Goal: Task Accomplishment & Management: Use online tool/utility

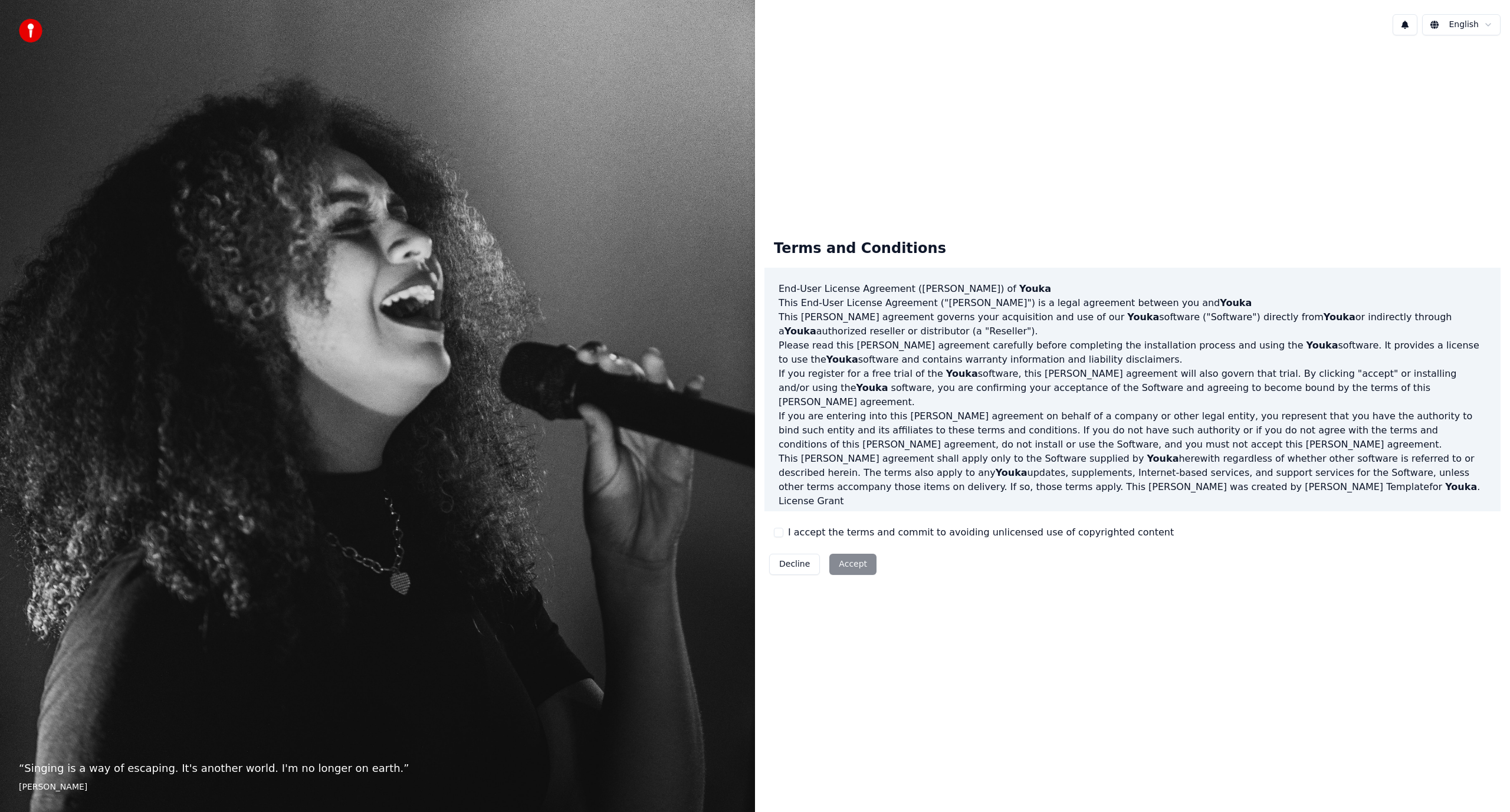
click at [780, 537] on button "I accept the terms and commit to avoiding unlicensed use of copyrighted content" at bounding box center [778, 532] width 10 height 10
click at [849, 565] on button "Accept" at bounding box center [853, 564] width 47 height 21
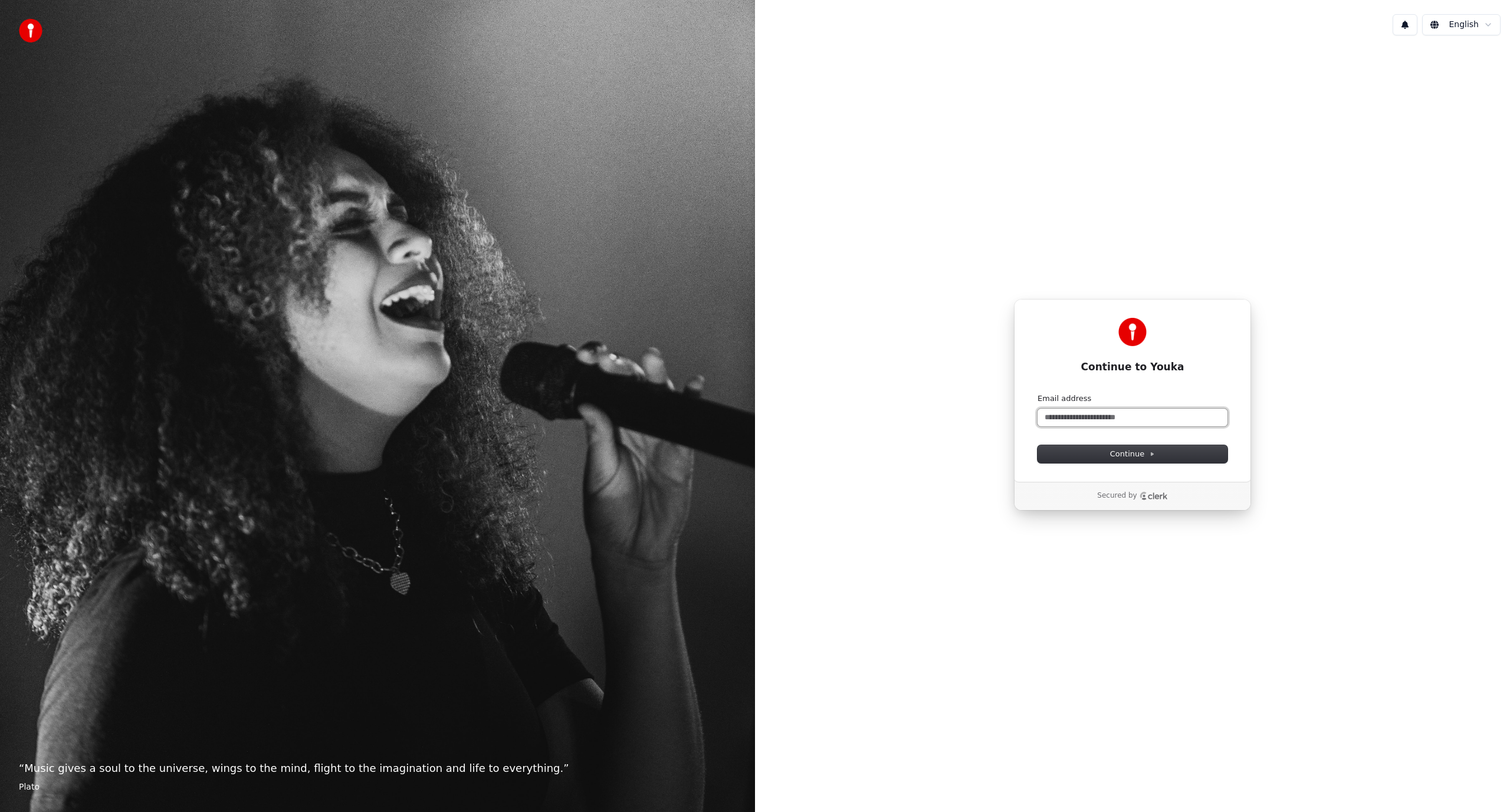
click at [1071, 419] on input "Email address" at bounding box center [1132, 418] width 190 height 18
click at [1116, 455] on span "Continue" at bounding box center [1132, 454] width 45 height 11
type input "**********"
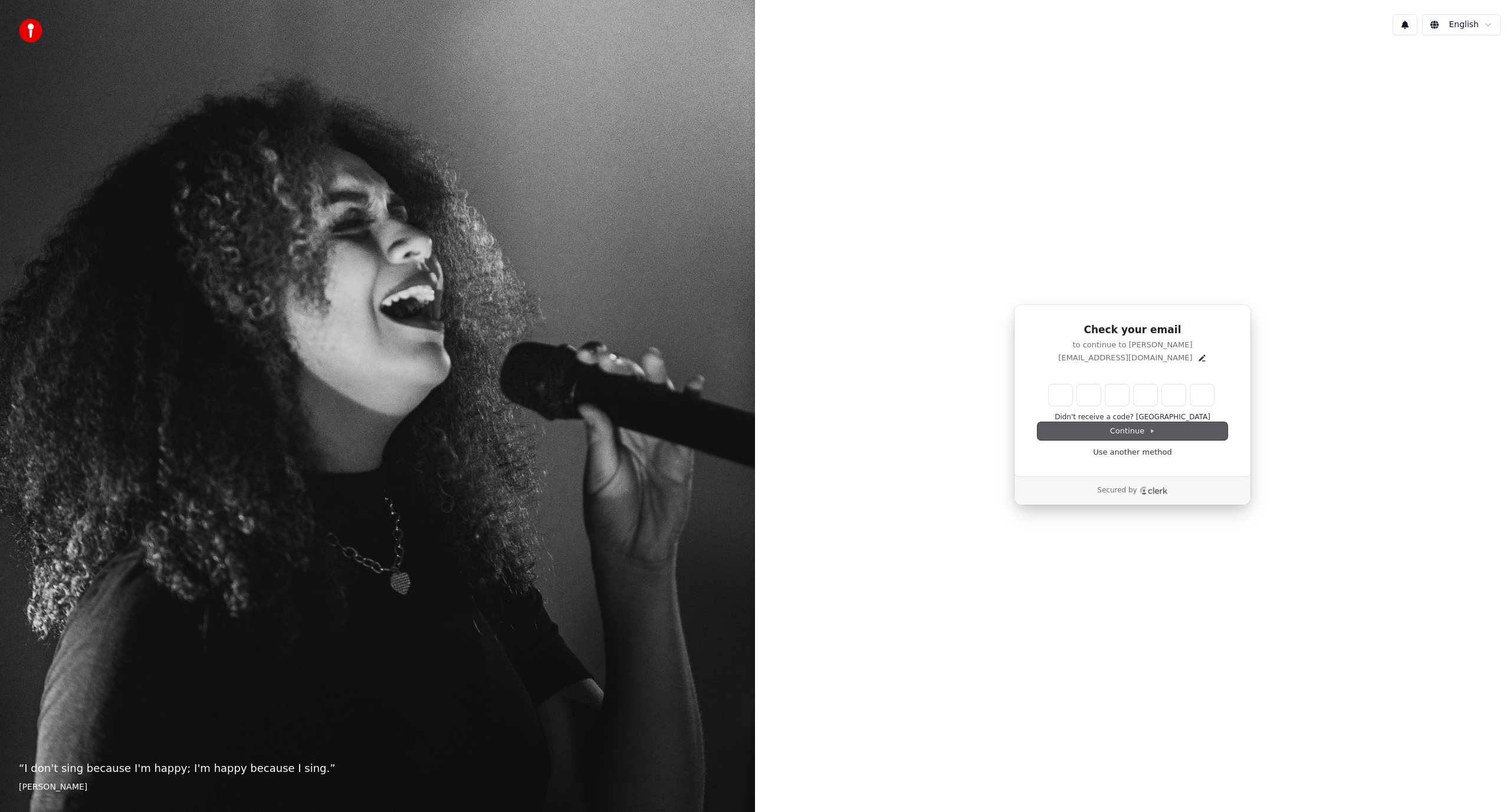
type input "*"
type input "**"
type input "*"
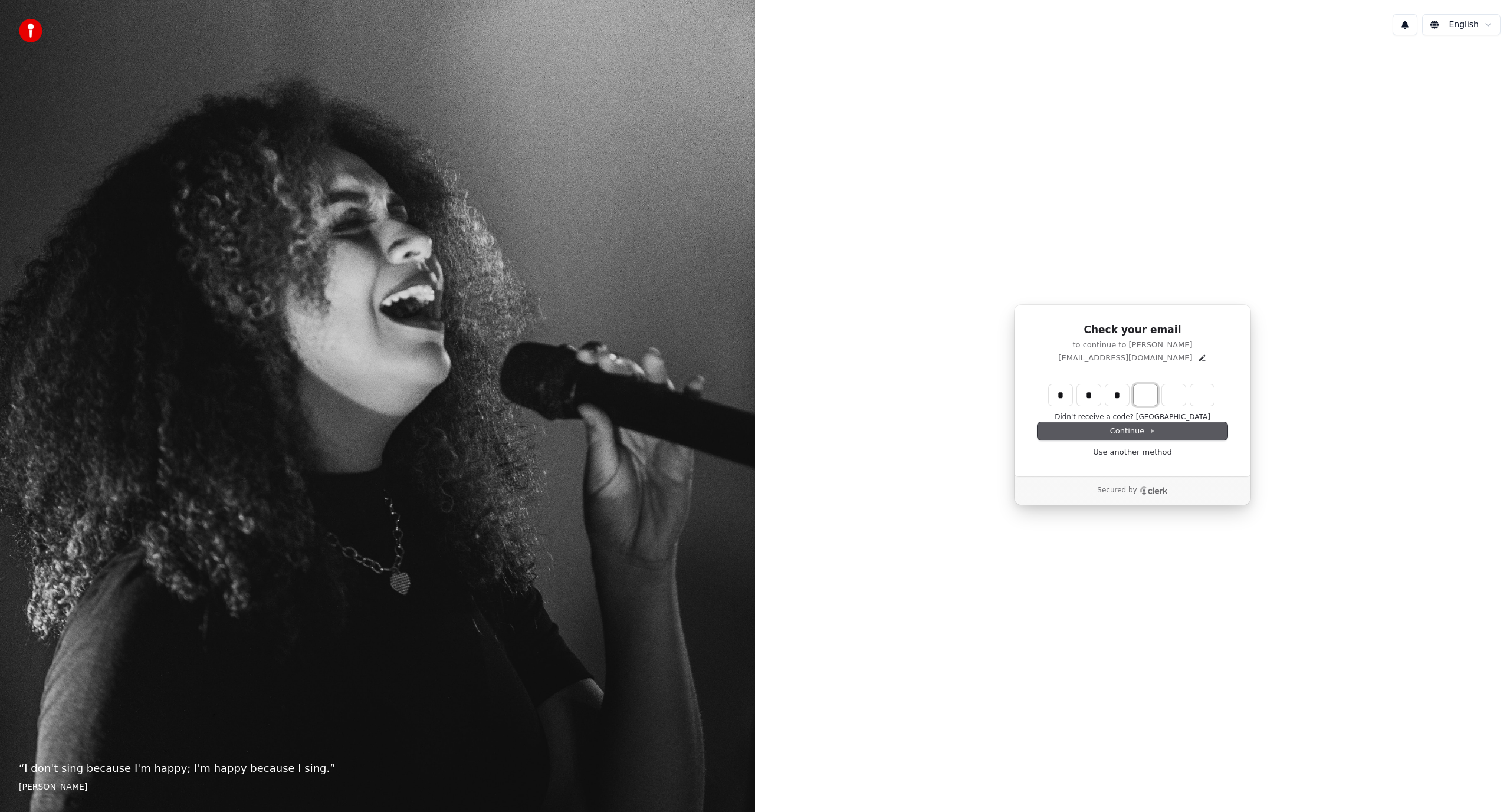
type input "***"
type input "*"
type input "****"
type input "*"
type input "******"
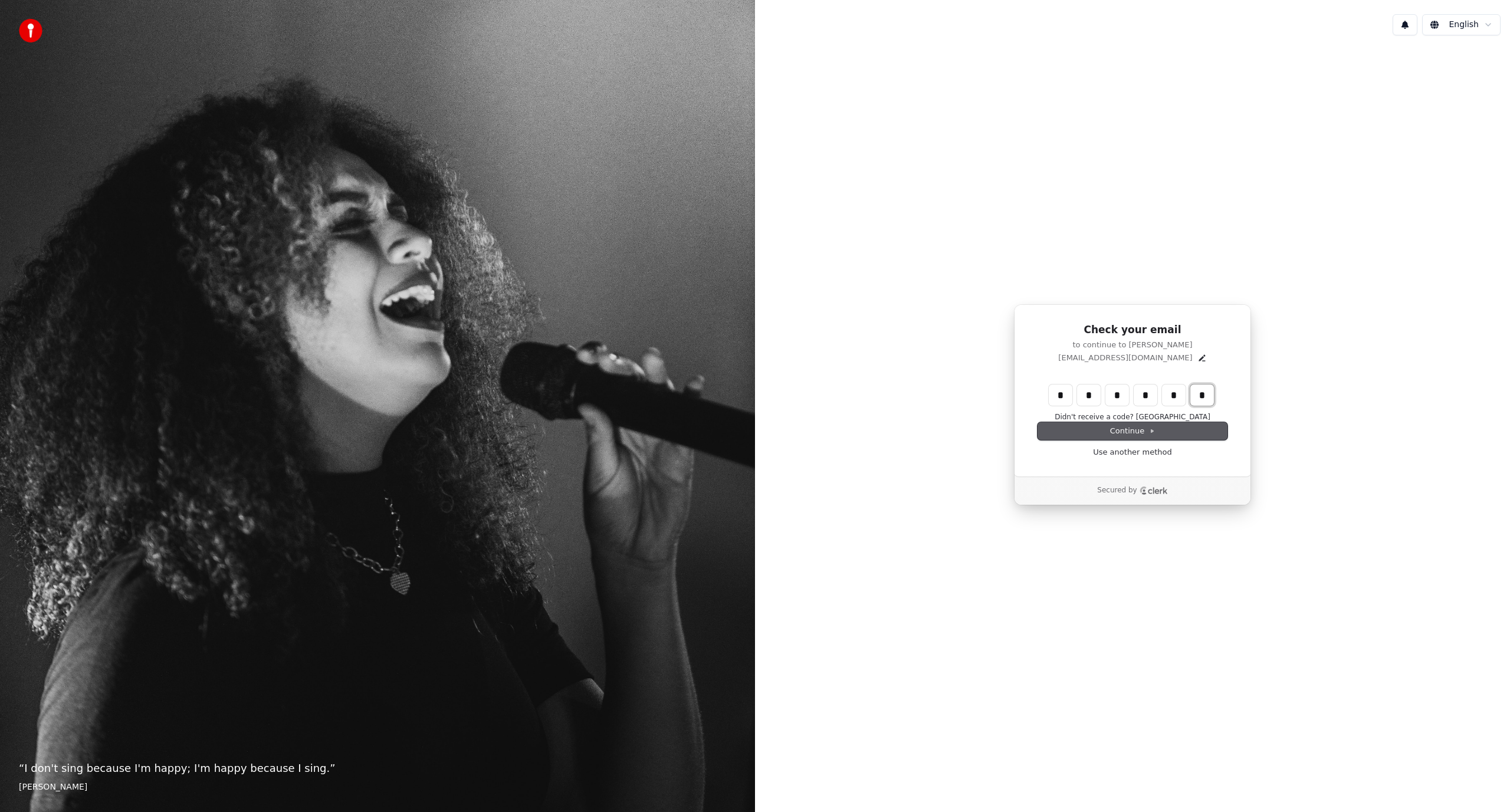
type input "*"
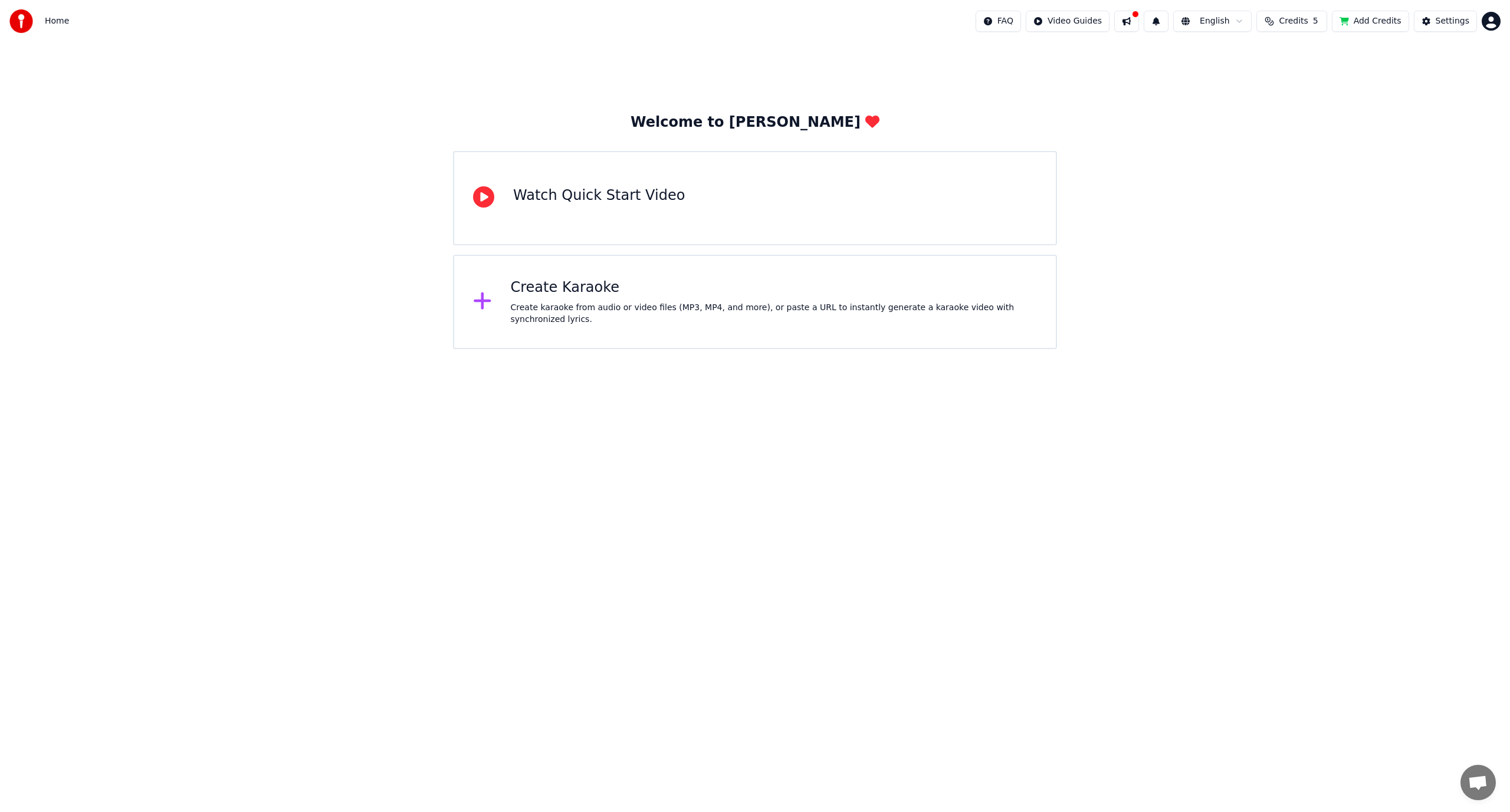
click at [663, 326] on div "Create Karaoke Create karaoke from audio or video files (MP3, MP4, and more), o…" at bounding box center [754, 302] width 604 height 95
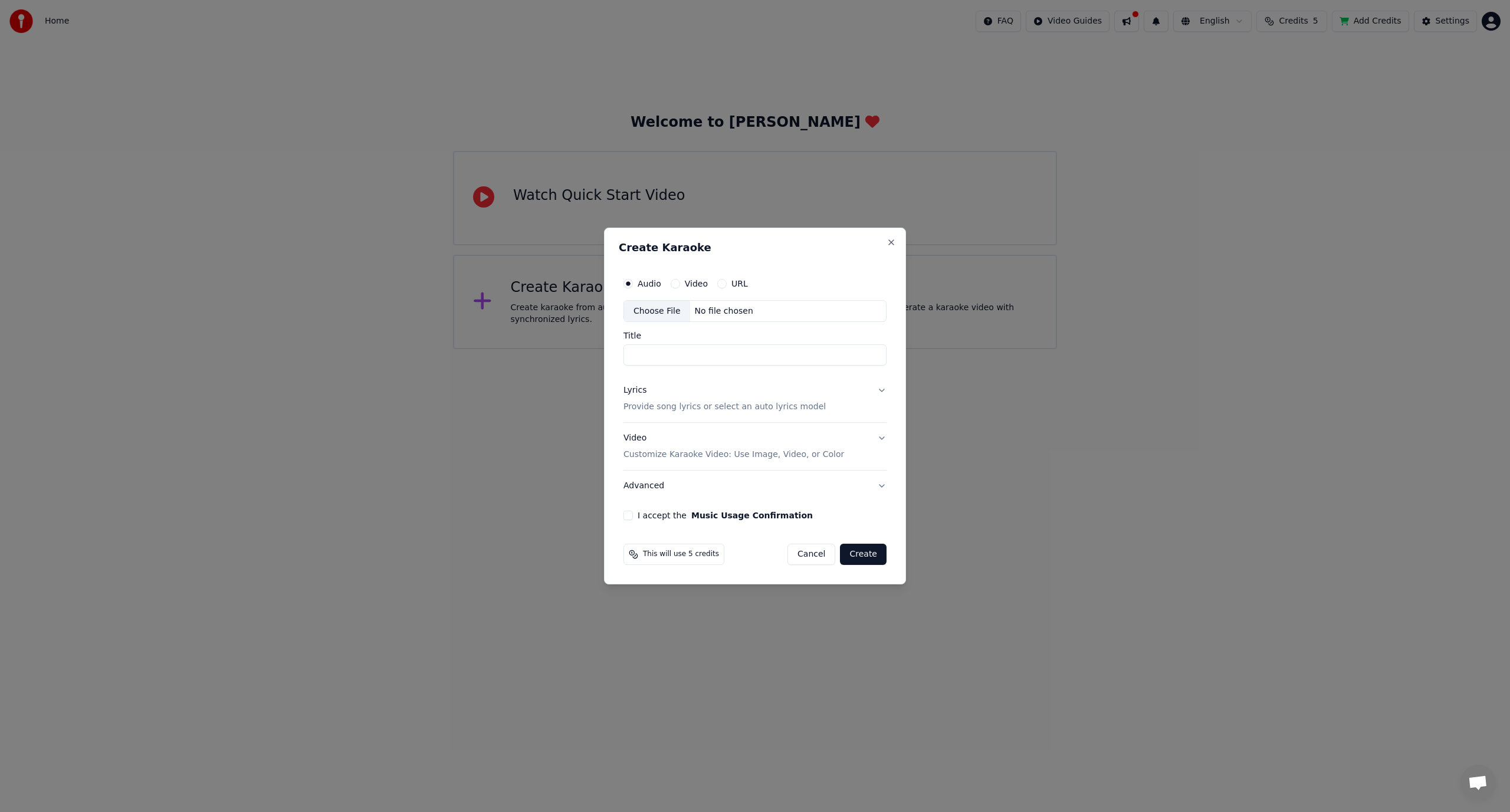
click at [657, 310] on div "Choose File" at bounding box center [657, 311] width 66 height 21
type input "**********"
click at [673, 409] on p "Provide song lyrics or select an auto lyrics model" at bounding box center [722, 407] width 202 height 12
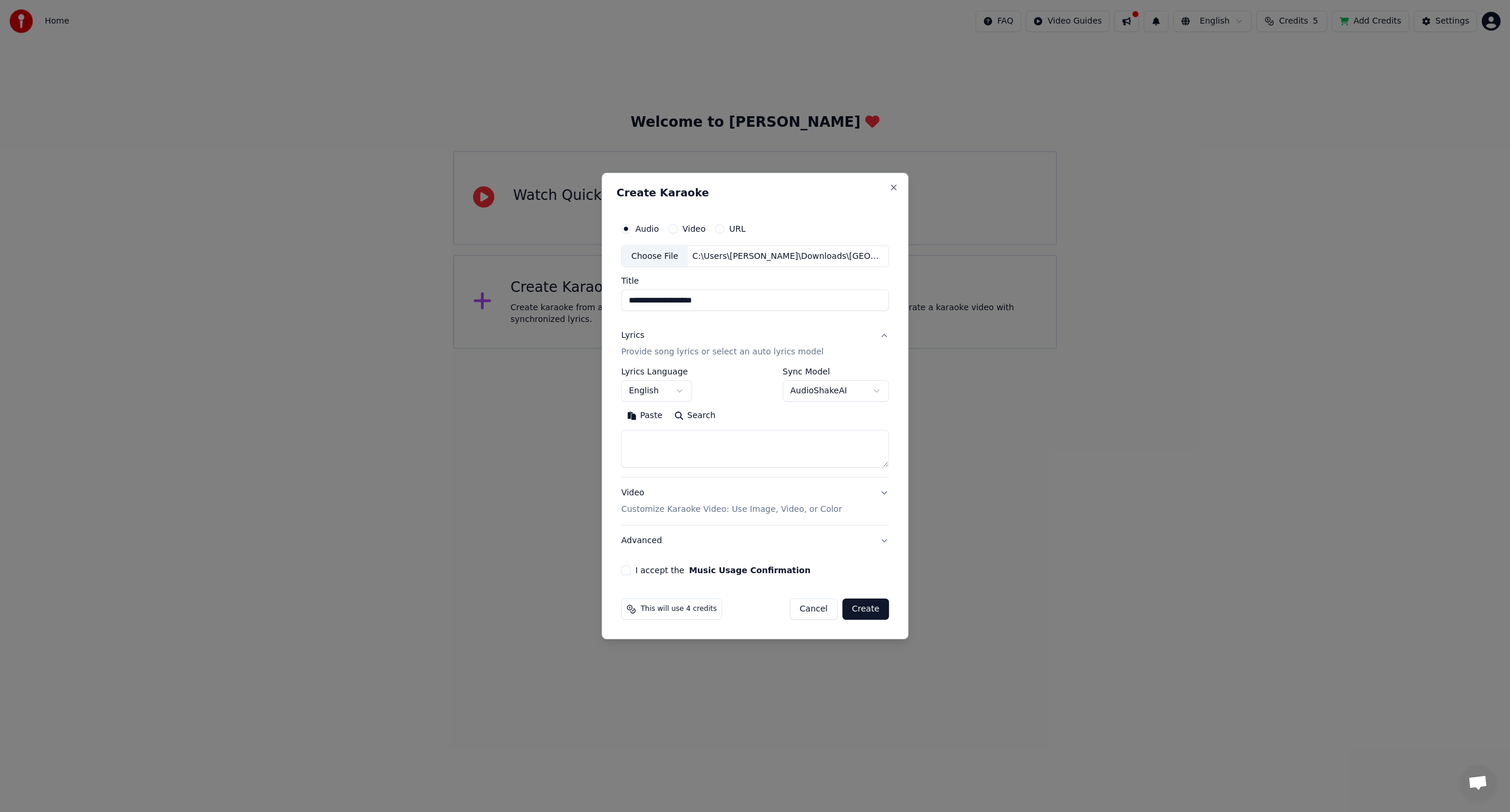
click at [646, 412] on button "Paste" at bounding box center [644, 416] width 47 height 19
click at [666, 443] on textarea at bounding box center [752, 449] width 263 height 38
click at [677, 454] on textarea at bounding box center [752, 449] width 263 height 38
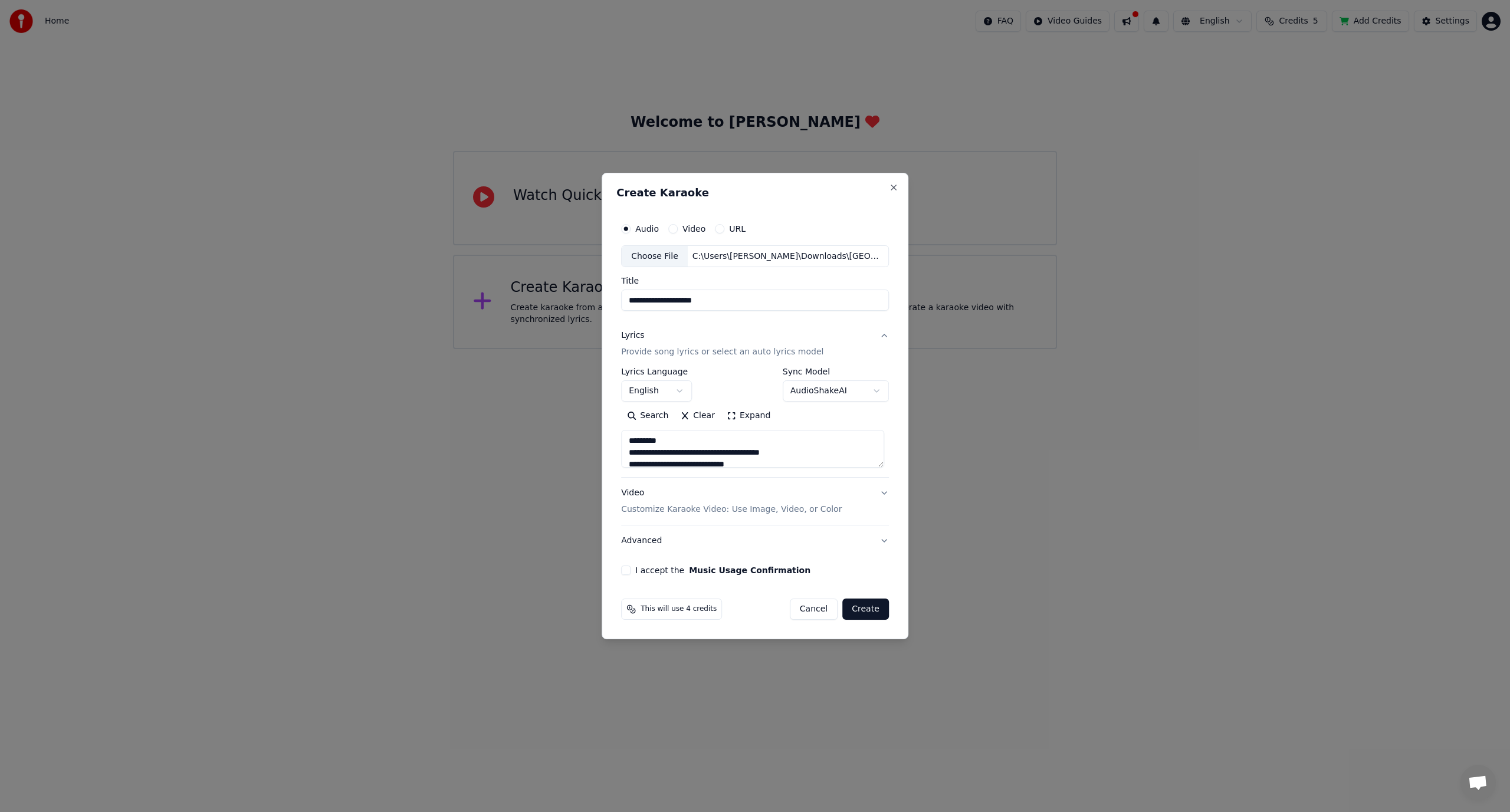
click at [662, 453] on textarea at bounding box center [752, 449] width 263 height 38
click at [679, 453] on textarea at bounding box center [752, 449] width 263 height 38
click at [684, 453] on textarea at bounding box center [752, 449] width 263 height 38
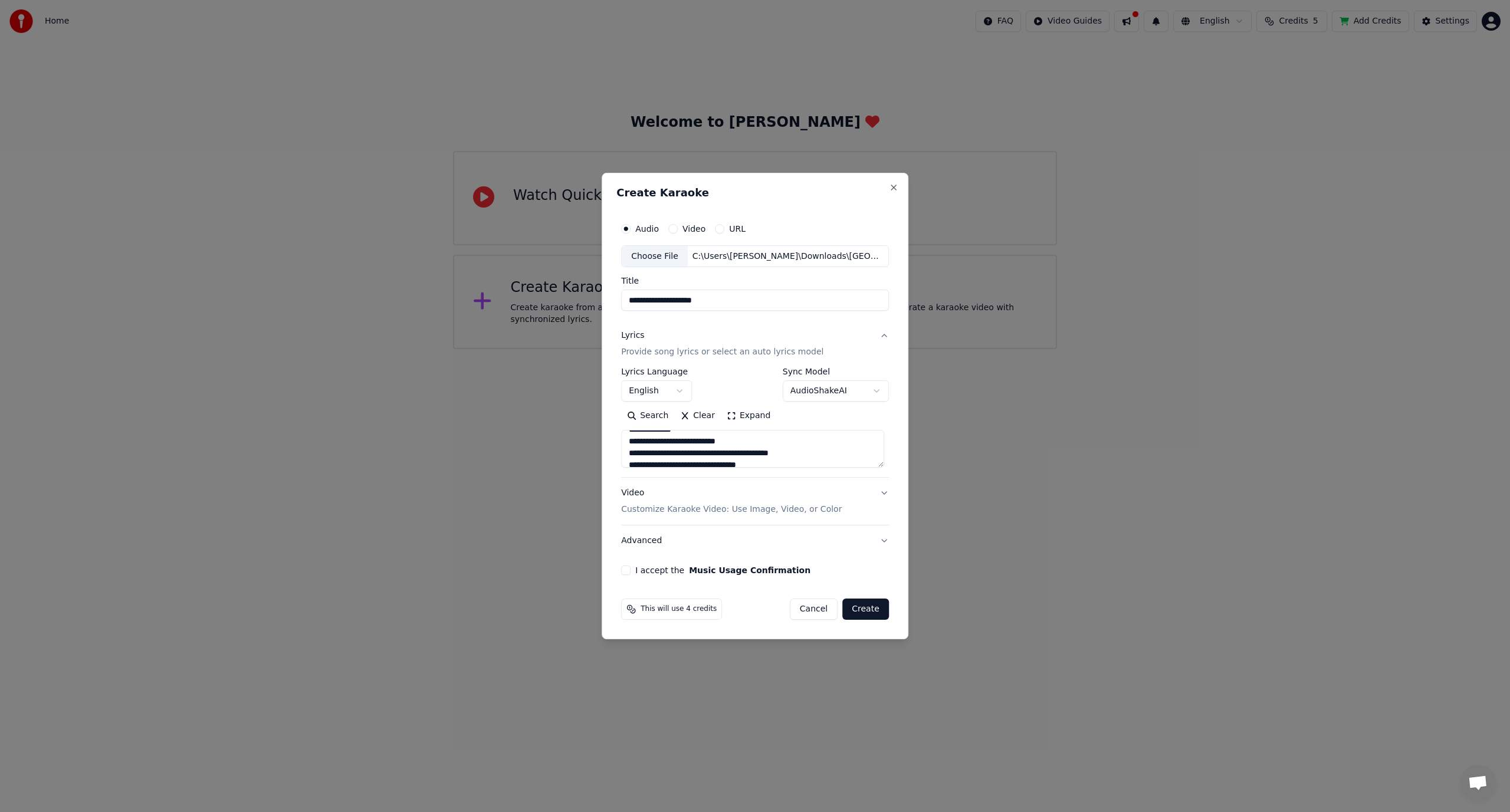
scroll to position [448, 0]
click at [694, 440] on textarea at bounding box center [752, 449] width 263 height 38
click at [667, 447] on textarea at bounding box center [752, 449] width 263 height 38
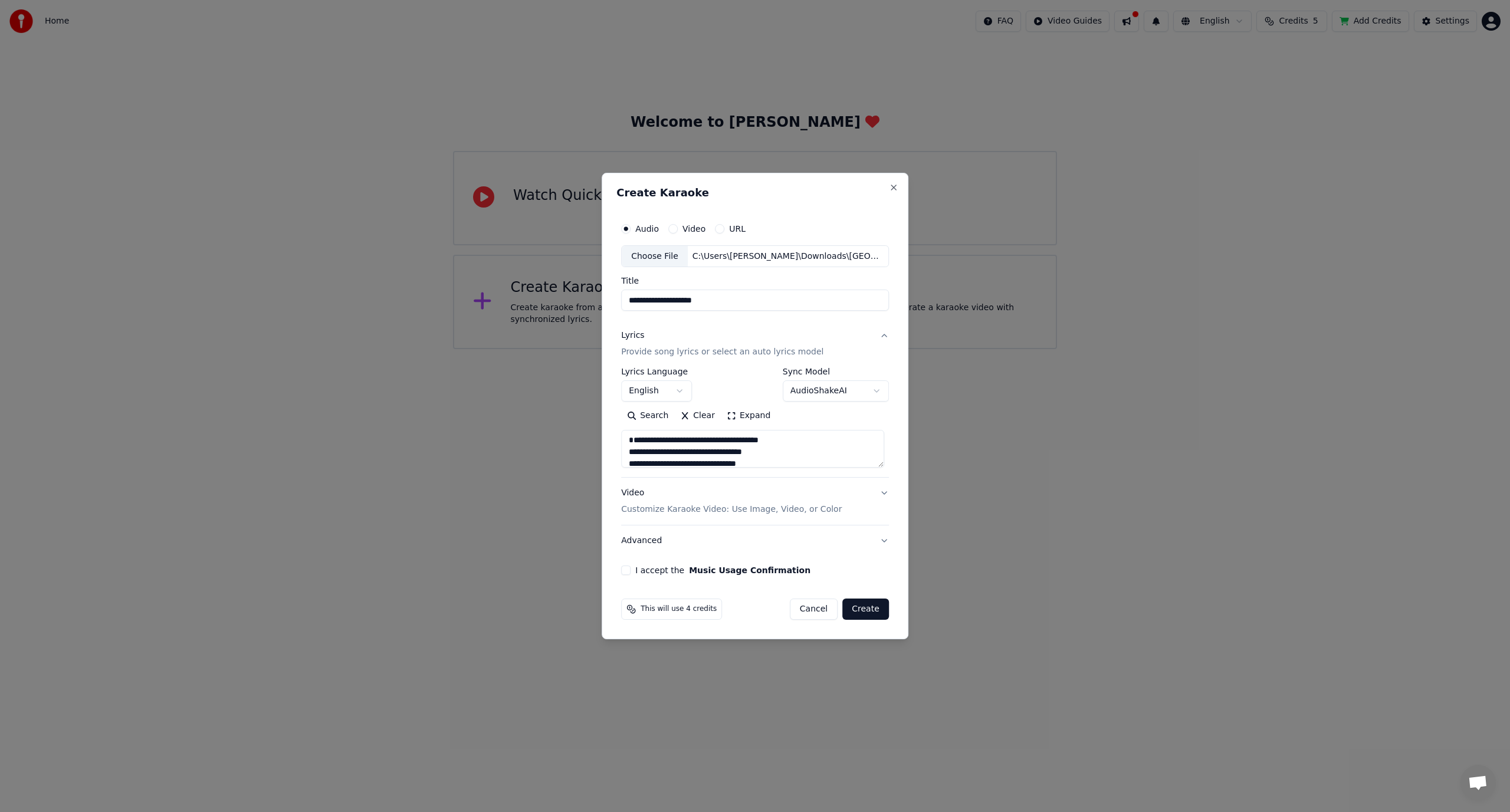
scroll to position [0, 0]
click at [632, 449] on textarea at bounding box center [752, 449] width 263 height 38
type textarea "**********"
click at [623, 569] on div "**********" at bounding box center [755, 395] width 277 height 368
click at [627, 569] on button "I accept the Music Usage Confirmation" at bounding box center [625, 570] width 10 height 10
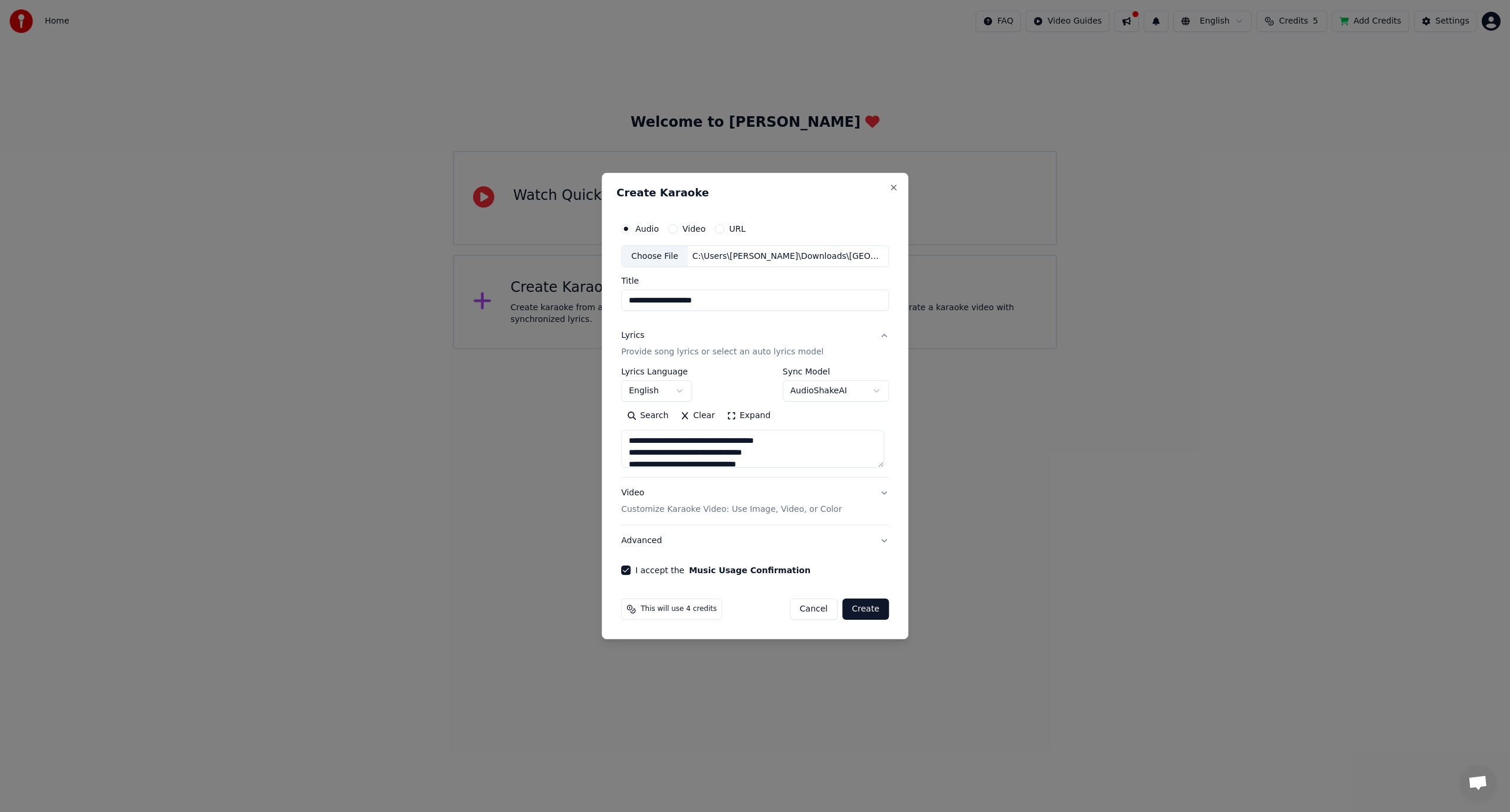
click at [865, 613] on button "Create" at bounding box center [866, 609] width 47 height 21
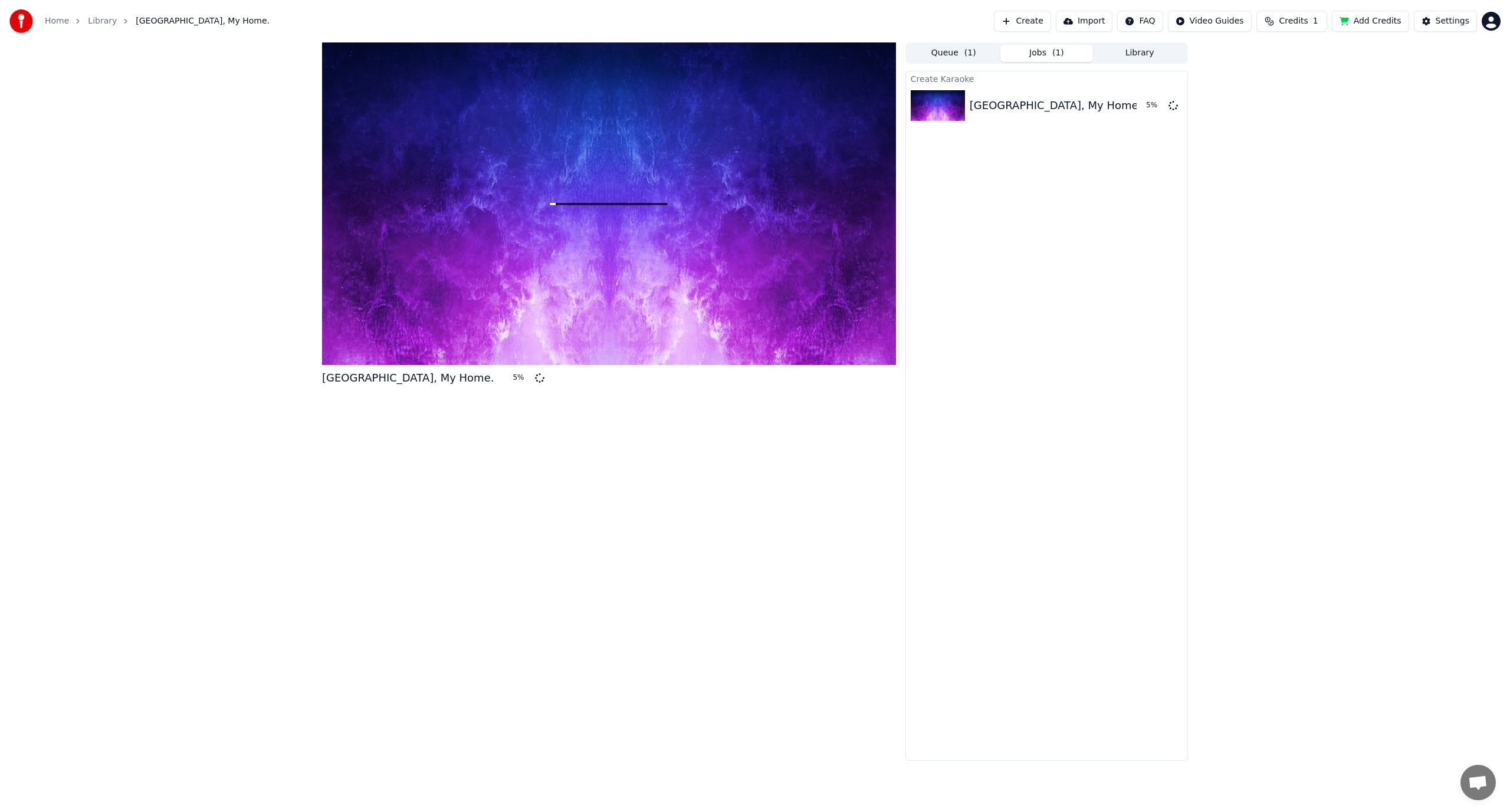
click at [1369, 21] on button "Add Credits" at bounding box center [1370, 21] width 77 height 21
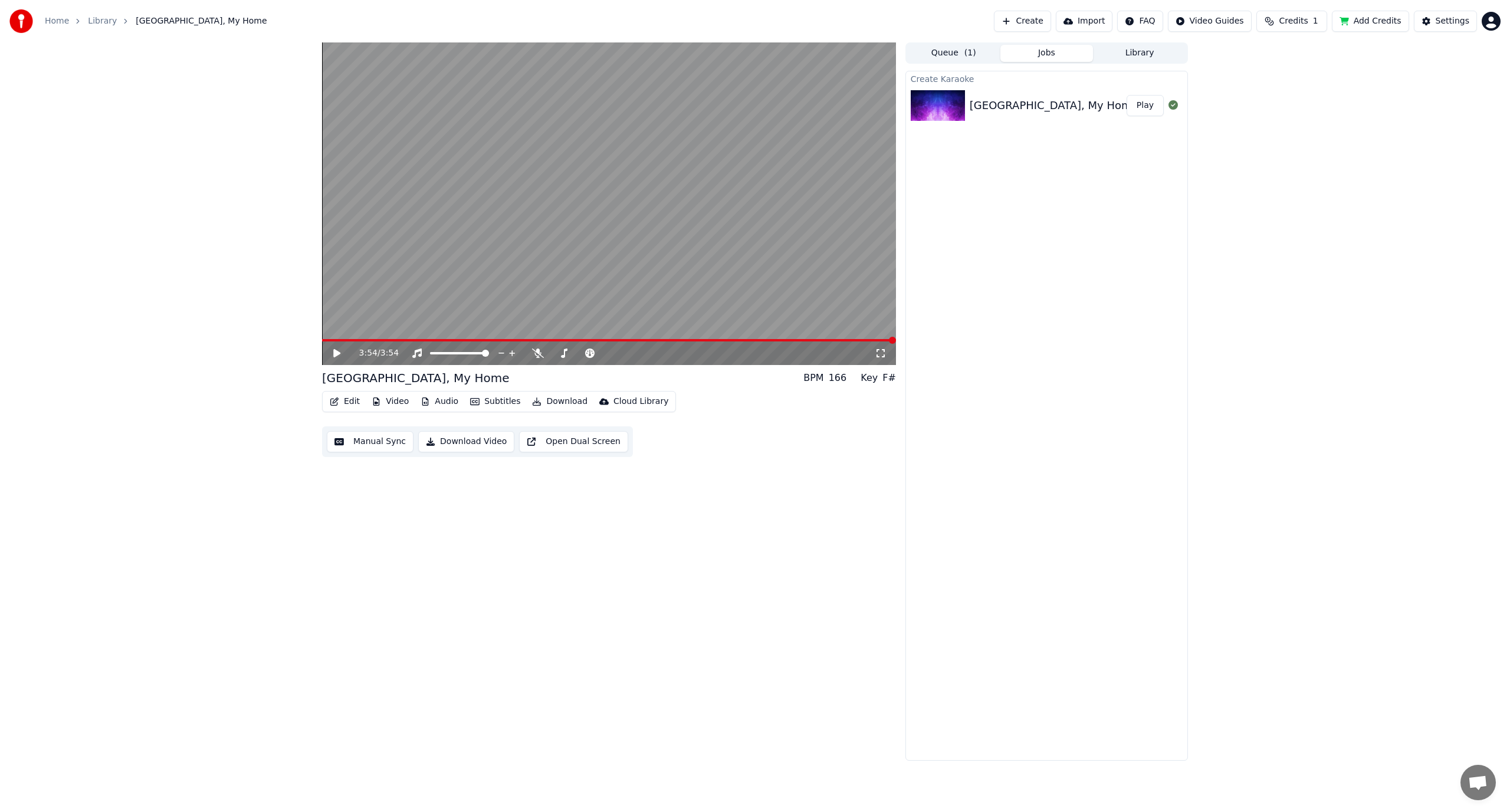
click at [580, 604] on div "3:54 / 3:54 [GEOGRAPHIC_DATA], My Home BPM 166 Key F# Edit Video Audio Subtitle…" at bounding box center [609, 401] width 574 height 718
click at [335, 351] on icon at bounding box center [337, 352] width 7 height 8
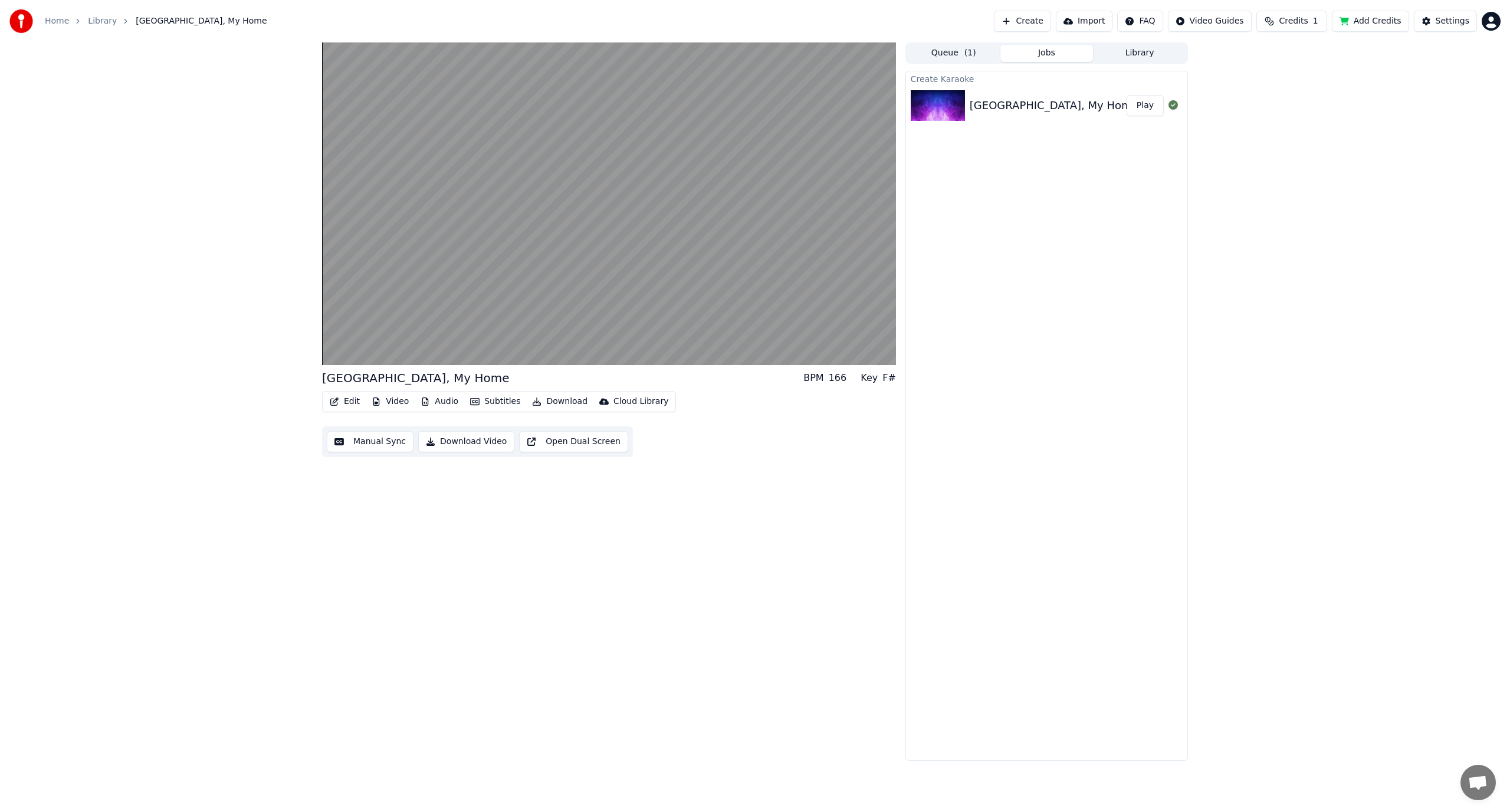
click at [464, 443] on button "Download Video" at bounding box center [466, 442] width 96 height 21
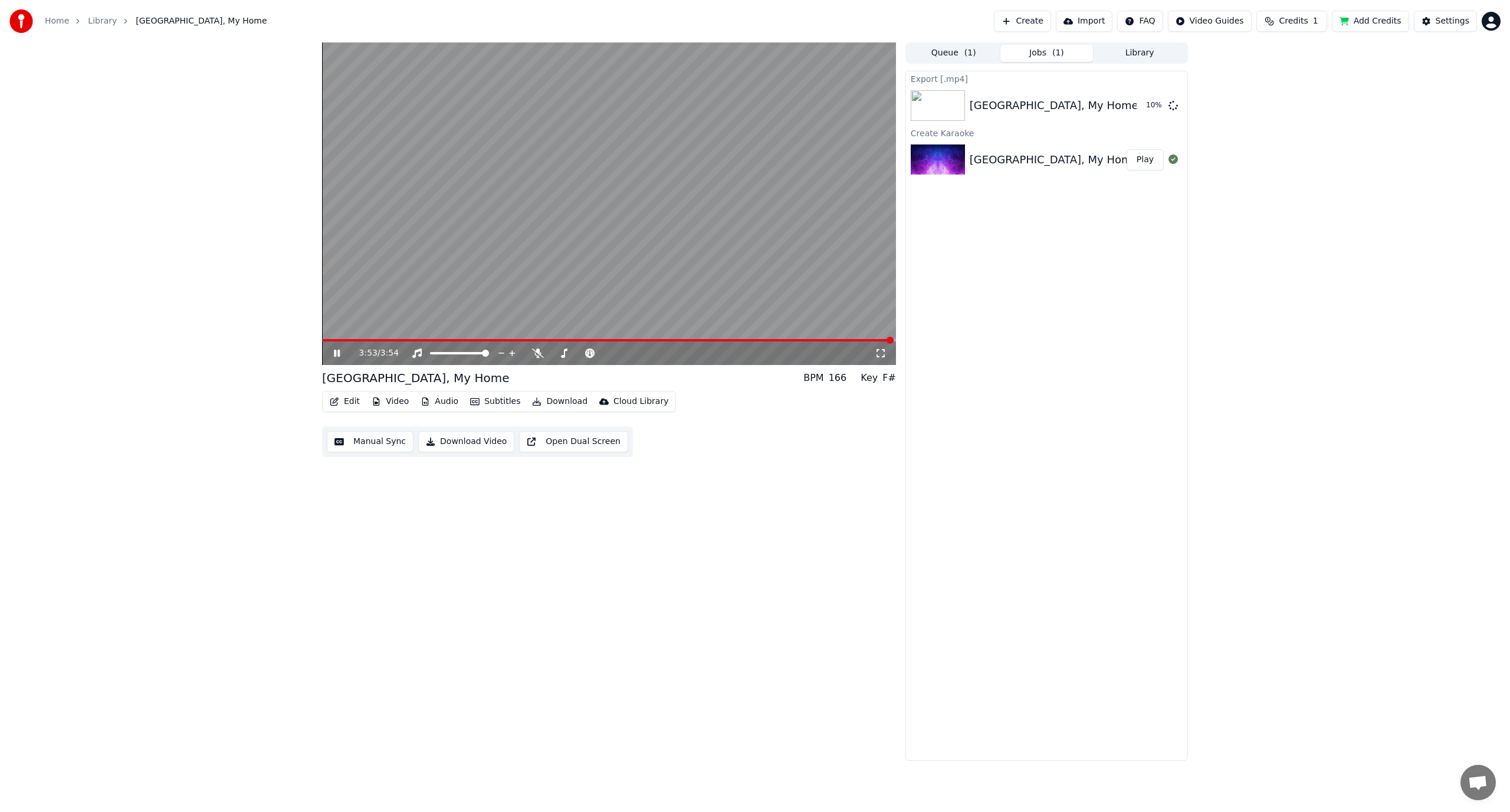
click at [345, 404] on button "Edit" at bounding box center [344, 402] width 39 height 16
click at [369, 491] on div "Style Editor" at bounding box center [372, 488] width 47 height 12
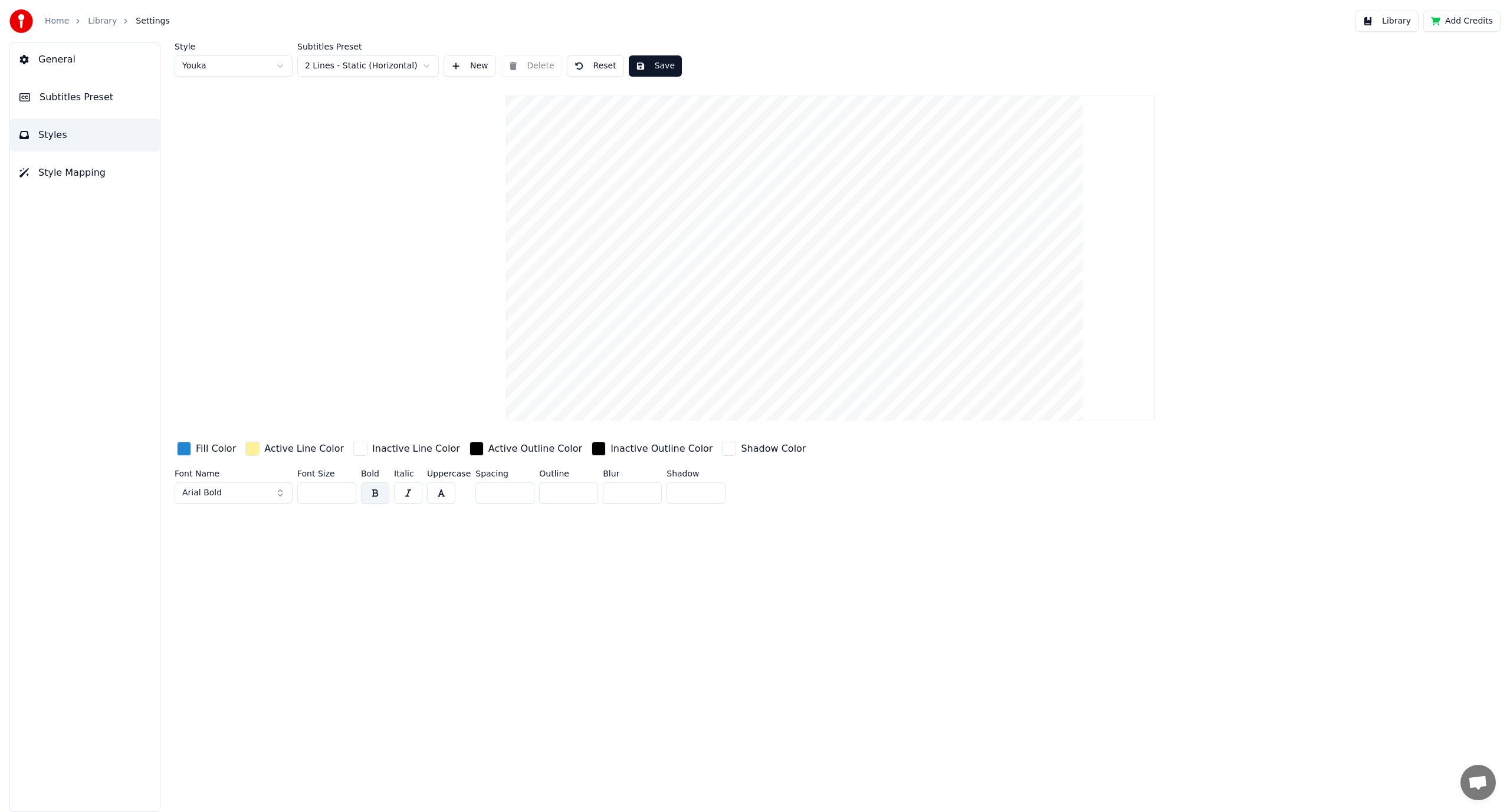
click at [184, 449] on div "button" at bounding box center [184, 449] width 14 height 14
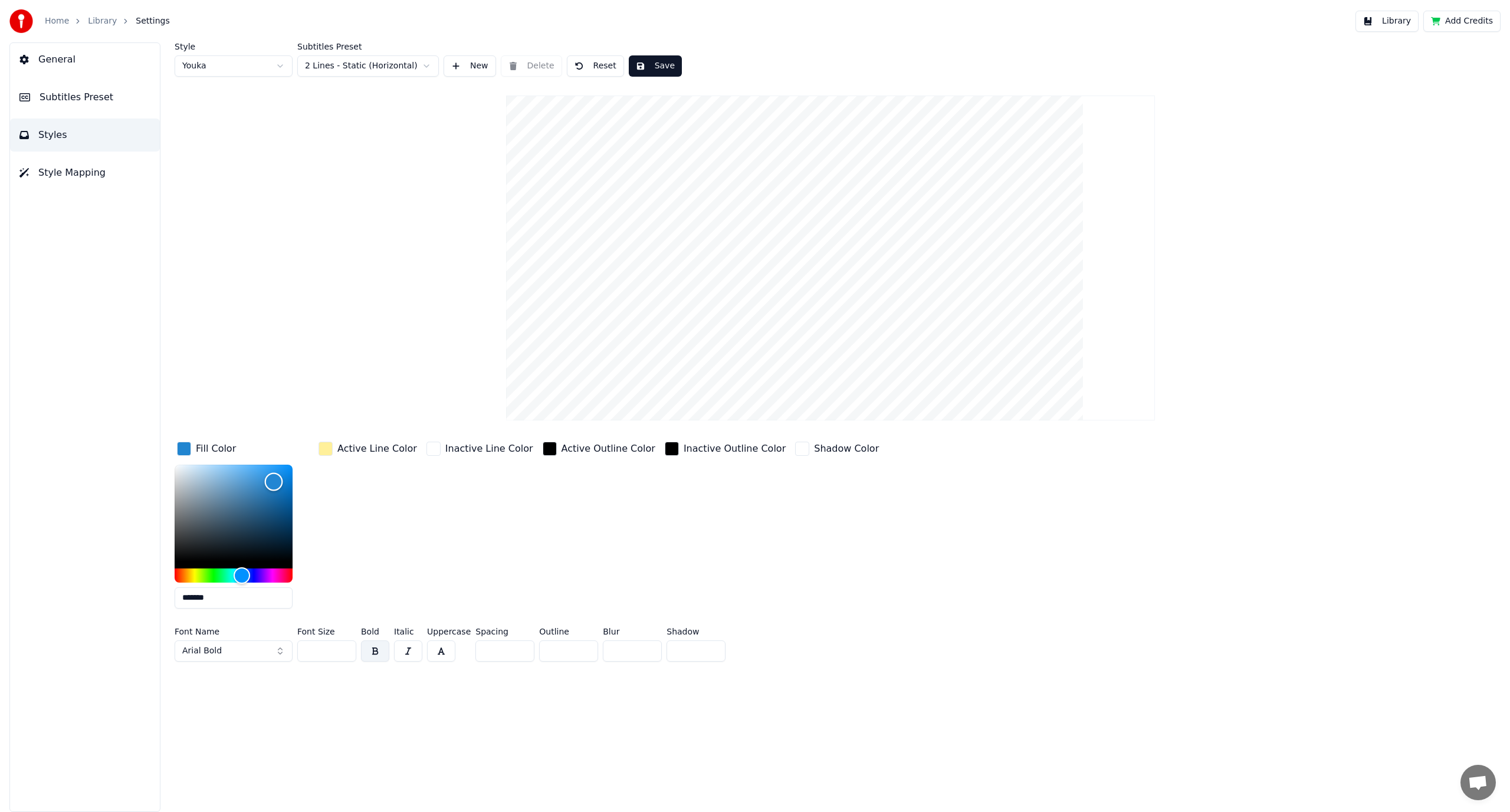
drag, startPoint x: 277, startPoint y: 477, endPoint x: 211, endPoint y: 469, distance: 66.5
click at [252, 471] on div "Color" at bounding box center [233, 513] width 118 height 97
drag, startPoint x: 153, startPoint y: 457, endPoint x: 148, endPoint y: 453, distance: 6.4
click at [148, 453] on div "General Subtitles Preset Styles Style Mapping Style Youka Subtitles Preset 2 Li…" at bounding box center [755, 427] width 1510 height 770
click at [146, 453] on div "General Subtitles Preset Styles Style Mapping" at bounding box center [85, 427] width 151 height 770
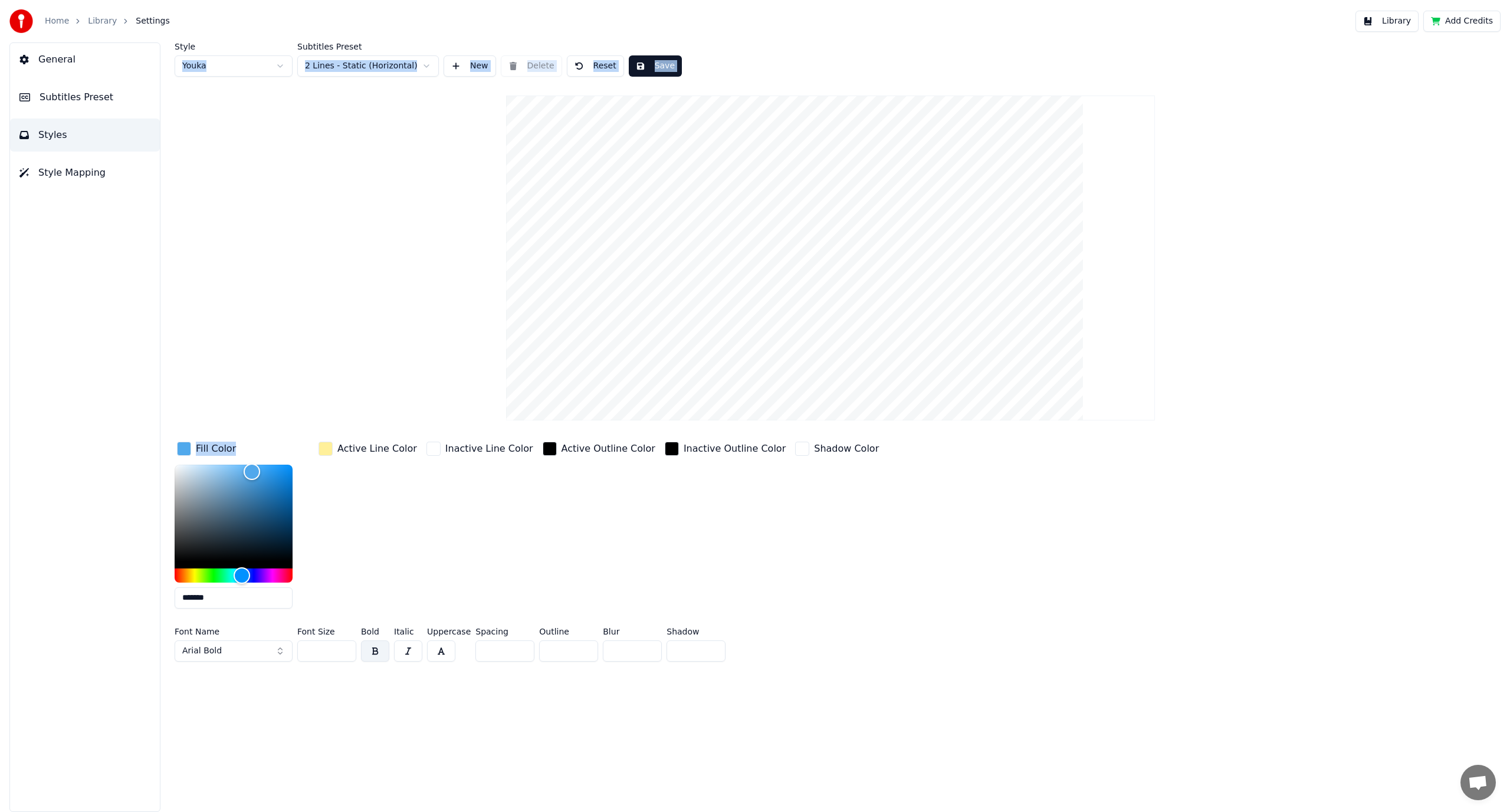
click at [145, 451] on div "General Subtitles Preset Styles Style Mapping" at bounding box center [85, 427] width 151 height 770
click at [194, 477] on div "Color" at bounding box center [233, 513] width 118 height 97
drag, startPoint x: 193, startPoint y: 472, endPoint x: 182, endPoint y: 468, distance: 11.7
click at [185, 469] on div "Color" at bounding box center [194, 478] width 18 height 18
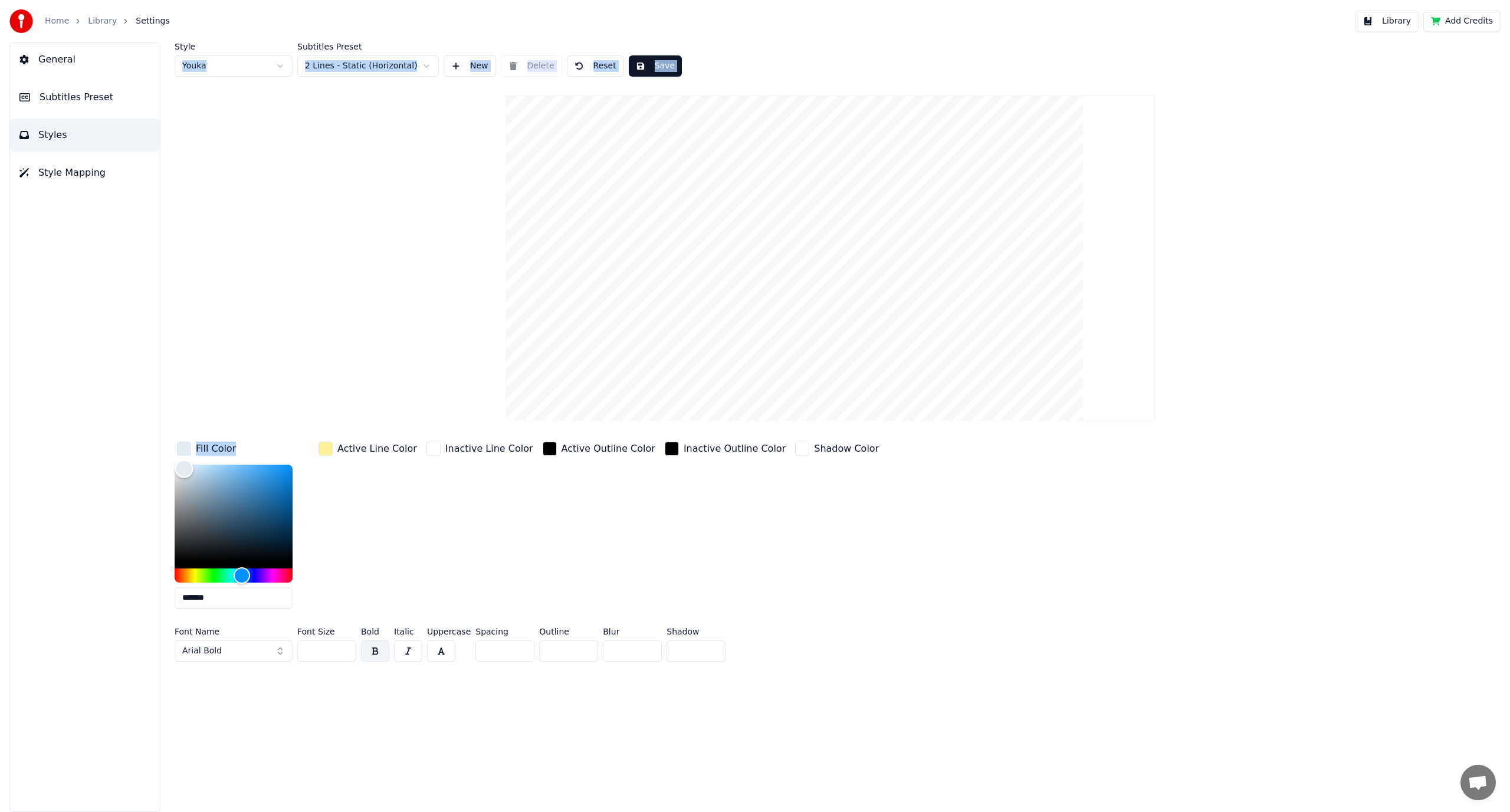
type input "*******"
click at [174, 464] on div "Style Youka Subtitles Preset 2 Lines - Static (Horizontal) New Delete Reset Sav…" at bounding box center [830, 427] width 1359 height 770
click at [162, 461] on div "Style Youka Subtitles Preset 2 Lines - Static (Horizontal) New Delete Reset Sav…" at bounding box center [830, 427] width 1359 height 770
click at [159, 461] on div "Style Youka Subtitles Preset 2 Lines - Static (Horizontal) New Delete Reset Sav…" at bounding box center [830, 427] width 1359 height 770
click at [285, 71] on html "Home Library Settings Library Add Credits General Subtitles Preset Styles Style…" at bounding box center [755, 406] width 1510 height 812
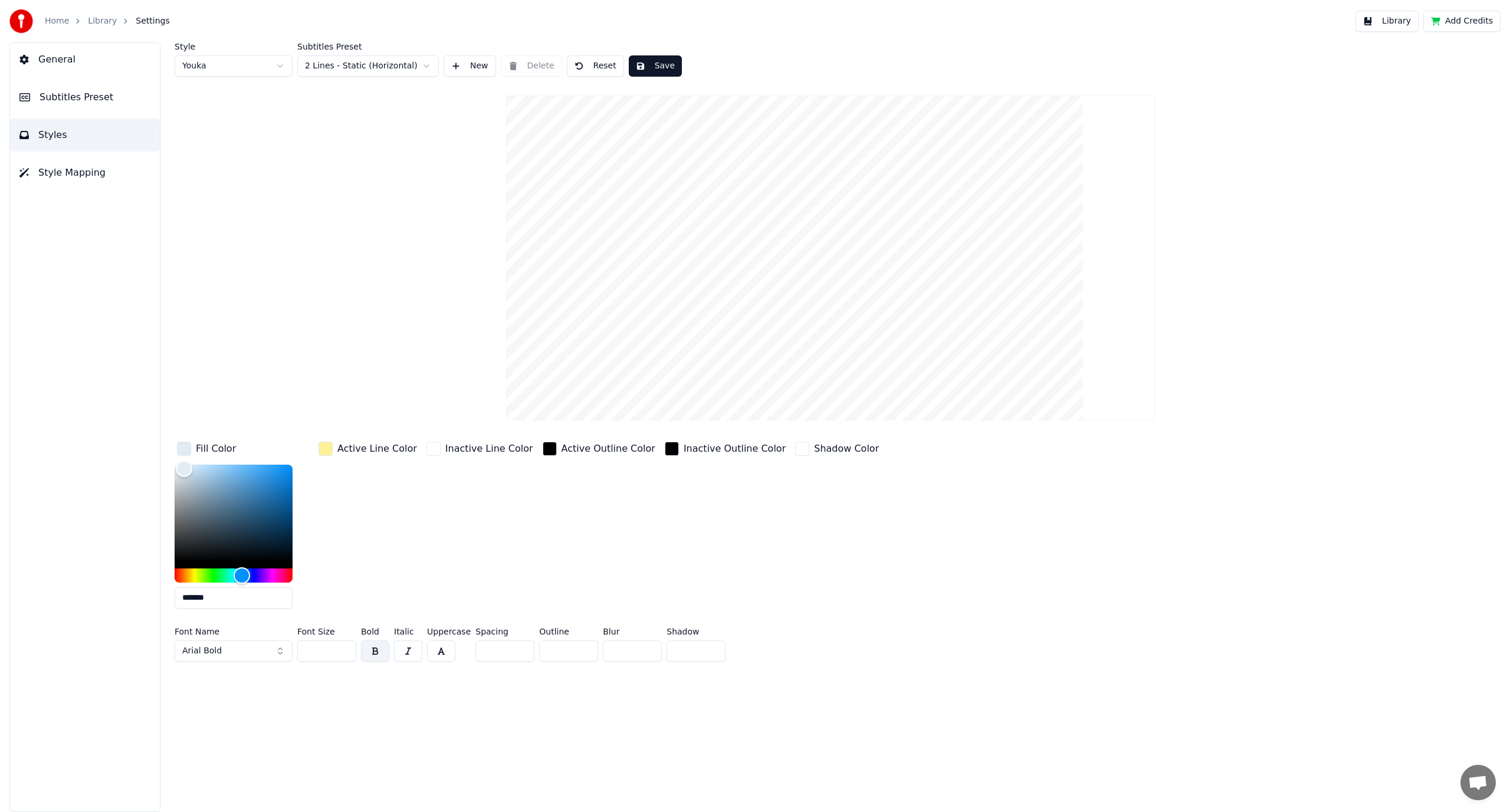
click at [284, 70] on html "Home Library Settings Library Add Credits General Subtitles Preset Styles Style…" at bounding box center [755, 406] width 1510 height 812
click at [635, 64] on button "Save" at bounding box center [655, 66] width 53 height 21
click at [64, 137] on button "Styles" at bounding box center [84, 135] width 149 height 33
click at [99, 27] on link "Library" at bounding box center [102, 21] width 29 height 12
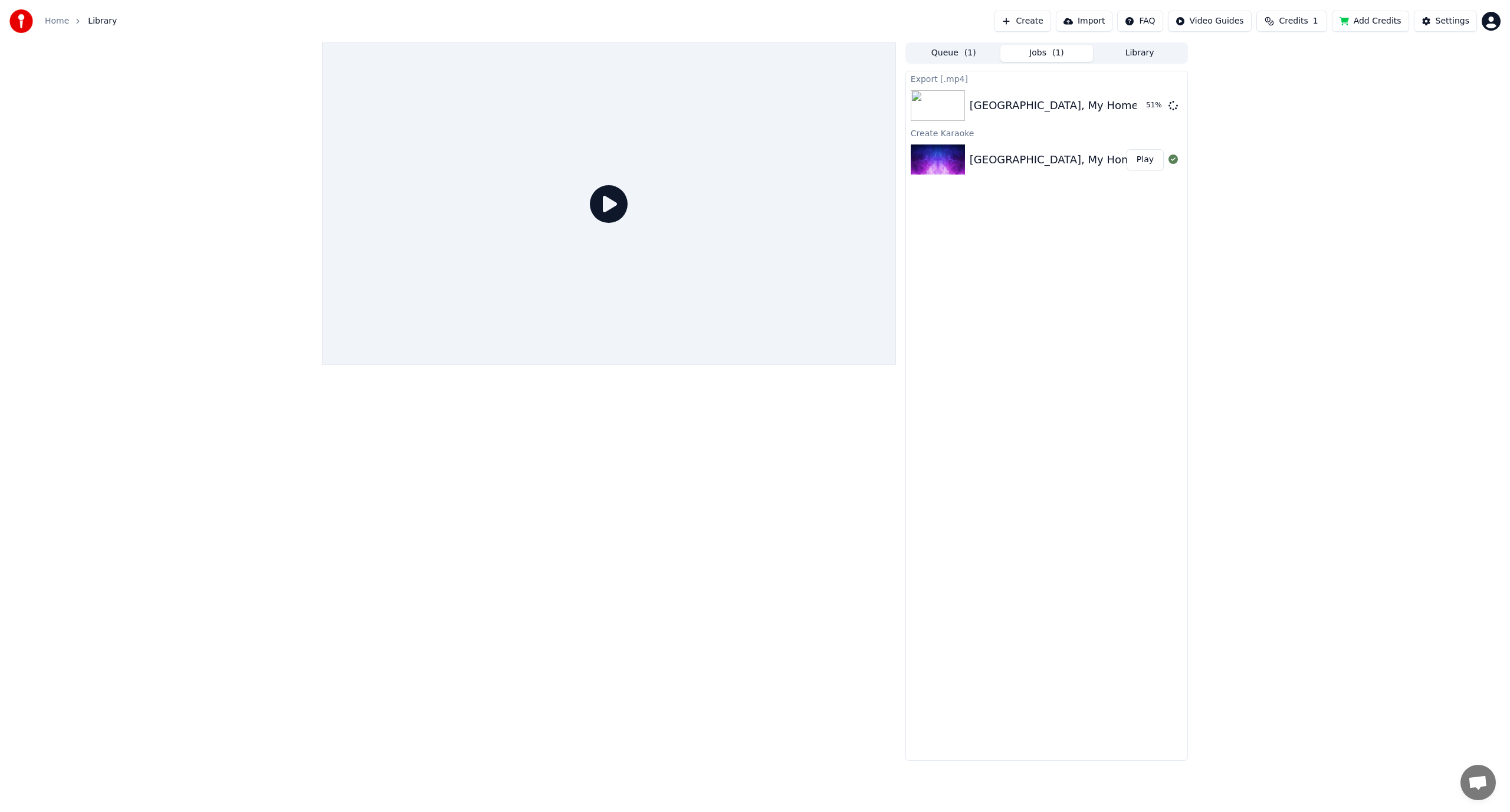
click at [606, 204] on icon at bounding box center [608, 204] width 38 height 38
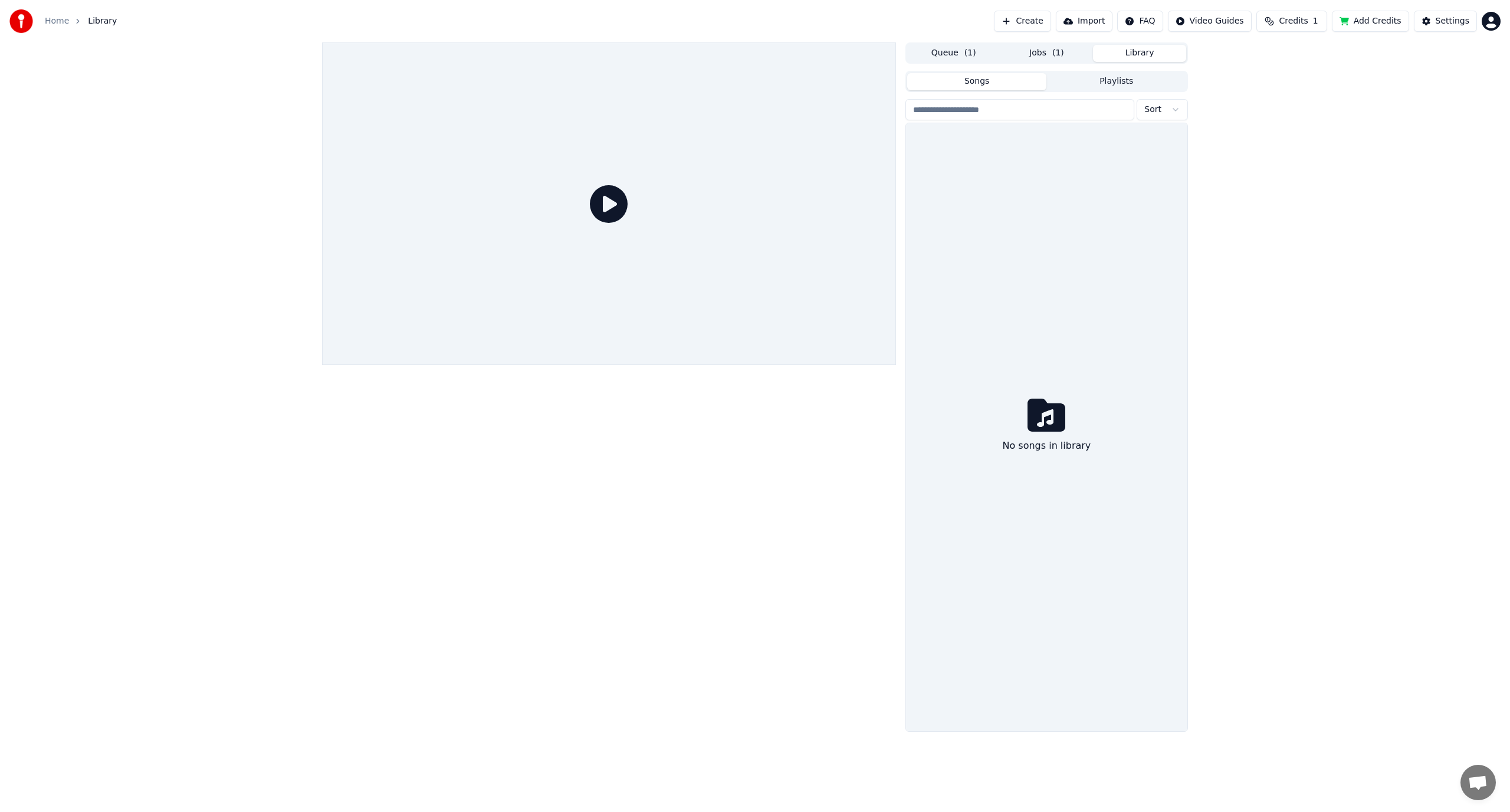
click at [1141, 51] on button "Library" at bounding box center [1140, 53] width 93 height 17
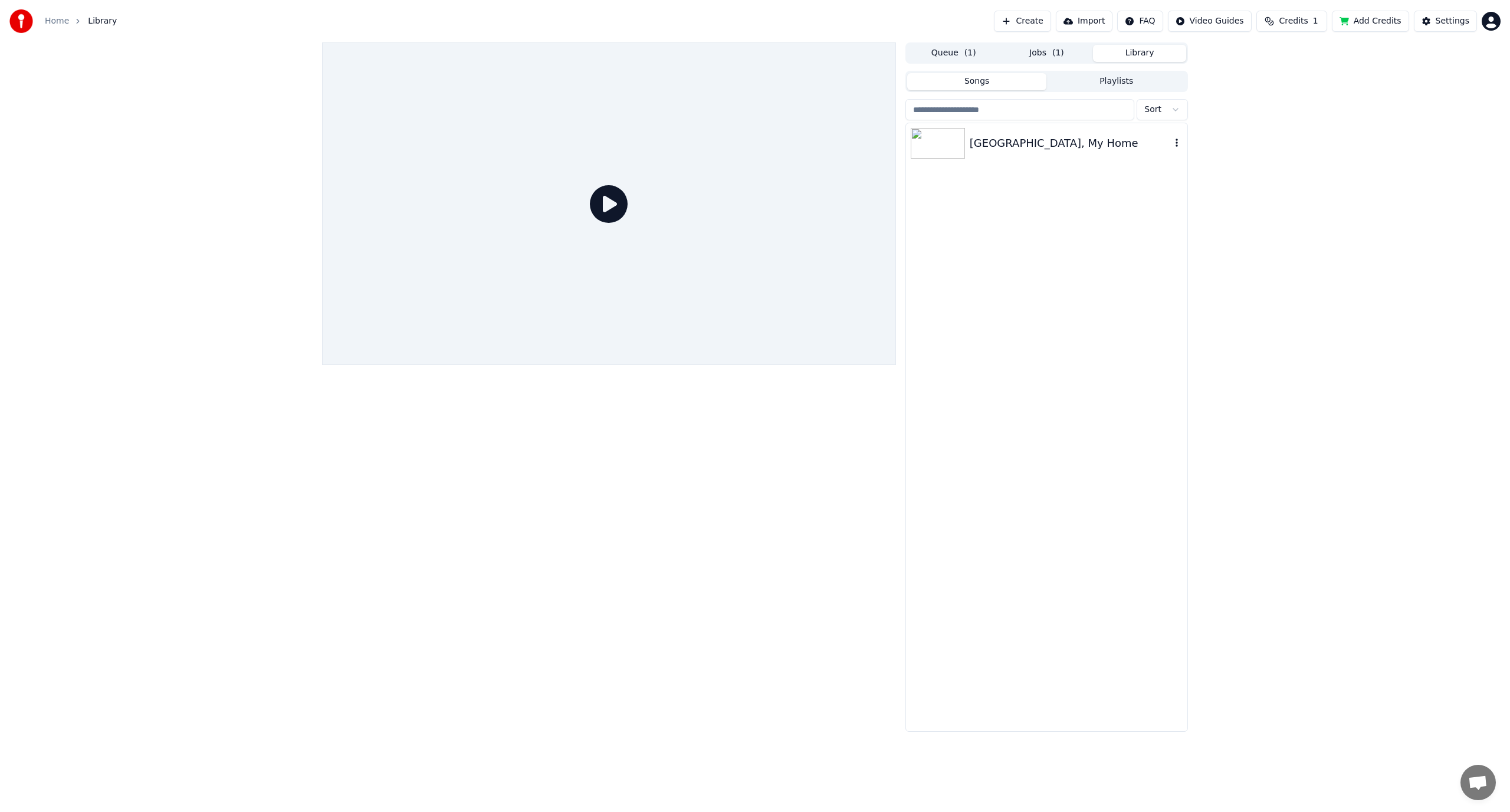
click at [940, 146] on img at bounding box center [937, 143] width 55 height 30
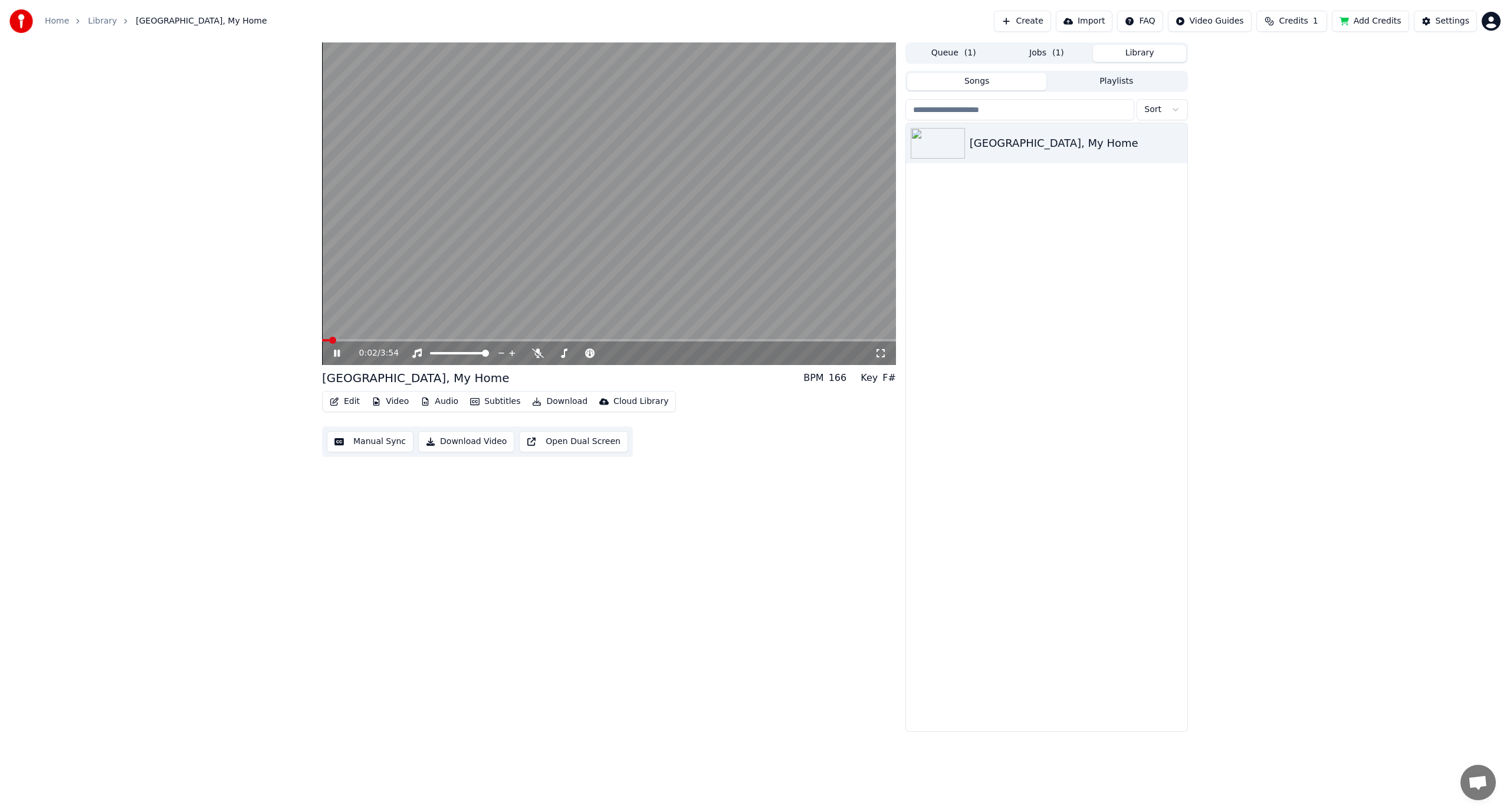
click at [477, 112] on video at bounding box center [609, 203] width 574 height 323
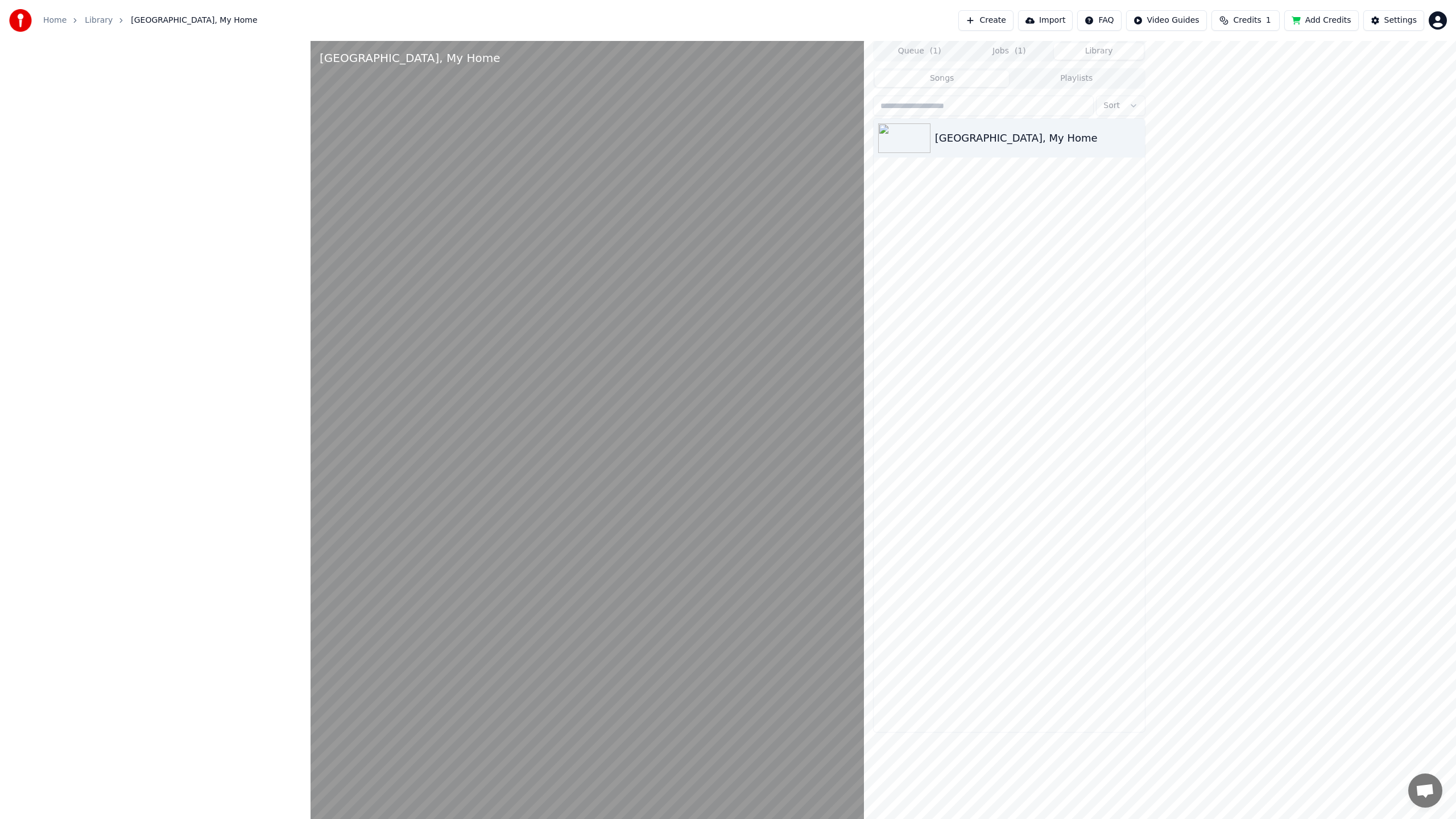
click at [530, 348] on video at bounding box center [587, 450] width 554 height 819
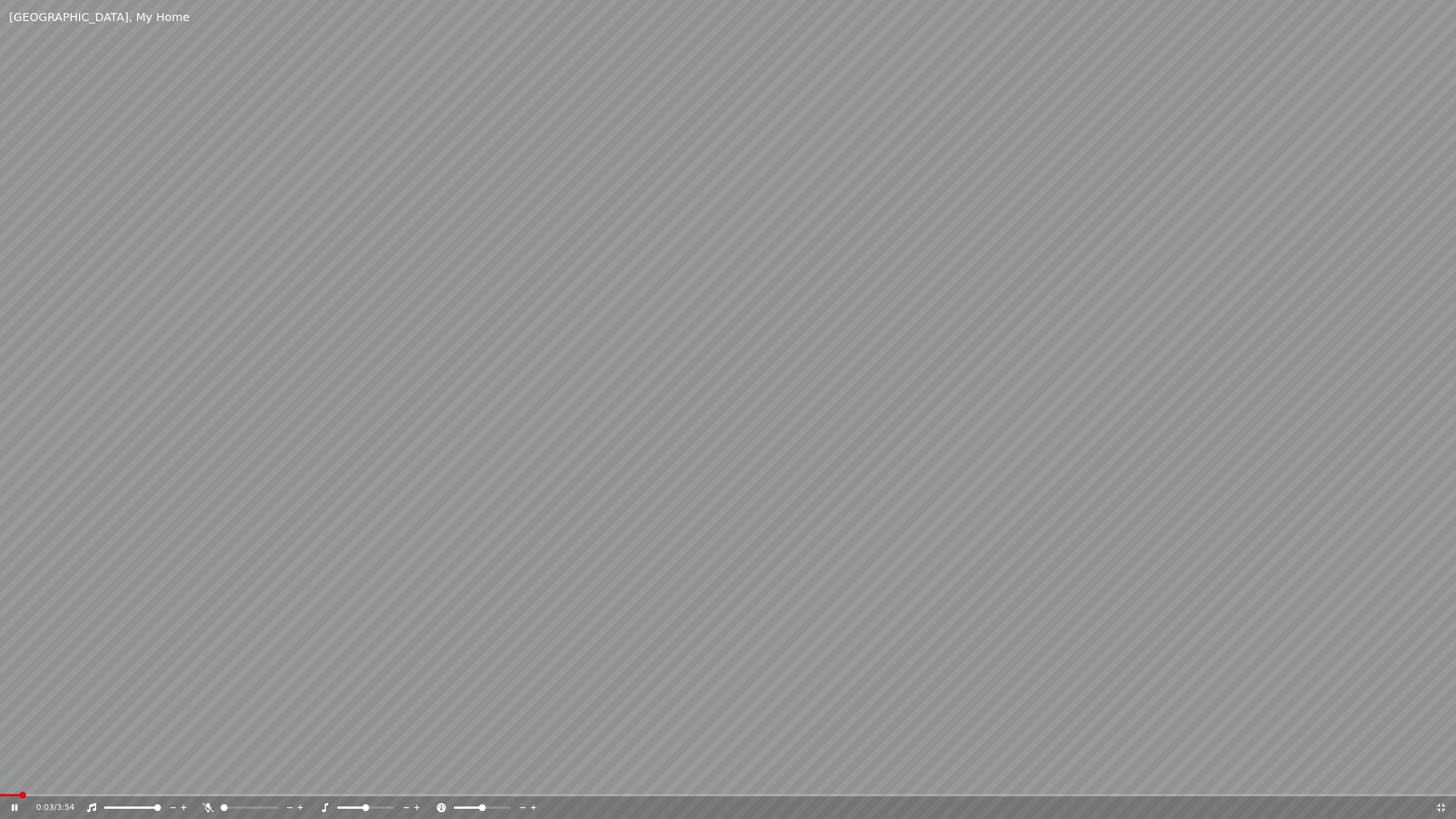
click at [530, 348] on video at bounding box center [728, 410] width 1456 height 819
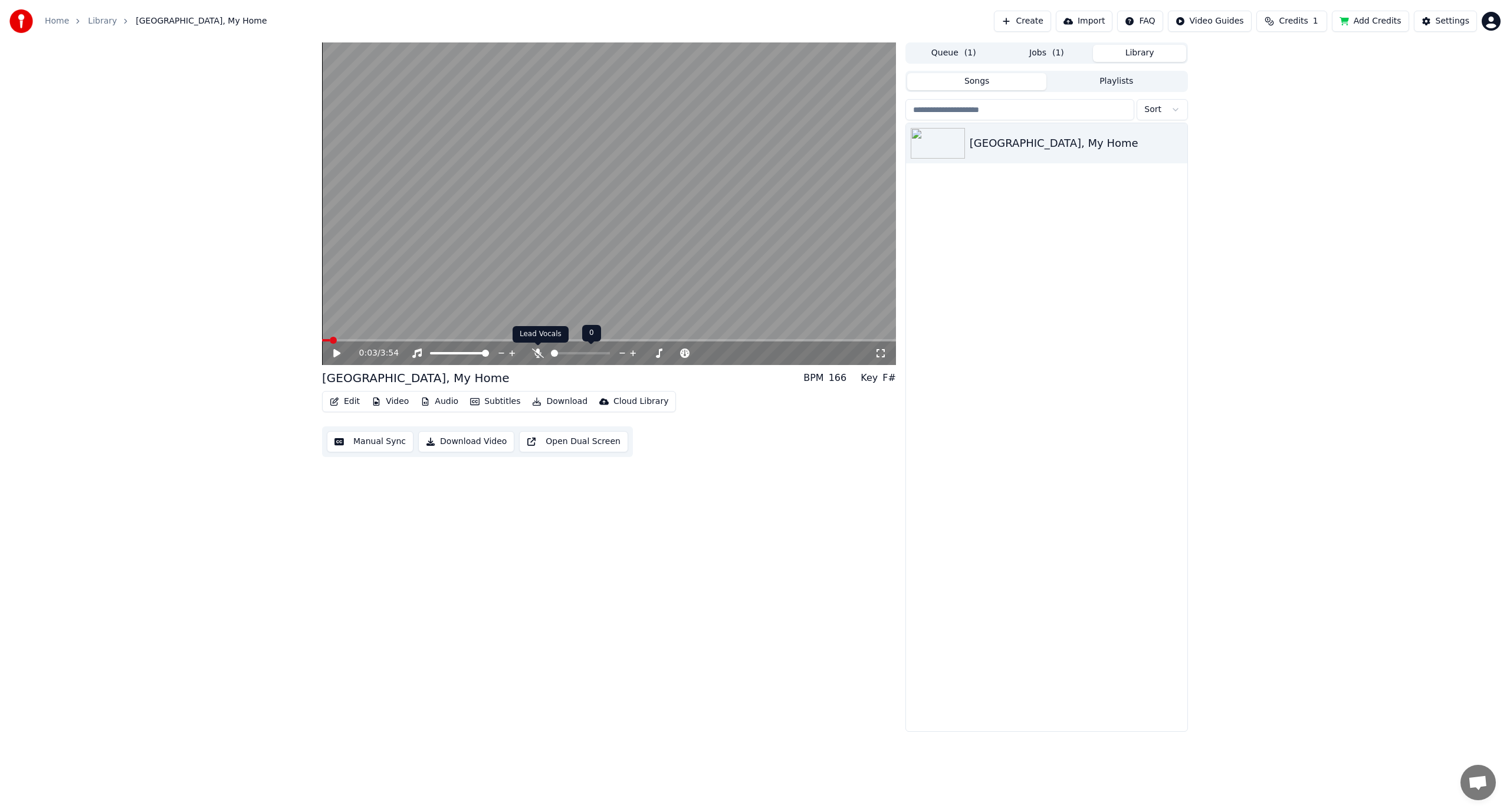
click at [536, 356] on icon at bounding box center [538, 353] width 12 height 10
click at [335, 356] on icon at bounding box center [337, 352] width 7 height 8
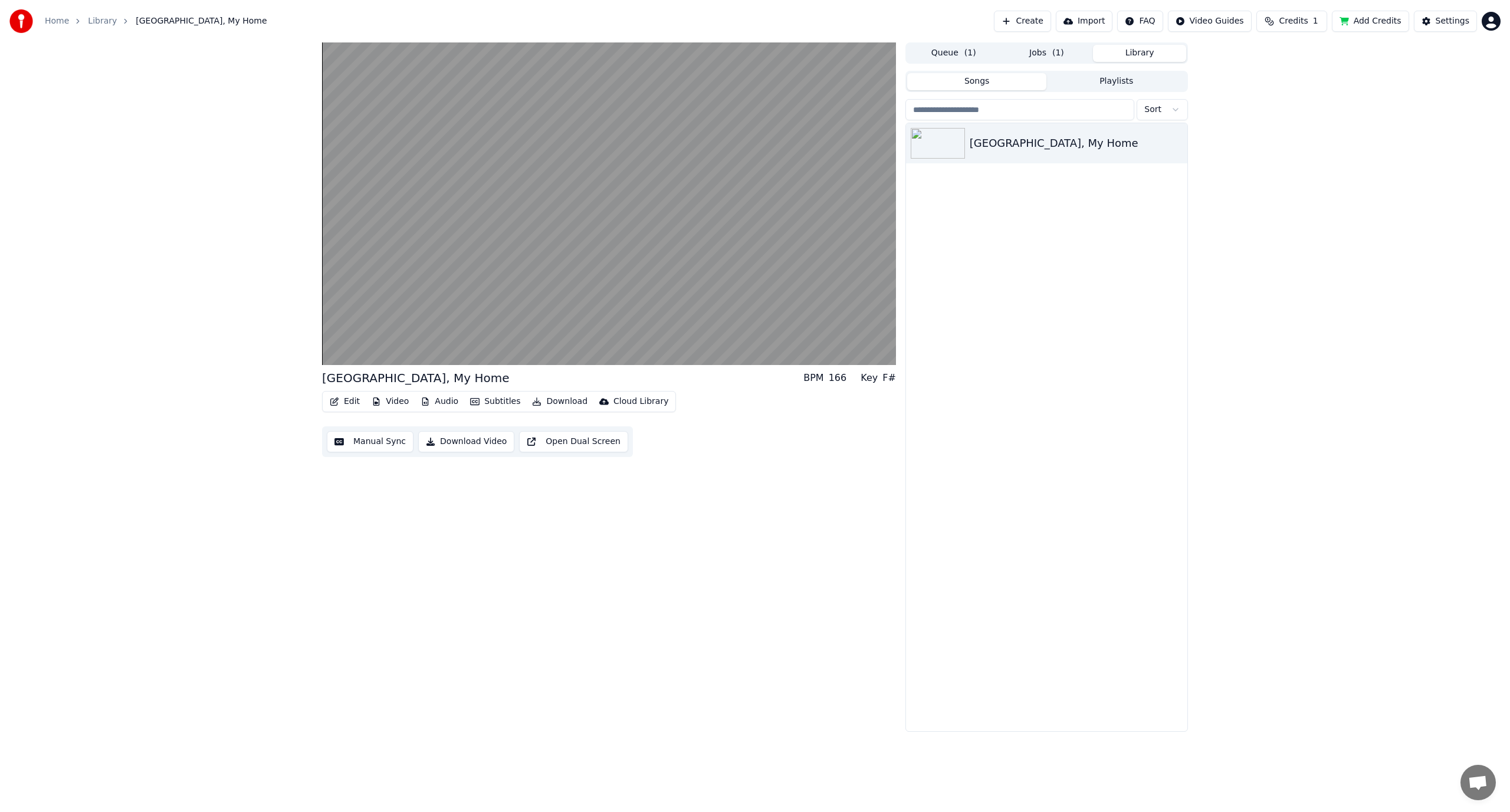
click at [344, 402] on button "Edit" at bounding box center [344, 402] width 39 height 16
click at [360, 428] on div "Edit Lyrics" at bounding box center [369, 427] width 42 height 12
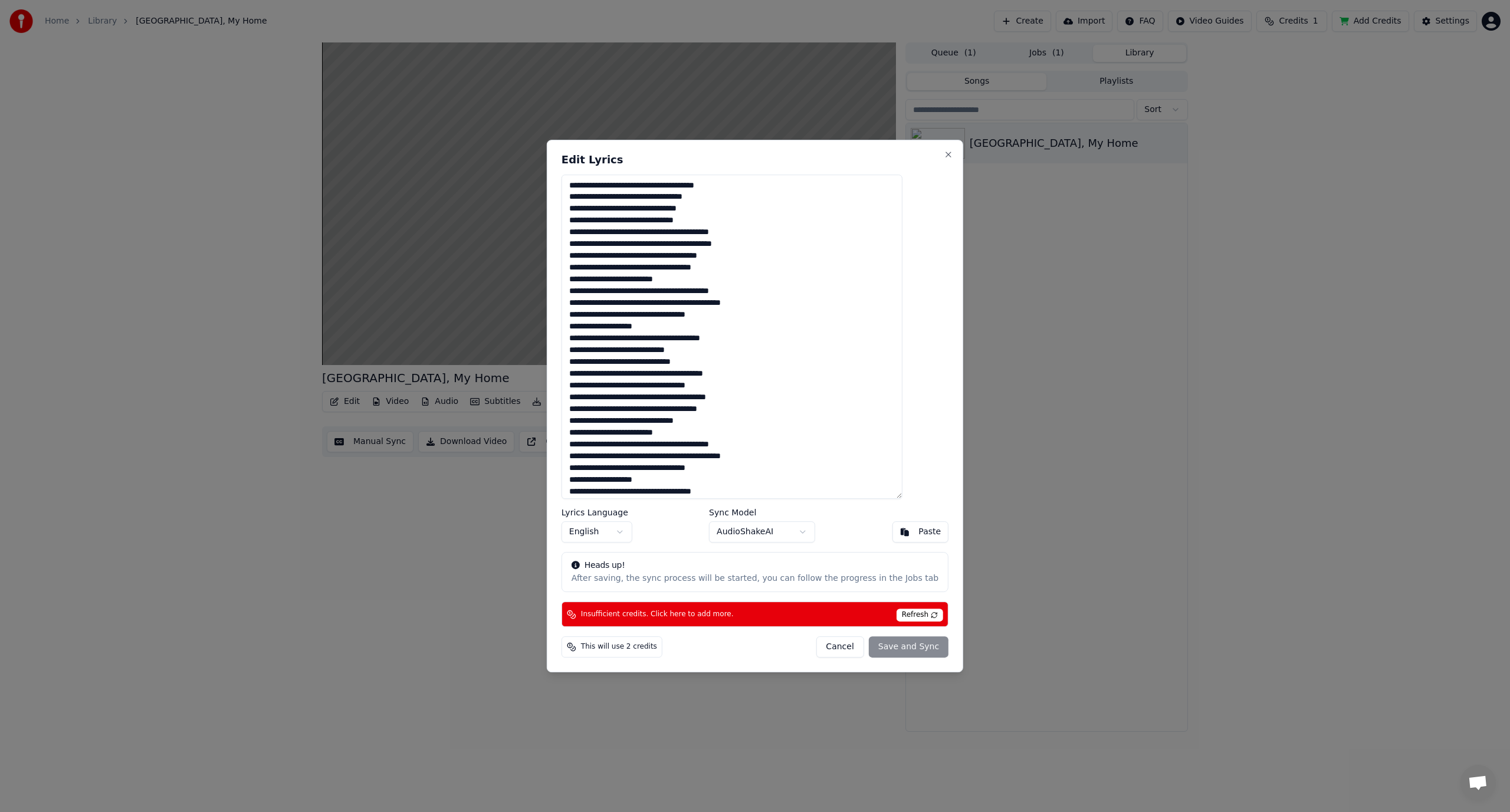
click at [816, 650] on button "Cancel" at bounding box center [839, 647] width 47 height 21
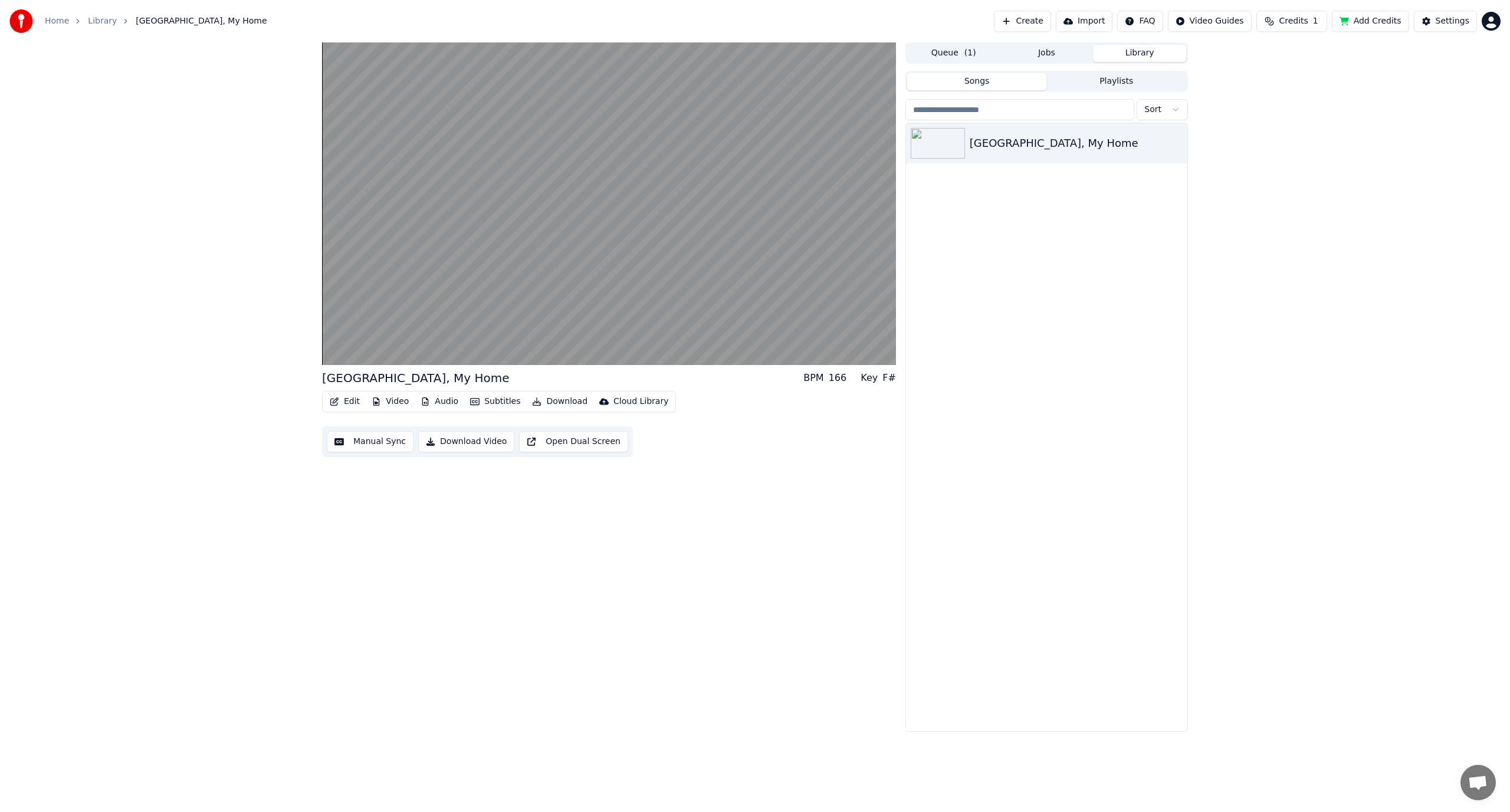
click at [349, 403] on button "Edit" at bounding box center [344, 402] width 39 height 16
click at [359, 487] on div "Style Editor" at bounding box center [372, 488] width 47 height 12
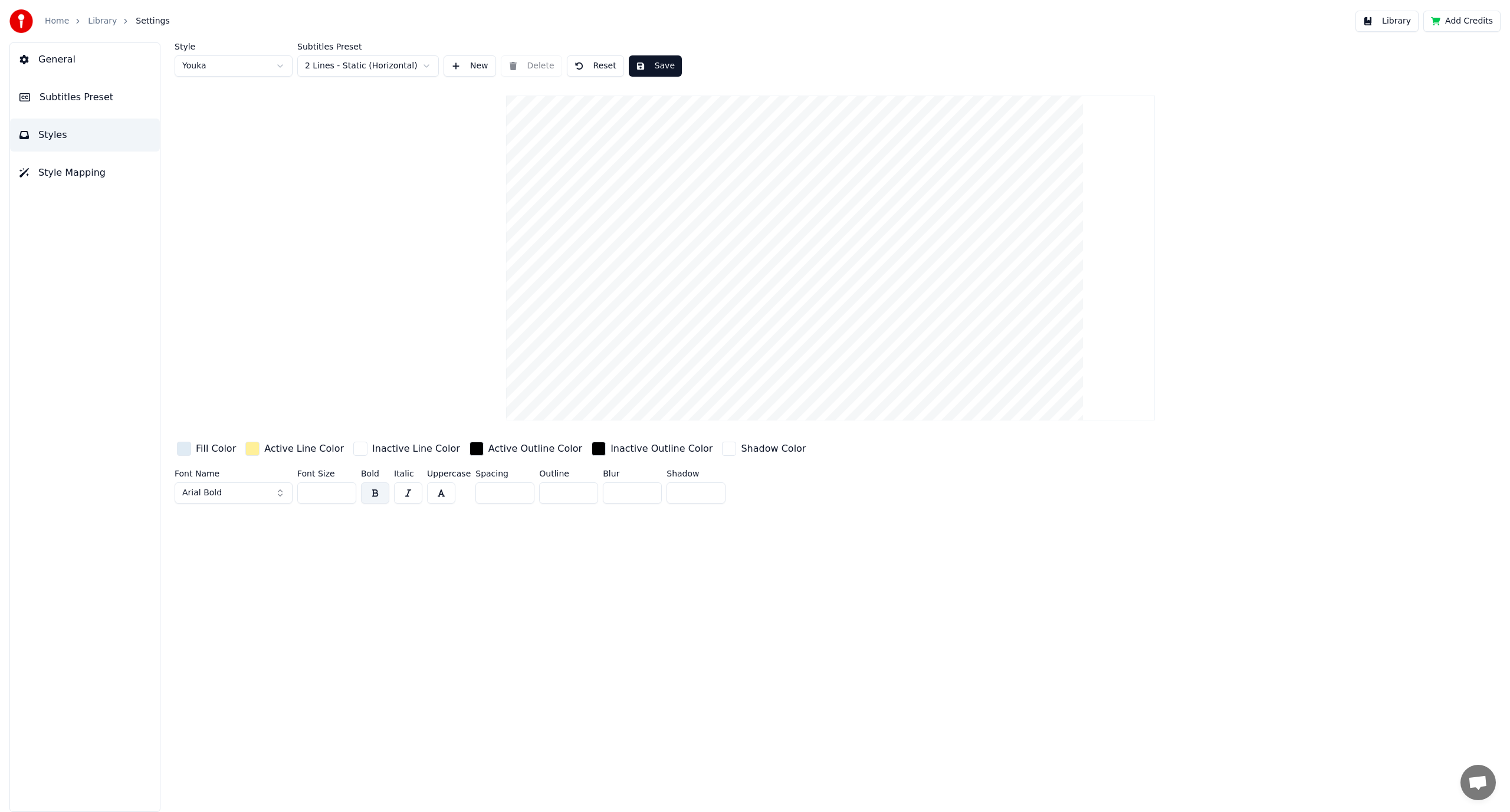
click at [184, 449] on div "button" at bounding box center [184, 449] width 14 height 14
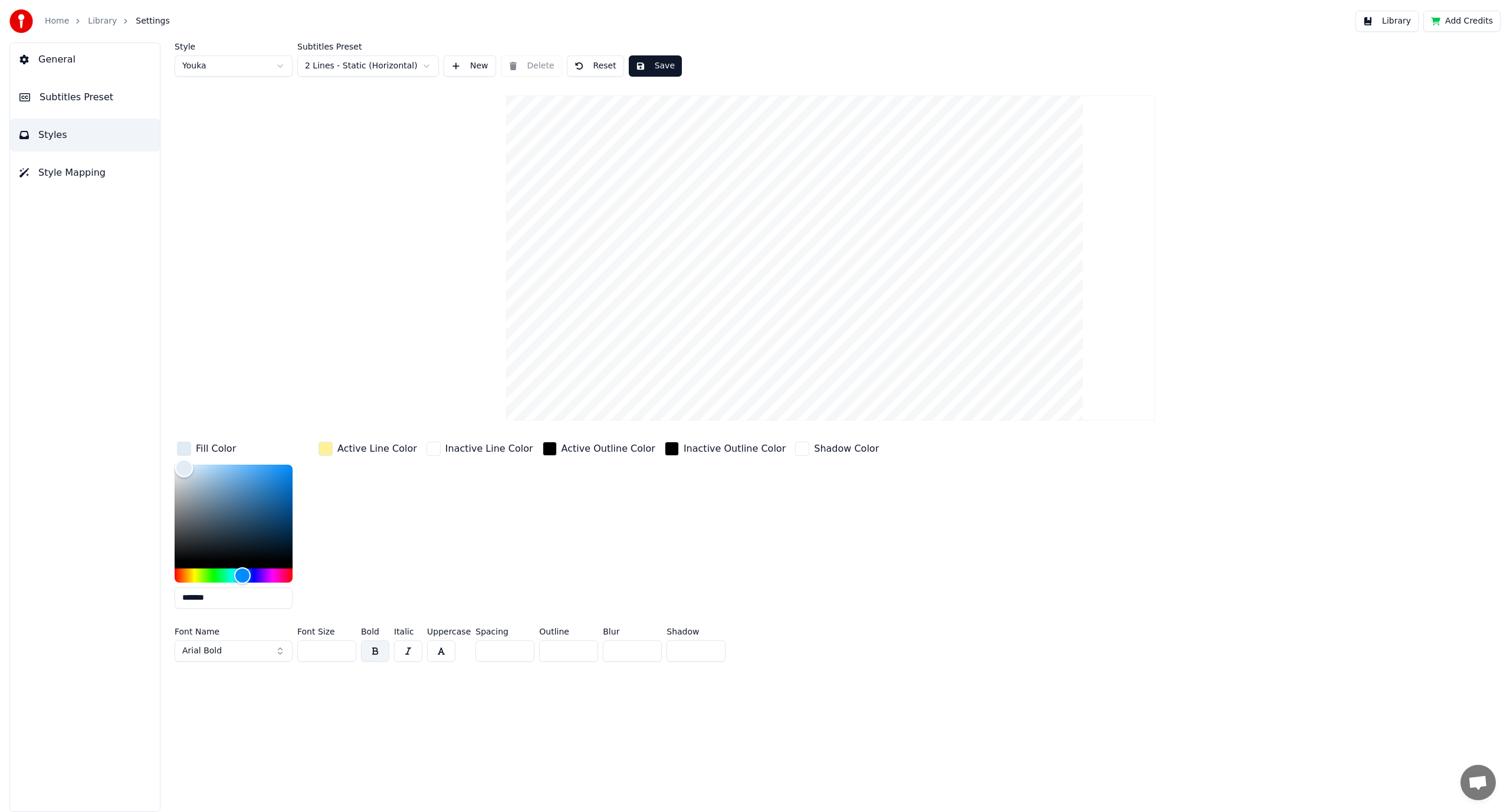
drag, startPoint x: 184, startPoint y: 467, endPoint x: 217, endPoint y: 468, distance: 33.0
click at [189, 468] on div "Color" at bounding box center [184, 469] width 18 height 18
click at [193, 468] on div "Color" at bounding box center [184, 469] width 18 height 18
drag, startPoint x: 260, startPoint y: 468, endPoint x: 284, endPoint y: 467, distance: 24.0
click at [261, 468] on div "Color" at bounding box center [233, 513] width 118 height 97
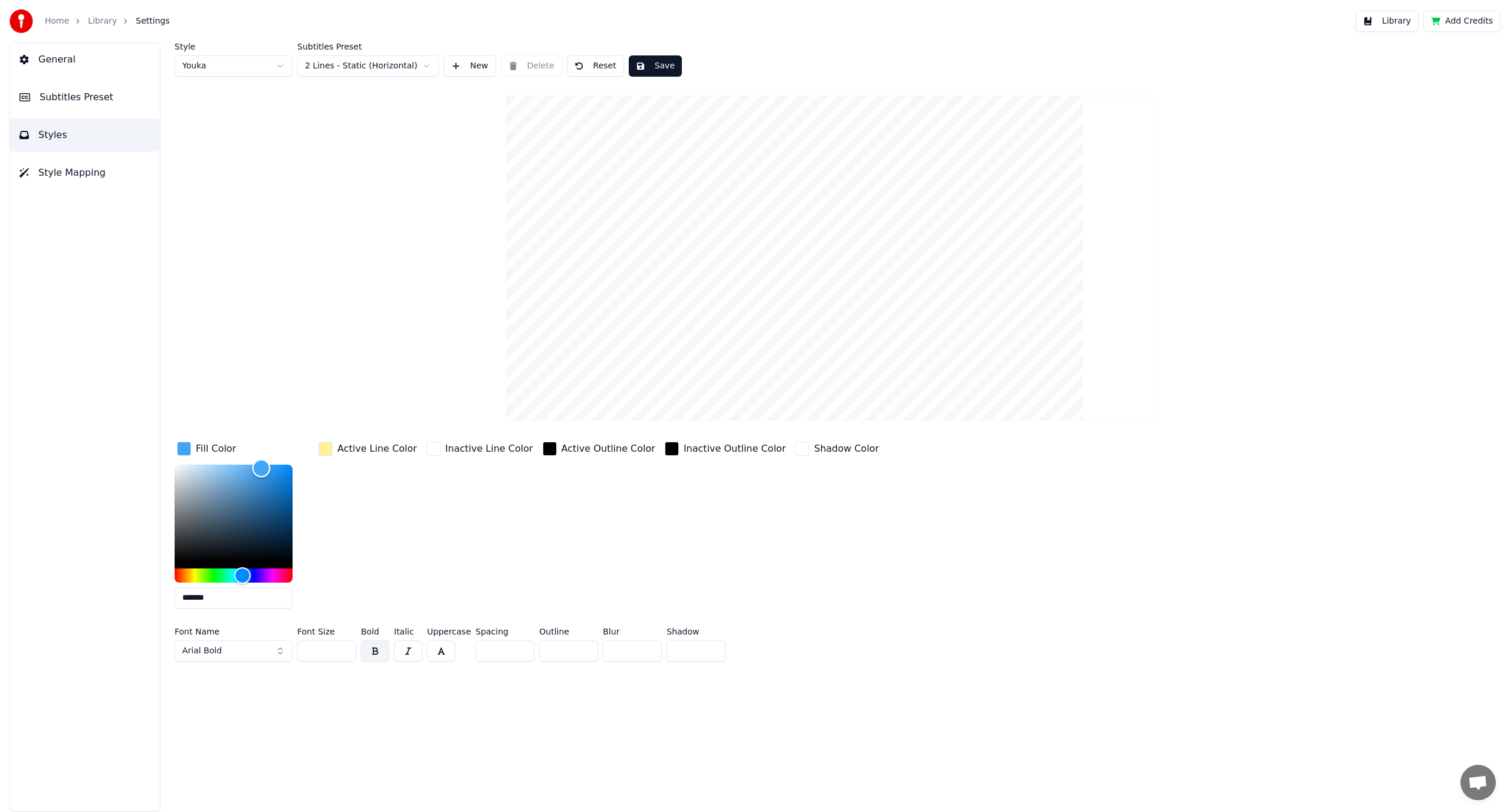
click at [290, 468] on div "Color" at bounding box center [233, 513] width 118 height 97
click at [271, 466] on div "Color" at bounding box center [261, 469] width 18 height 18
type input "*******"
click at [298, 466] on div "Color" at bounding box center [293, 467] width 18 height 18
click at [299, 466] on div "Color" at bounding box center [293, 467] width 18 height 18
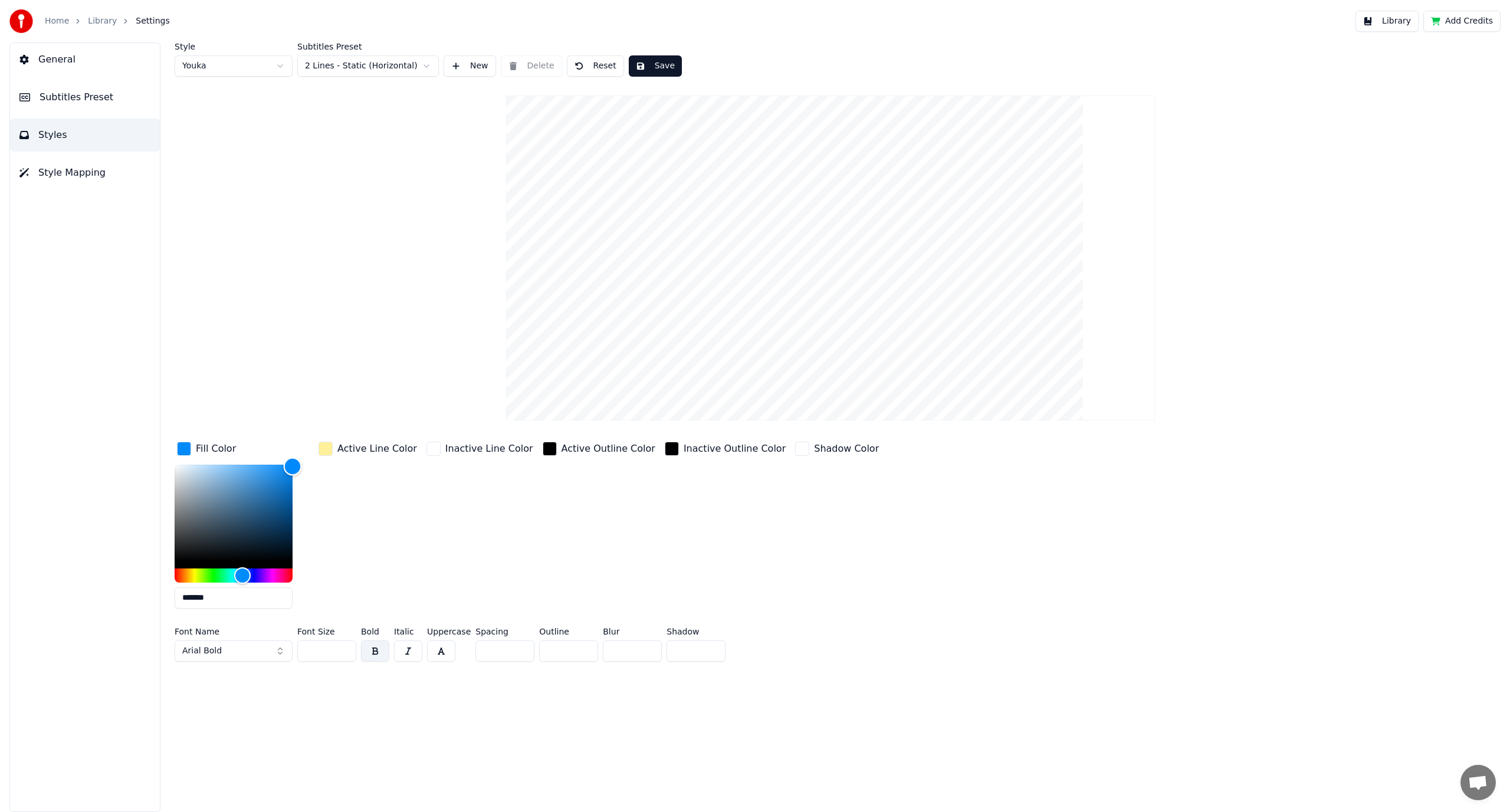
click at [298, 466] on div "Color" at bounding box center [293, 467] width 18 height 18
click at [640, 63] on button "Save" at bounding box center [655, 66] width 53 height 21
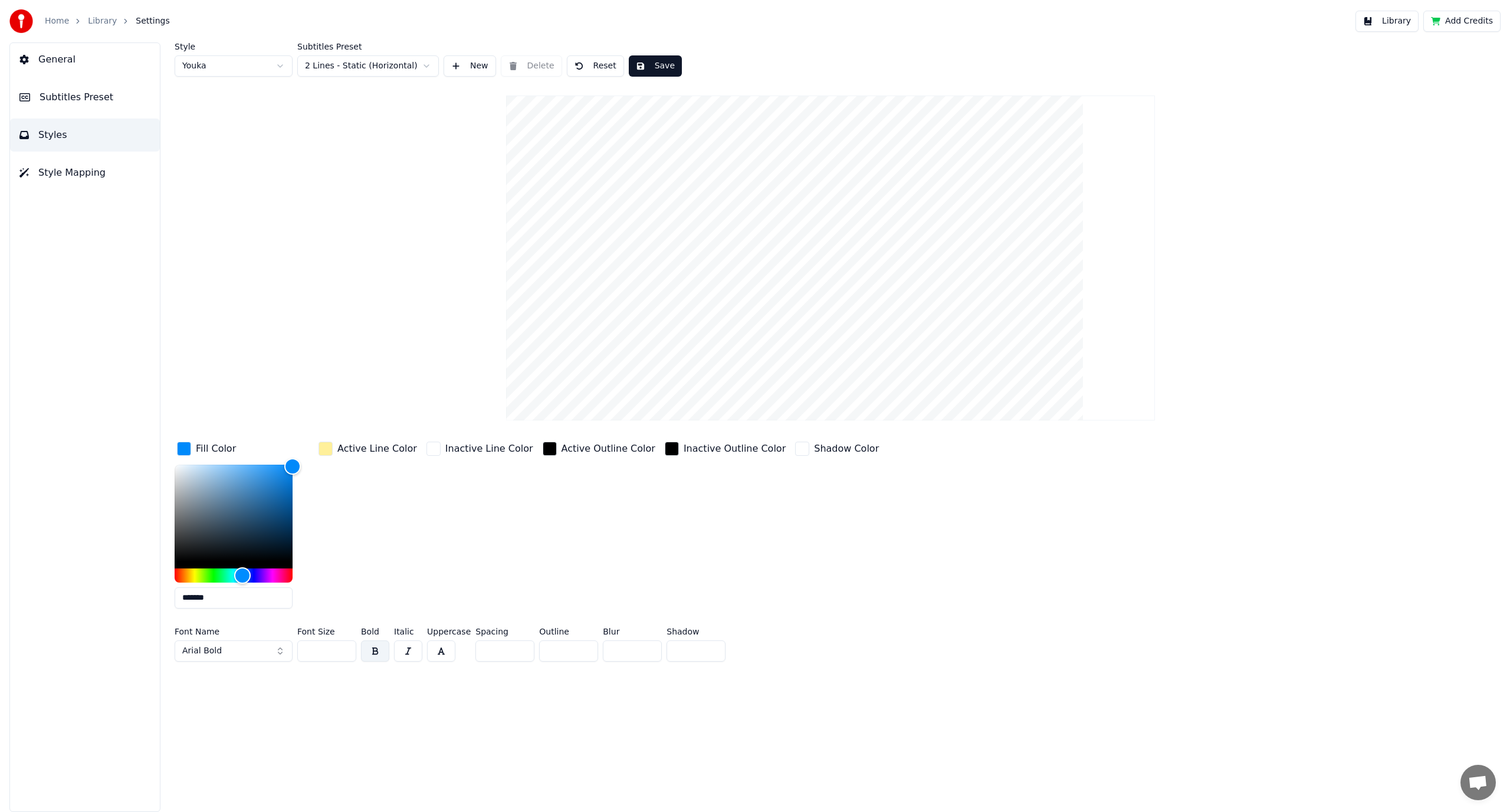
click at [91, 102] on span "Subtitles Preset" at bounding box center [76, 97] width 73 height 14
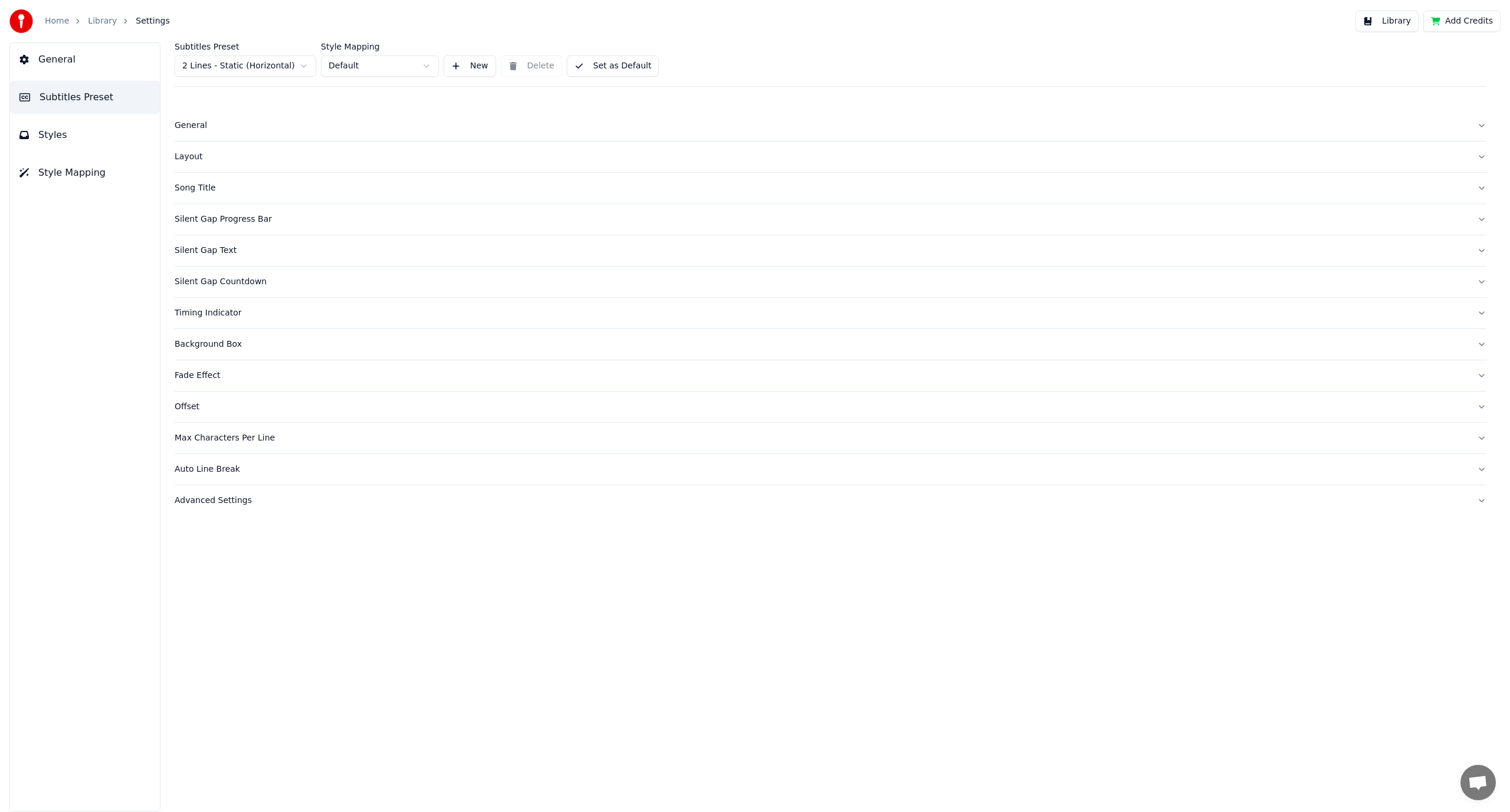
click at [80, 129] on button "Styles" at bounding box center [84, 135] width 149 height 33
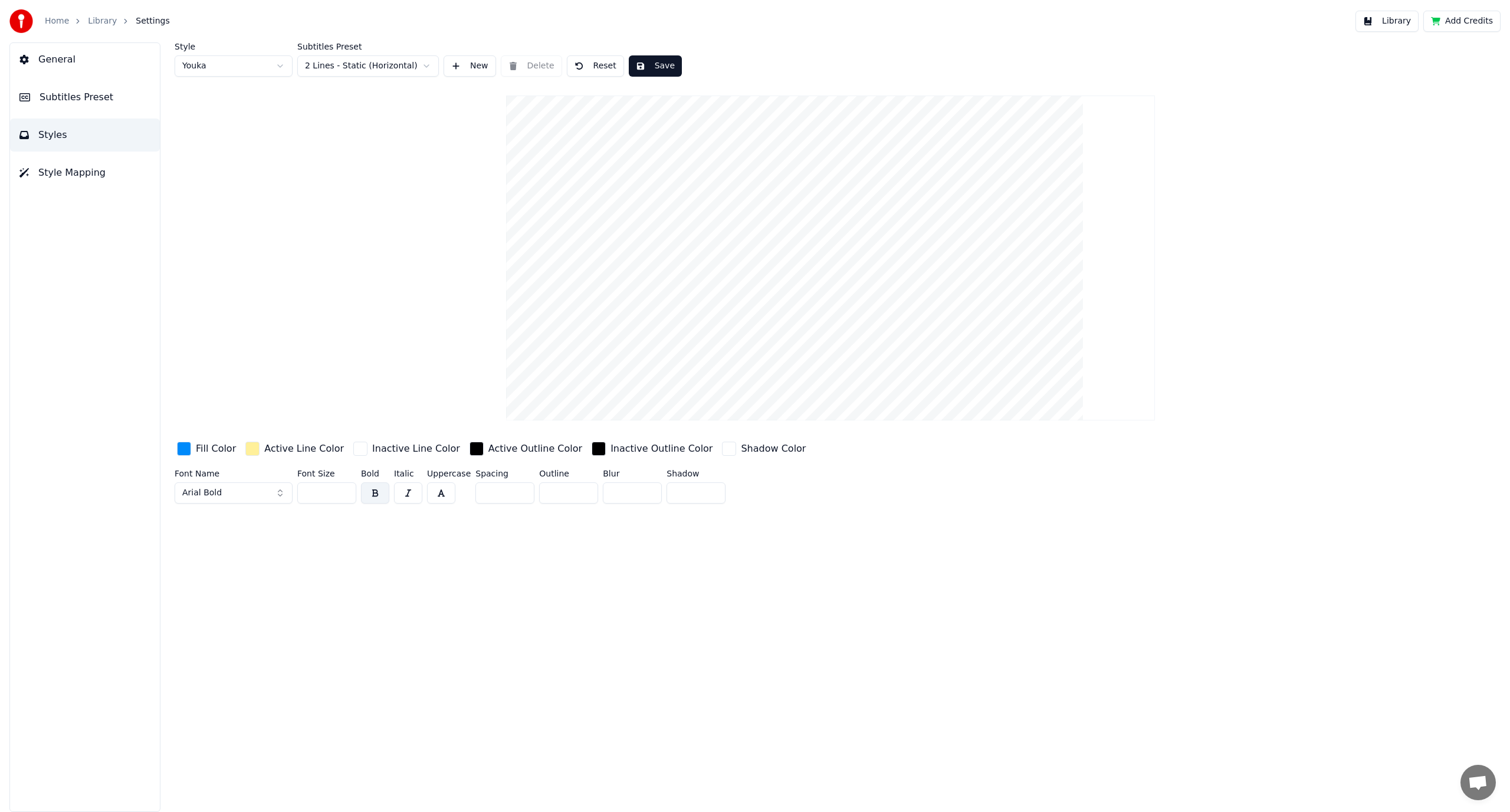
click at [648, 70] on button "Save" at bounding box center [655, 66] width 53 height 21
click at [71, 177] on span "Style Mapping" at bounding box center [72, 173] width 67 height 14
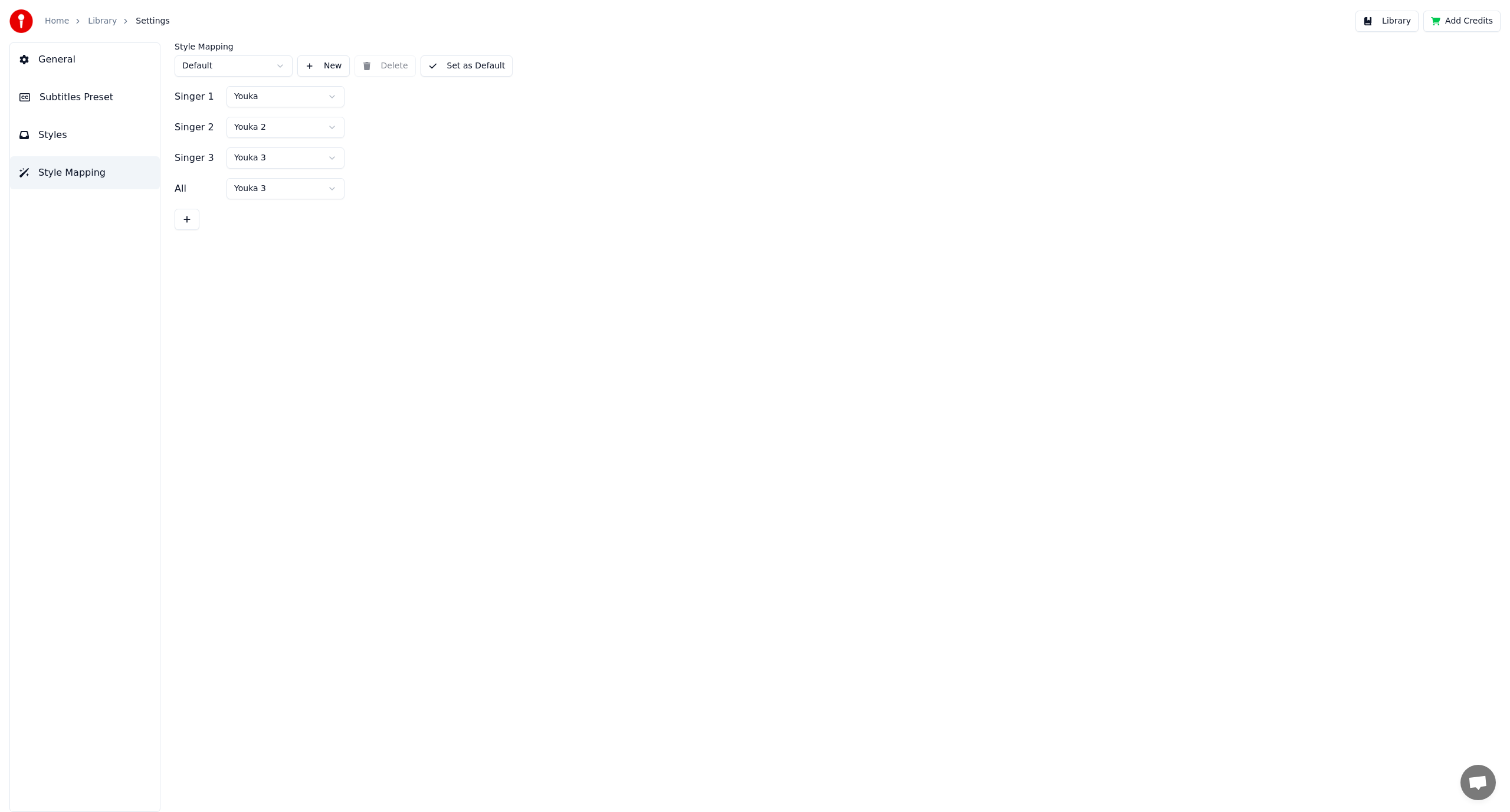
click at [60, 145] on button "Styles" at bounding box center [84, 135] width 149 height 33
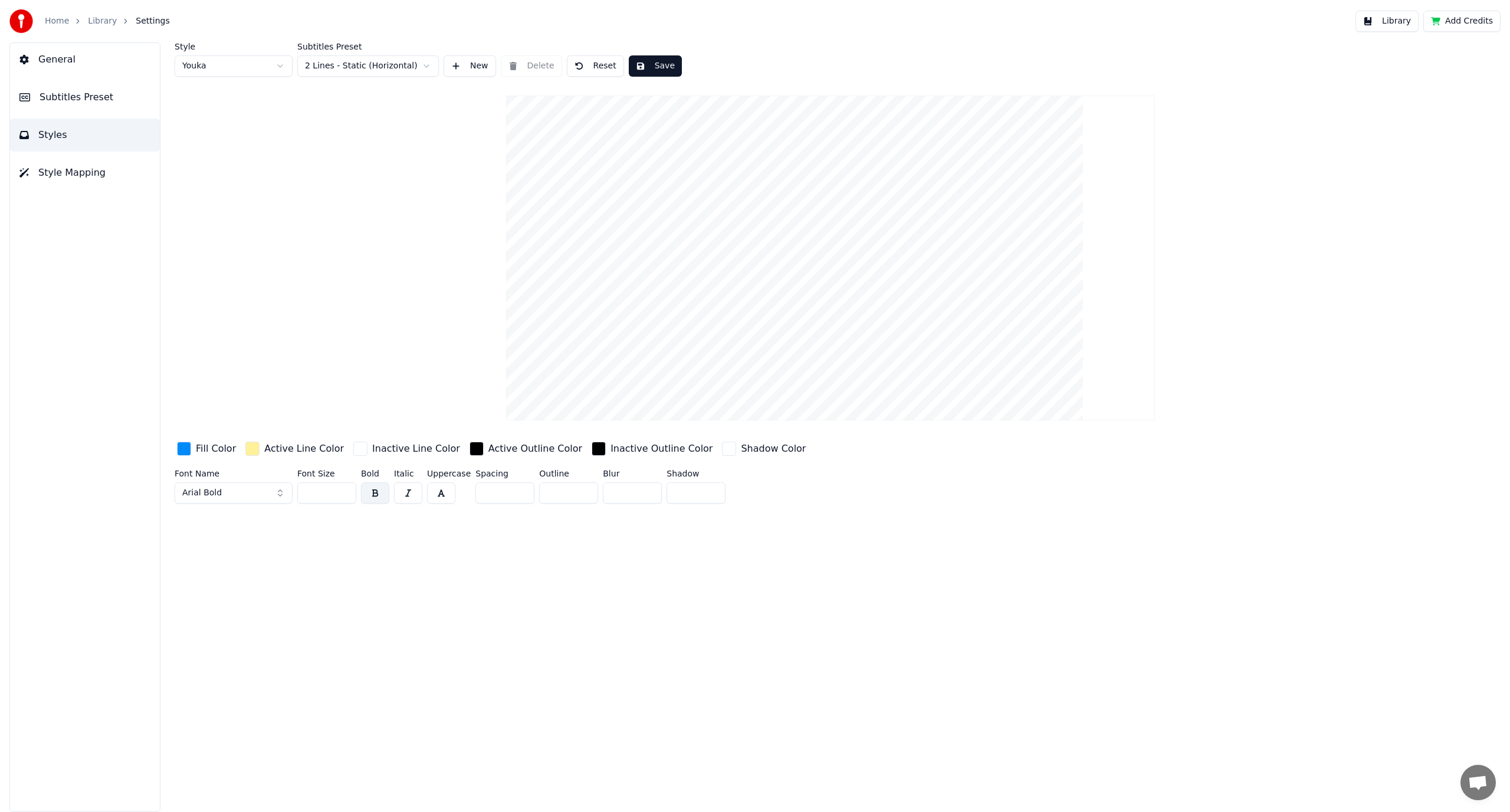
click at [66, 56] on span "General" at bounding box center [57, 60] width 38 height 14
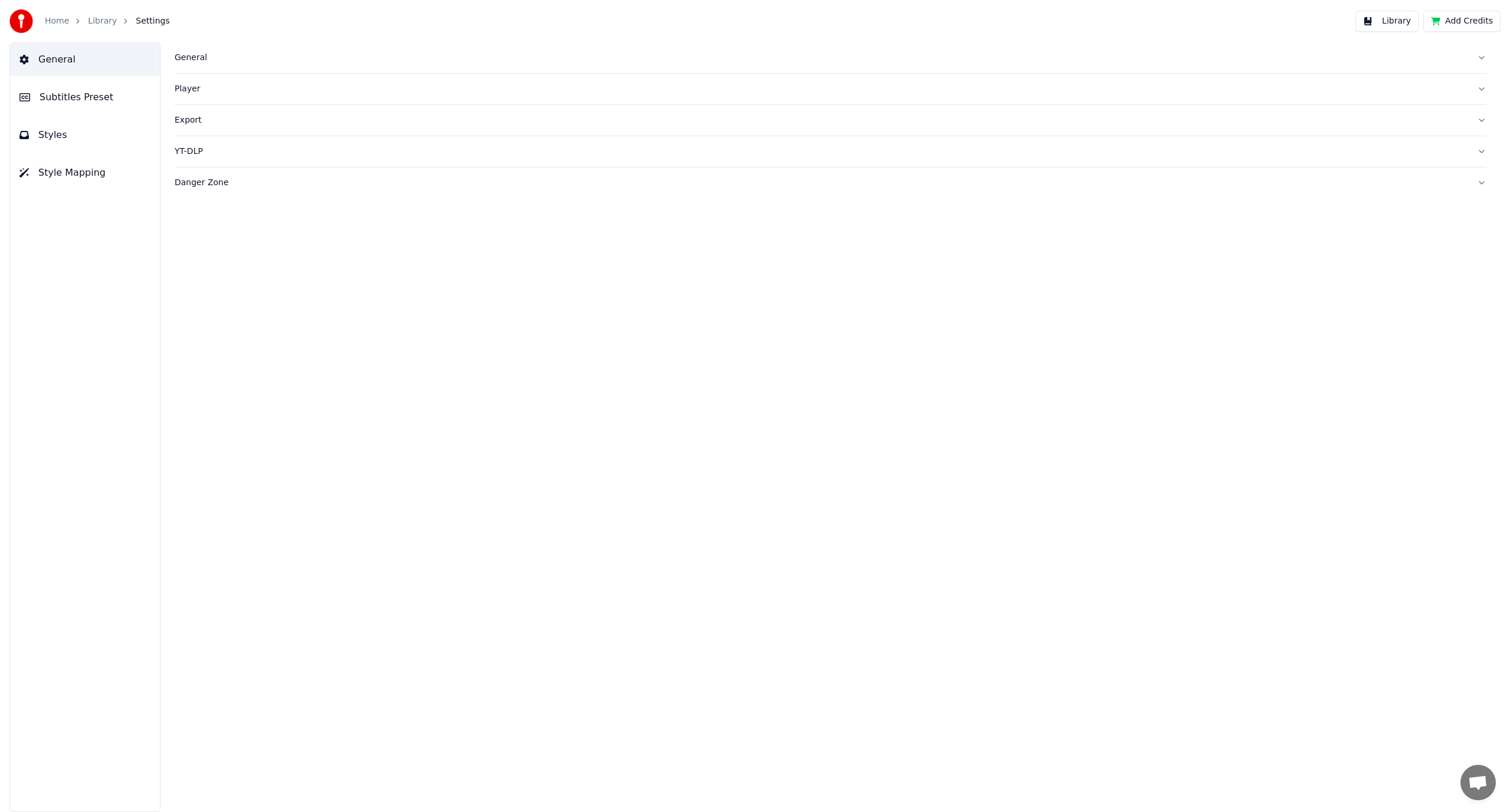
click at [191, 55] on div "General" at bounding box center [821, 57] width 1294 height 12
click at [191, 55] on div "General" at bounding box center [821, 57] width 1294 height 12
click at [60, 57] on span "General" at bounding box center [57, 60] width 38 height 14
click at [103, 21] on link "Library" at bounding box center [102, 21] width 29 height 12
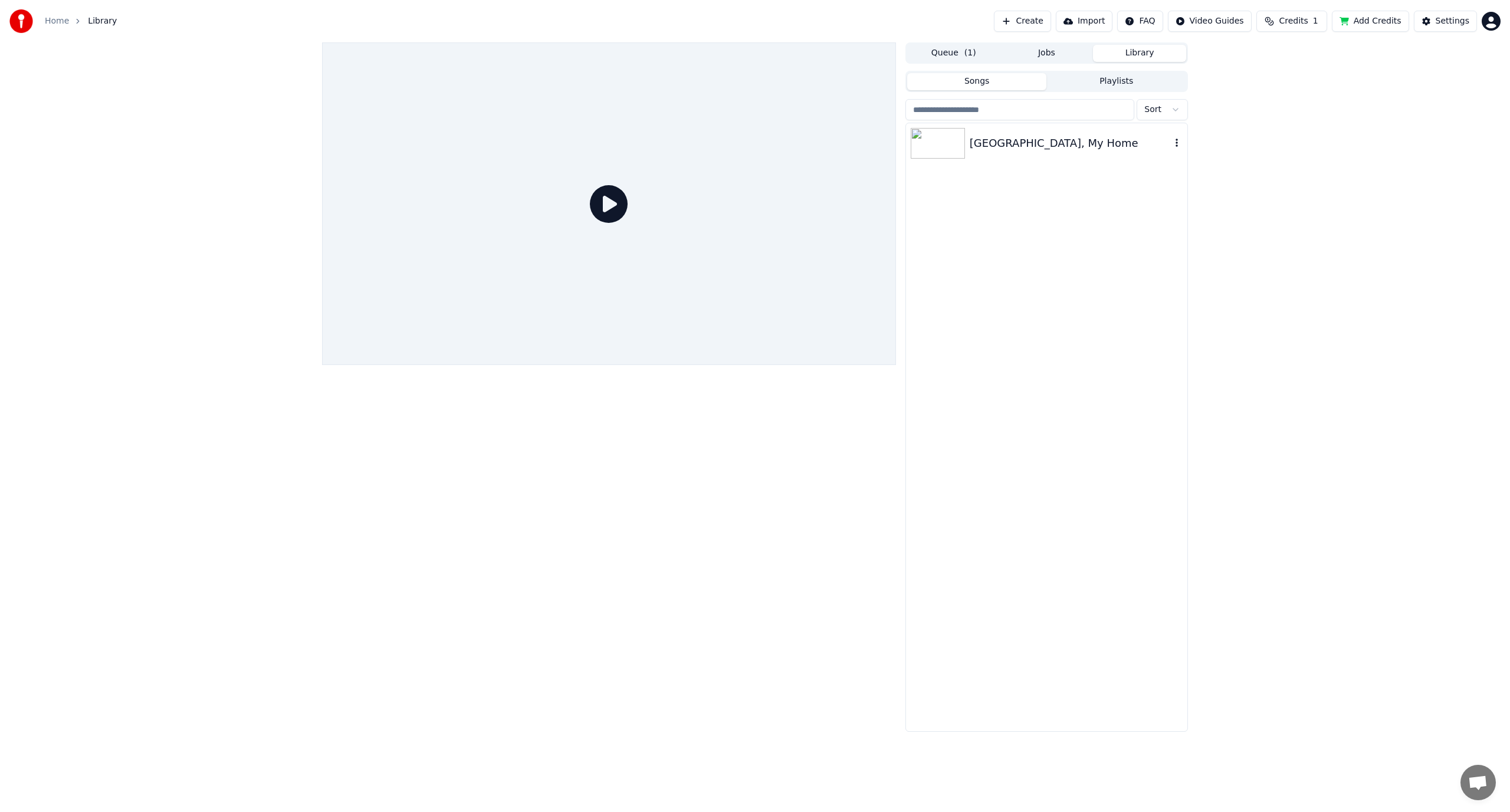
click at [1002, 147] on div "[GEOGRAPHIC_DATA], My Home" at bounding box center [1070, 143] width 201 height 16
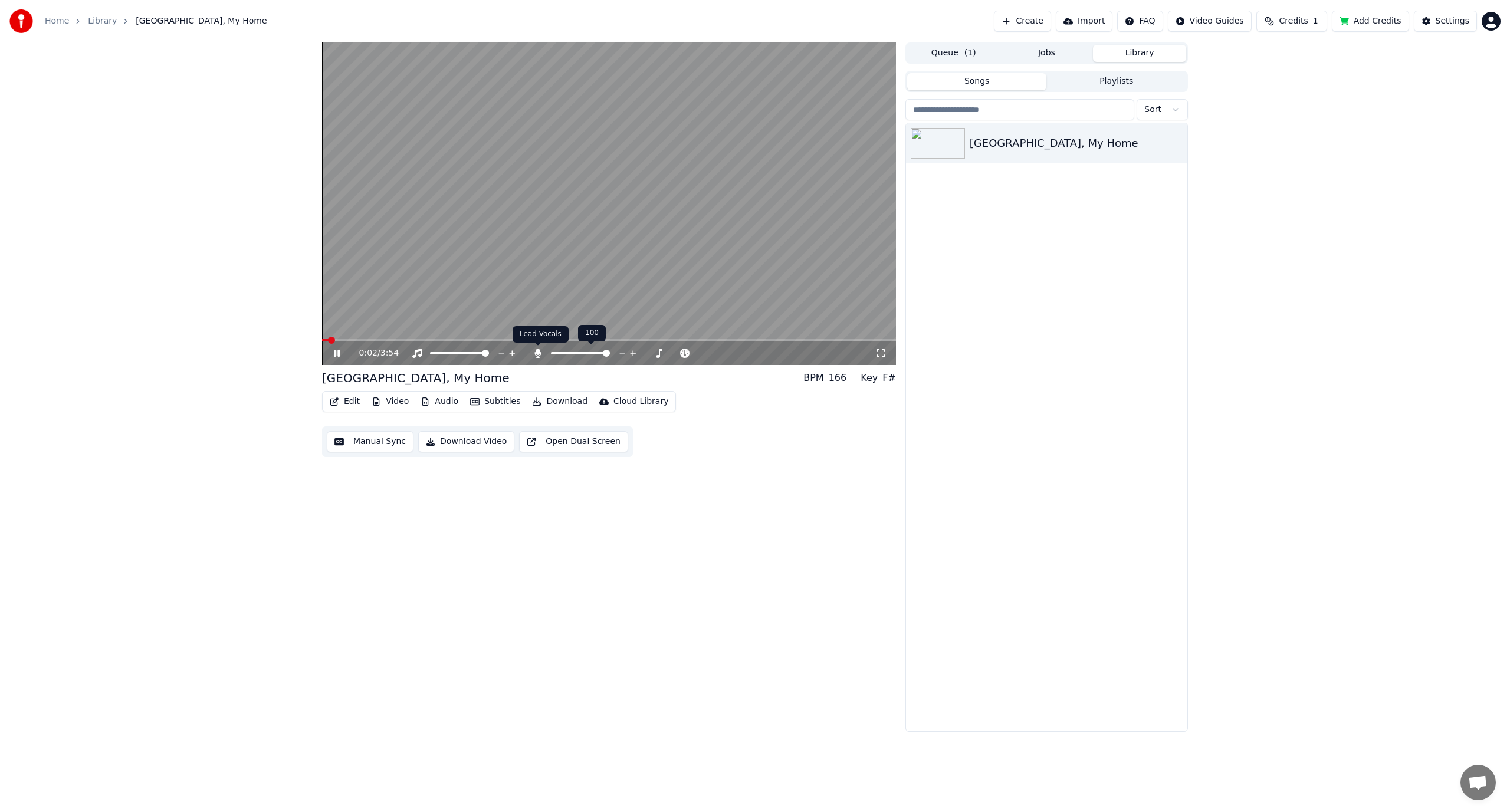
click at [538, 353] on icon at bounding box center [537, 353] width 6 height 10
click at [633, 352] on icon at bounding box center [632, 353] width 6 height 6
click at [634, 352] on icon at bounding box center [633, 352] width 12 height 12
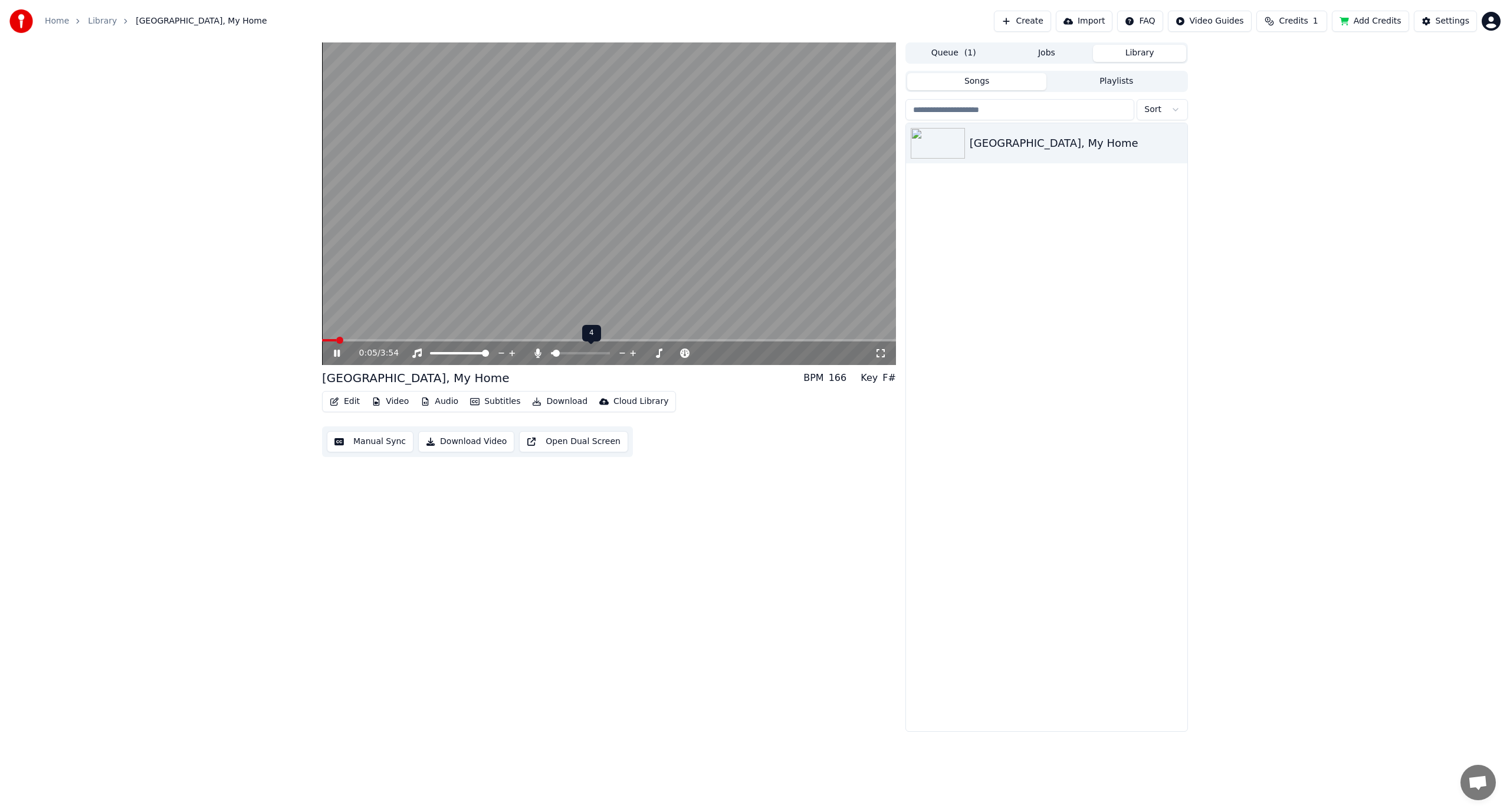
click at [634, 352] on icon at bounding box center [633, 352] width 12 height 12
click at [554, 352] on span at bounding box center [557, 353] width 7 height 7
click at [544, 354] on div at bounding box center [591, 352] width 95 height 12
click at [590, 356] on icon at bounding box center [590, 353] width 12 height 10
click at [638, 351] on span at bounding box center [637, 353] width 7 height 7
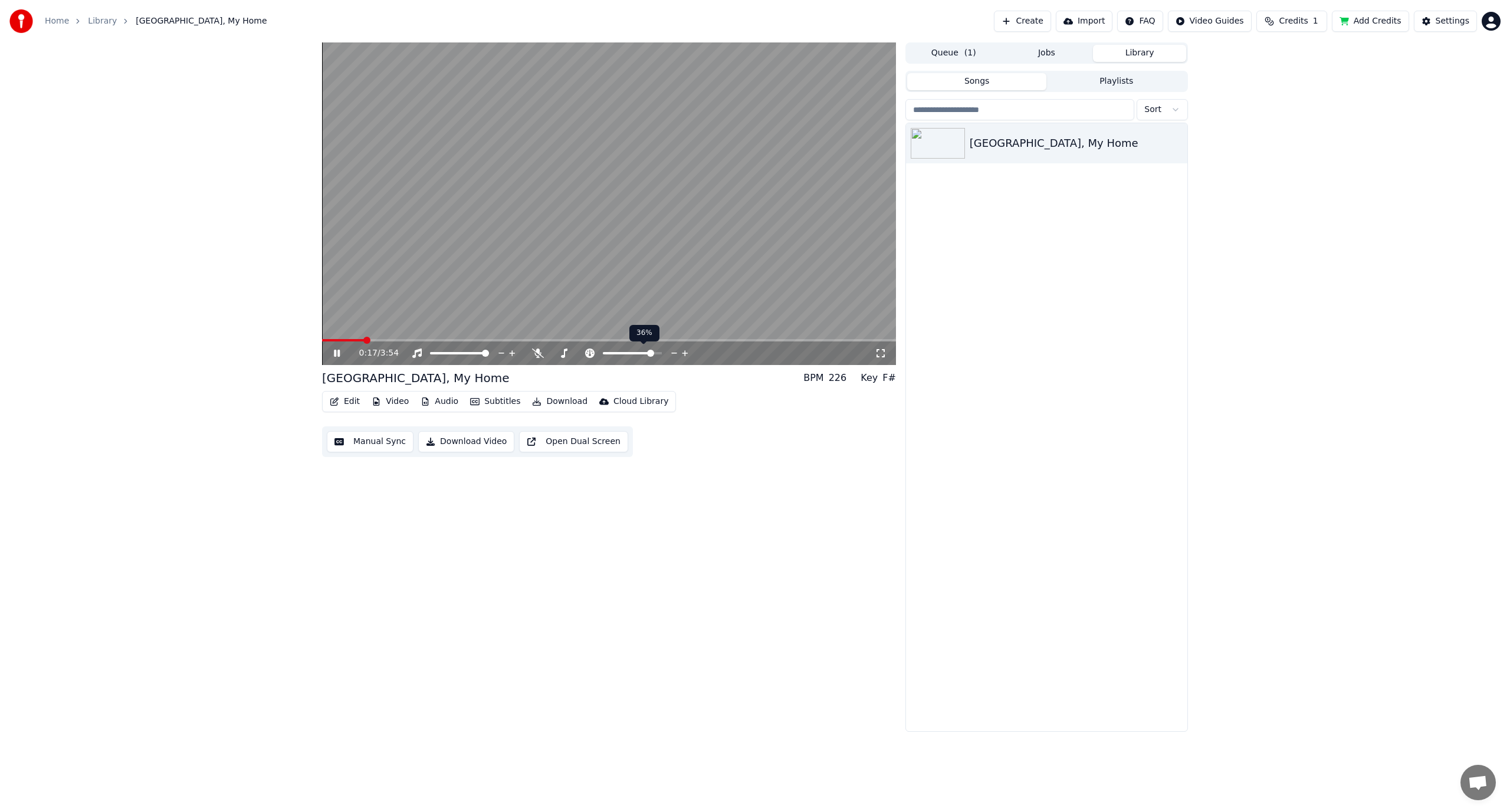
click at [654, 350] on span at bounding box center [650, 353] width 7 height 7
click at [654, 349] on div at bounding box center [643, 352] width 95 height 12
drag, startPoint x: 649, startPoint y: 350, endPoint x: 632, endPoint y: 352, distance: 17.1
click at [632, 352] on div at bounding box center [643, 352] width 95 height 12
click at [632, 352] on span at bounding box center [628, 353] width 51 height 3
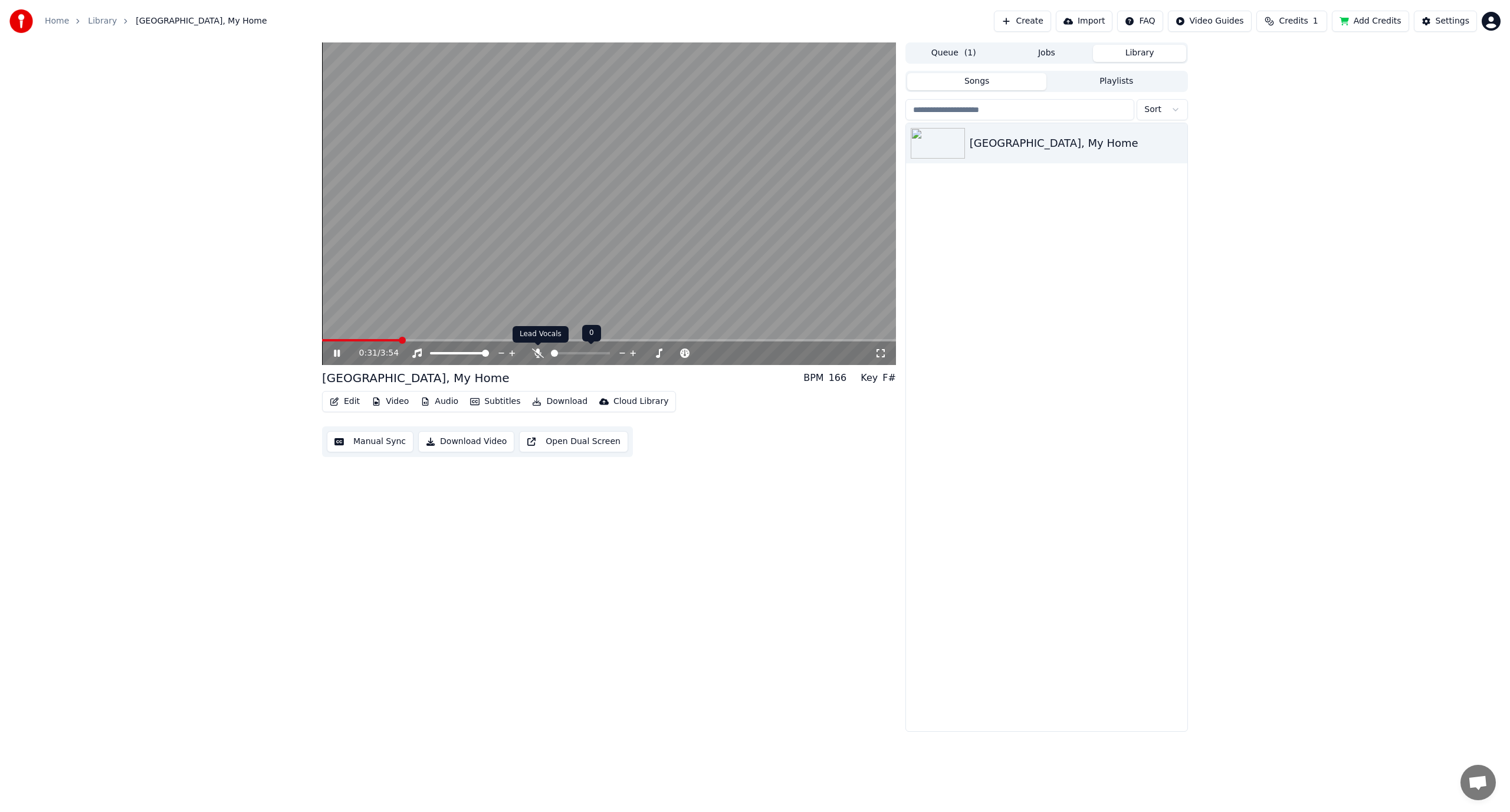
click at [534, 350] on icon at bounding box center [538, 353] width 12 height 10
click at [1052, 57] on button "Jobs" at bounding box center [1047, 53] width 93 height 17
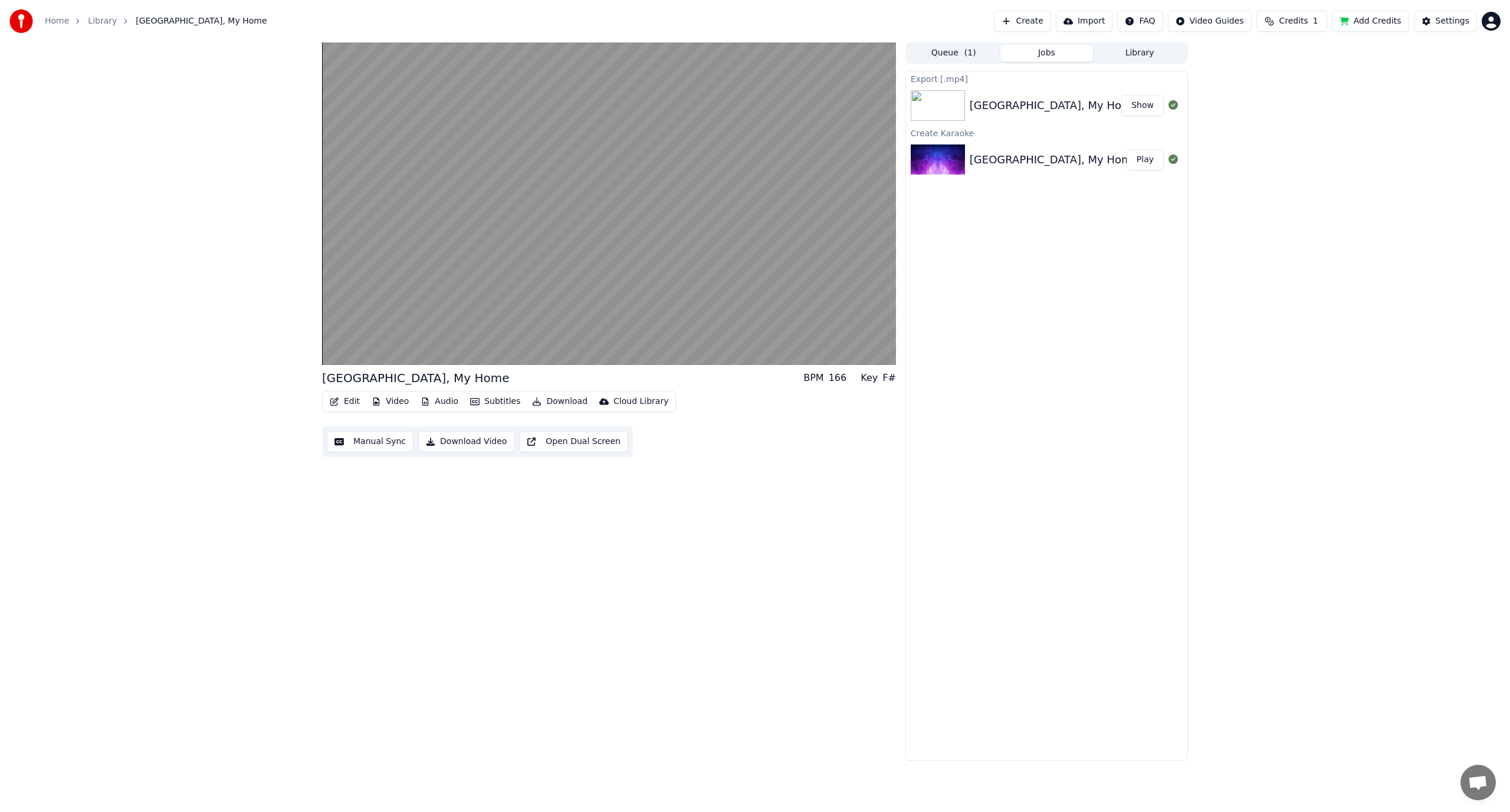
click at [1142, 108] on button "Show" at bounding box center [1142, 106] width 42 height 21
click at [456, 443] on button "Download Video" at bounding box center [466, 442] width 96 height 21
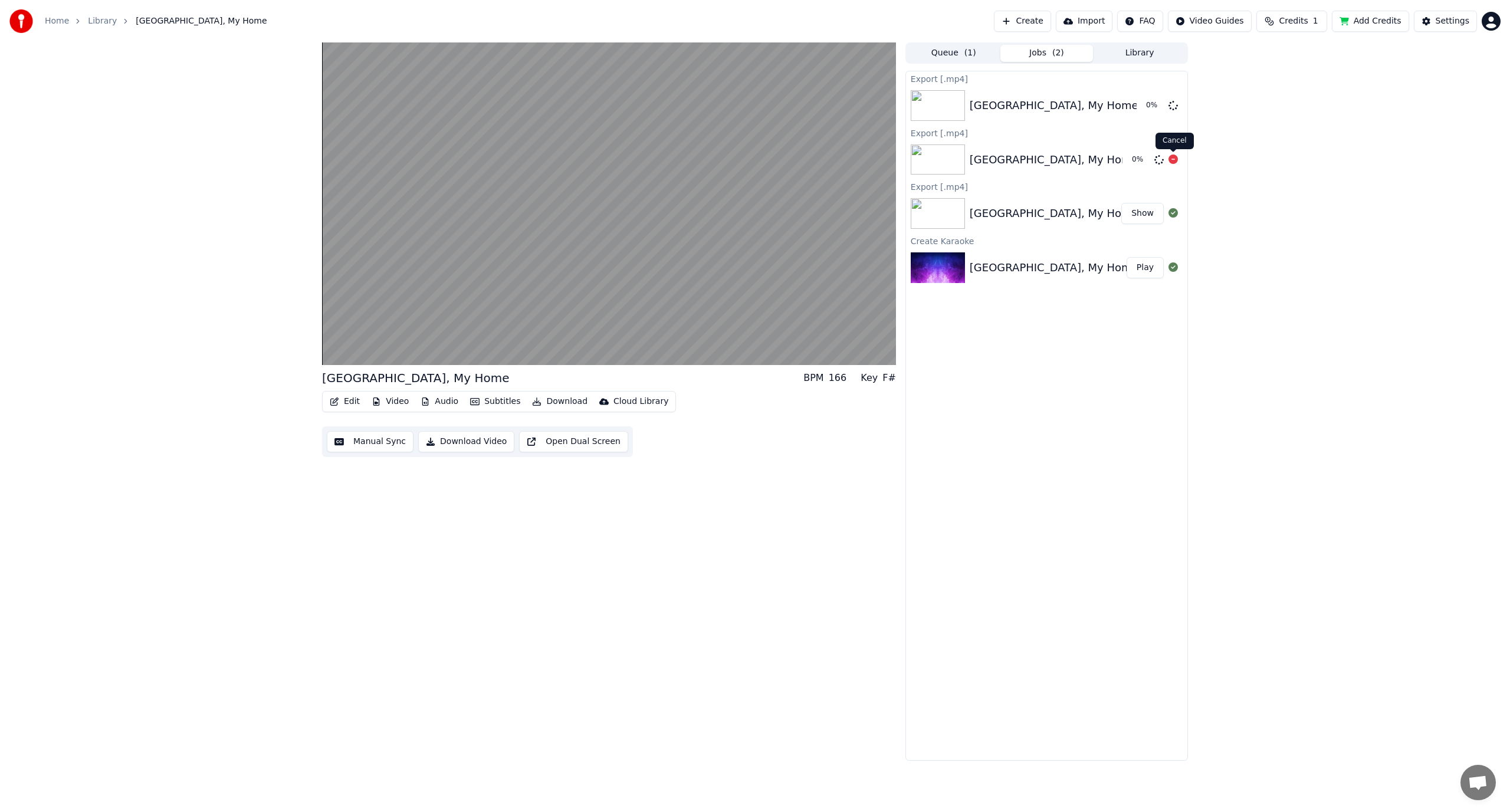
click at [1172, 161] on icon at bounding box center [1173, 159] width 10 height 10
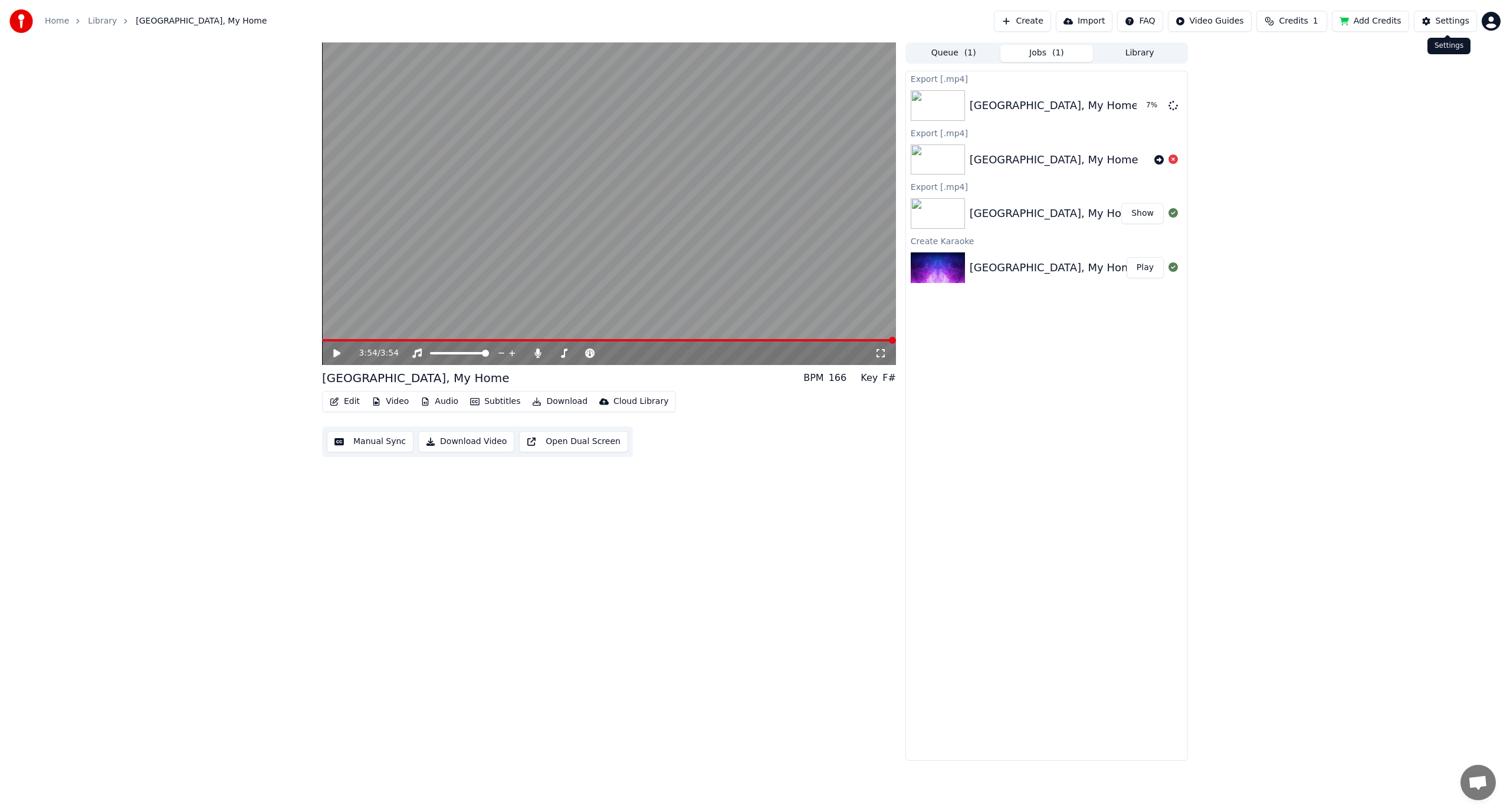
click at [1438, 23] on button "Settings" at bounding box center [1446, 21] width 64 height 21
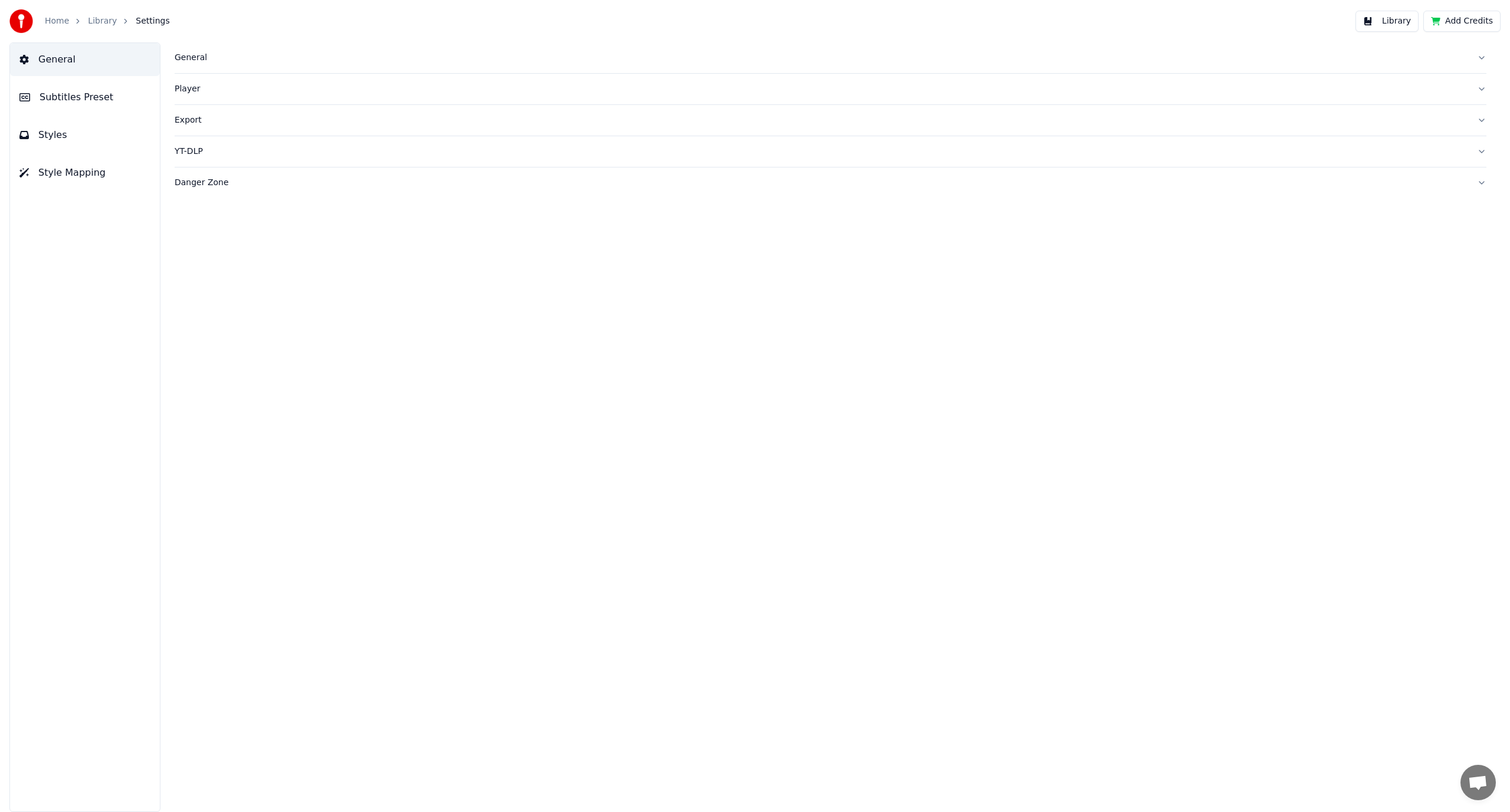
click at [184, 123] on div "Export" at bounding box center [821, 120] width 1294 height 12
click at [494, 176] on button "Change" at bounding box center [503, 173] width 52 height 21
type input "**********"
click at [98, 22] on link "Library" at bounding box center [102, 21] width 29 height 12
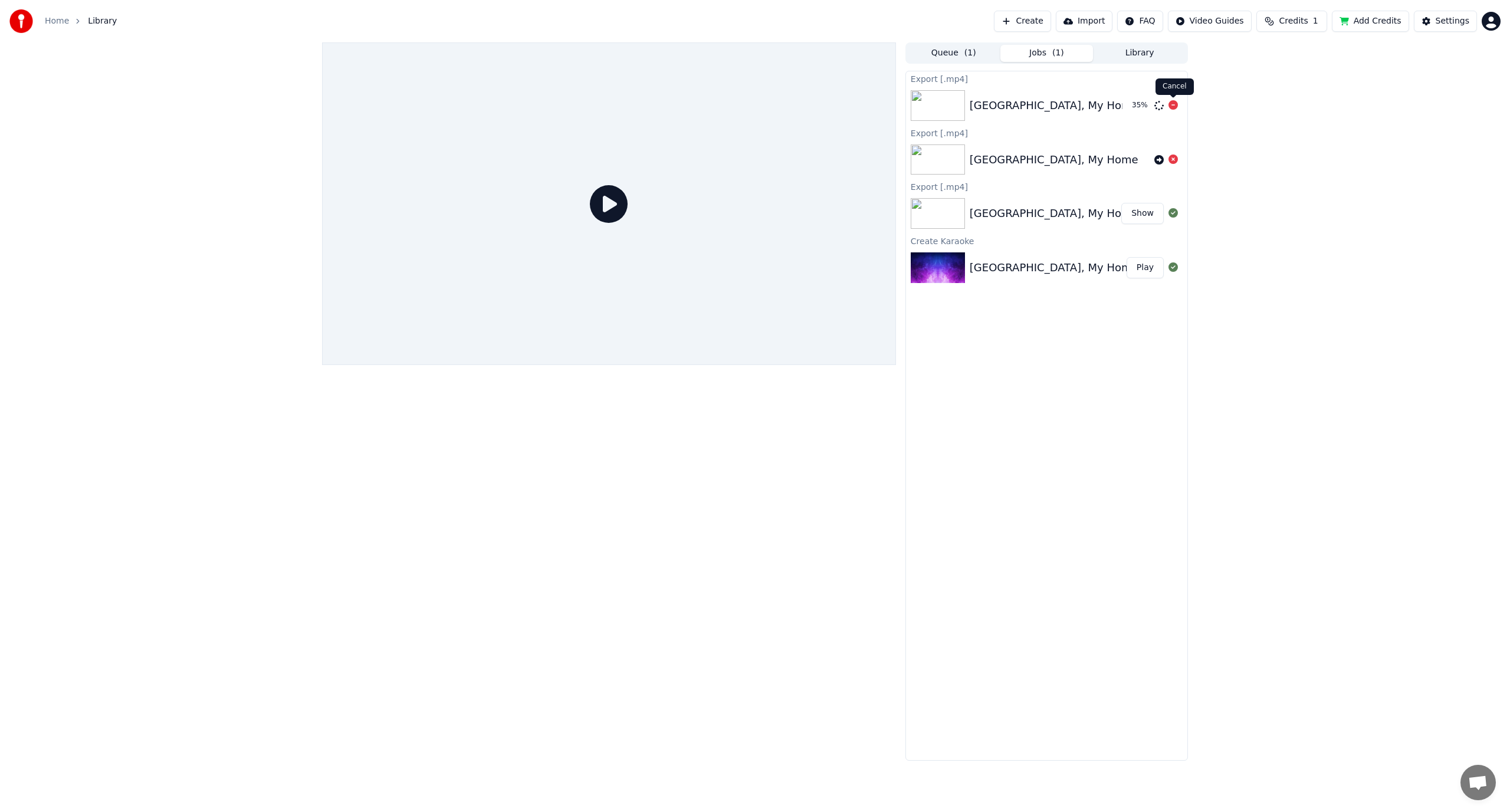
click at [1175, 106] on icon at bounding box center [1173, 105] width 10 height 10
click at [1148, 57] on button "Library" at bounding box center [1140, 53] width 93 height 17
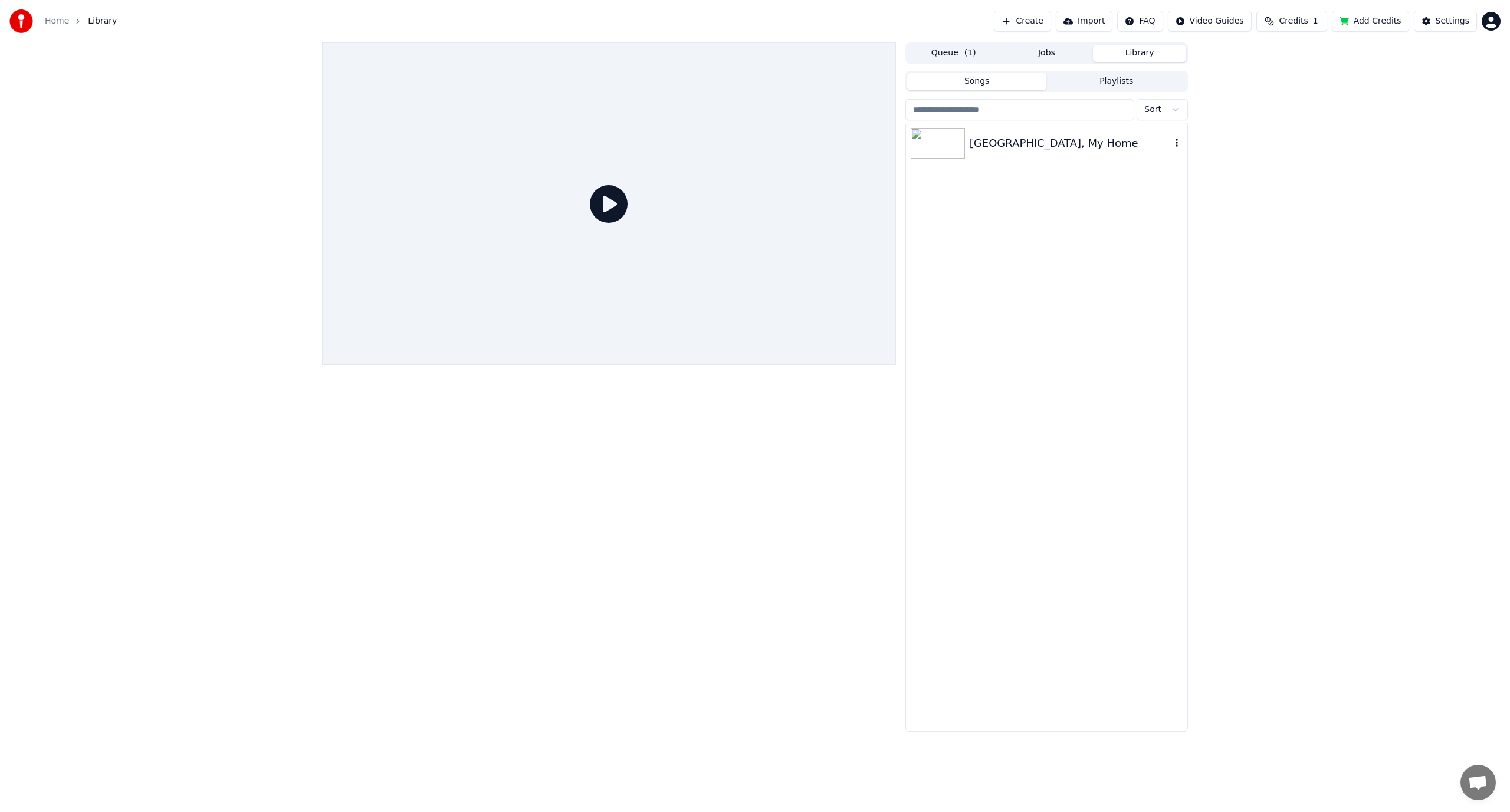
click at [954, 147] on img at bounding box center [937, 143] width 55 height 30
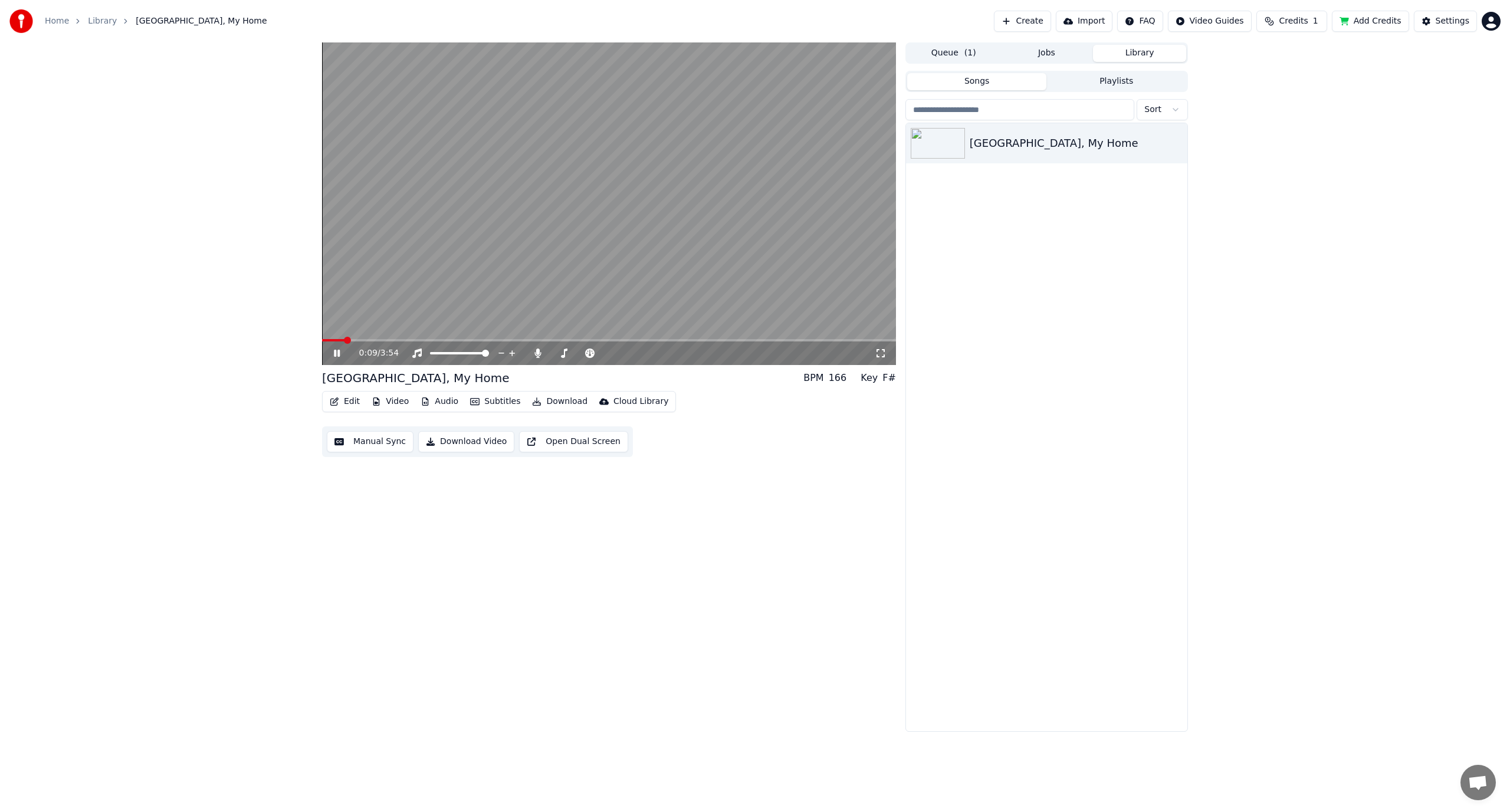
click at [463, 439] on button "Download Video" at bounding box center [466, 442] width 96 height 21
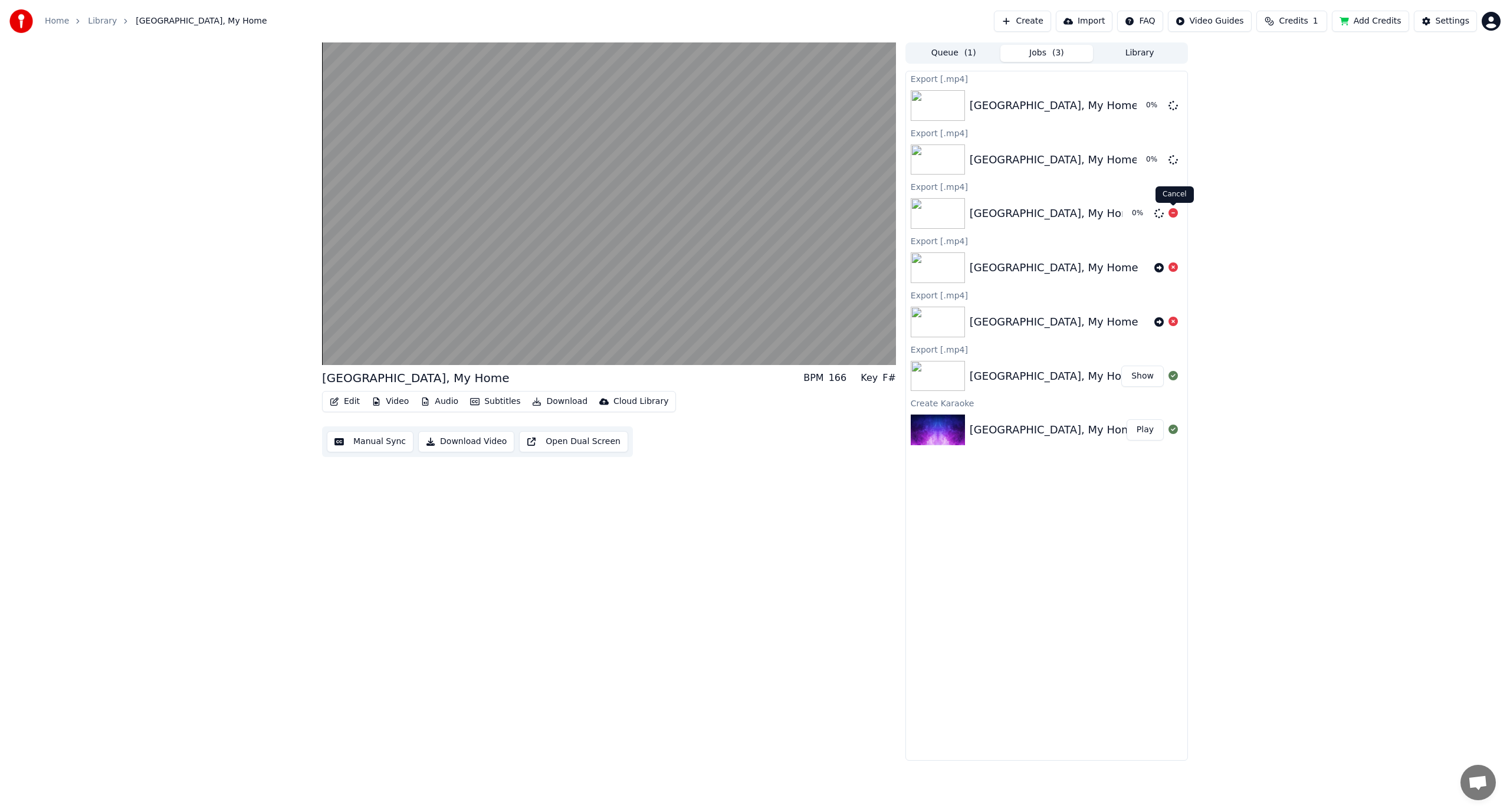
click at [1175, 216] on icon at bounding box center [1173, 213] width 10 height 10
click at [1171, 156] on icon at bounding box center [1173, 159] width 10 height 10
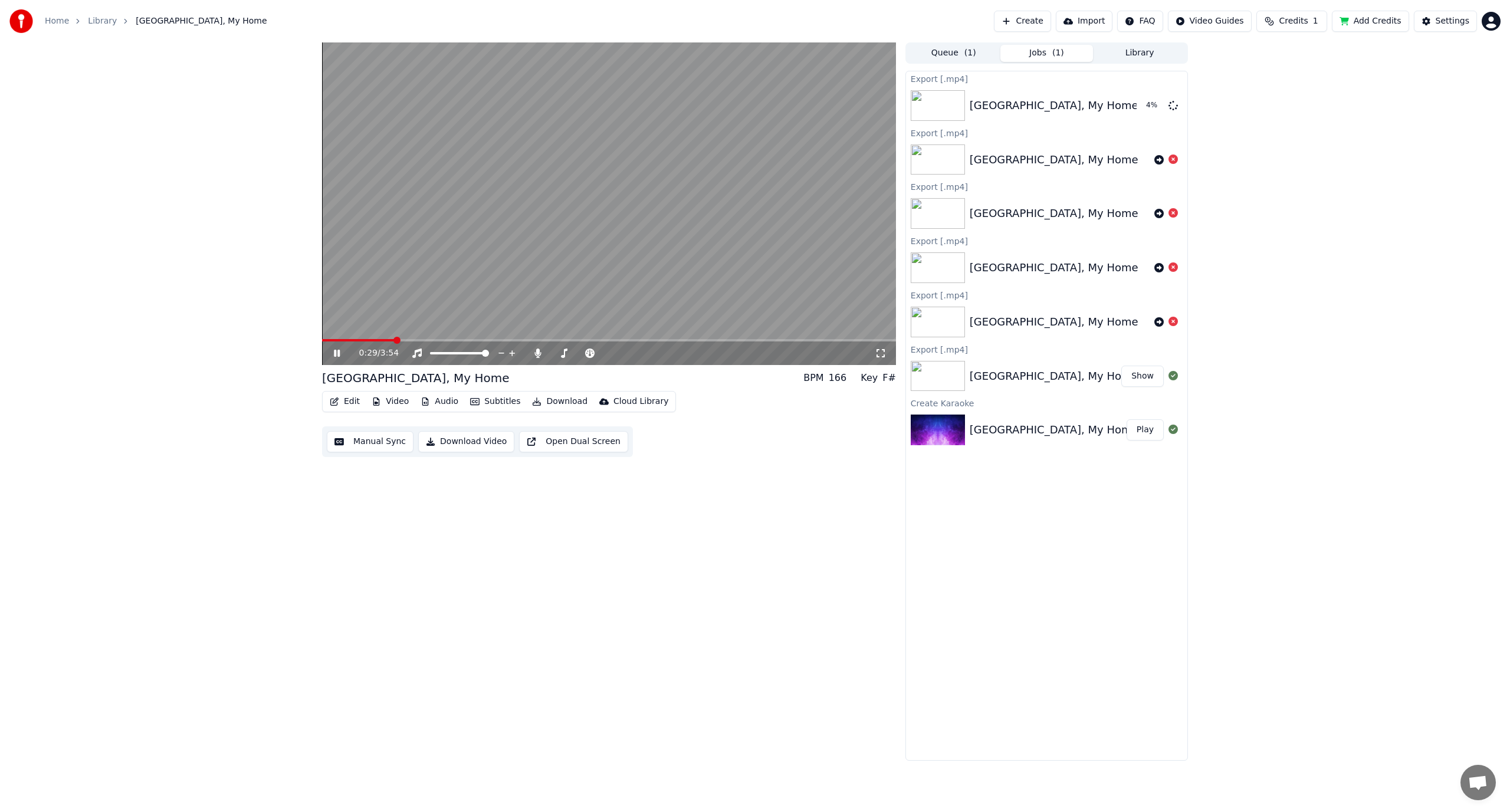
click at [334, 356] on icon at bounding box center [345, 353] width 28 height 10
click at [399, 337] on div "0:29 / 3:54" at bounding box center [609, 203] width 574 height 323
click at [399, 340] on span at bounding box center [402, 341] width 7 height 7
click at [399, 340] on span at bounding box center [403, 341] width 7 height 7
click at [370, 340] on span at bounding box center [374, 341] width 7 height 7
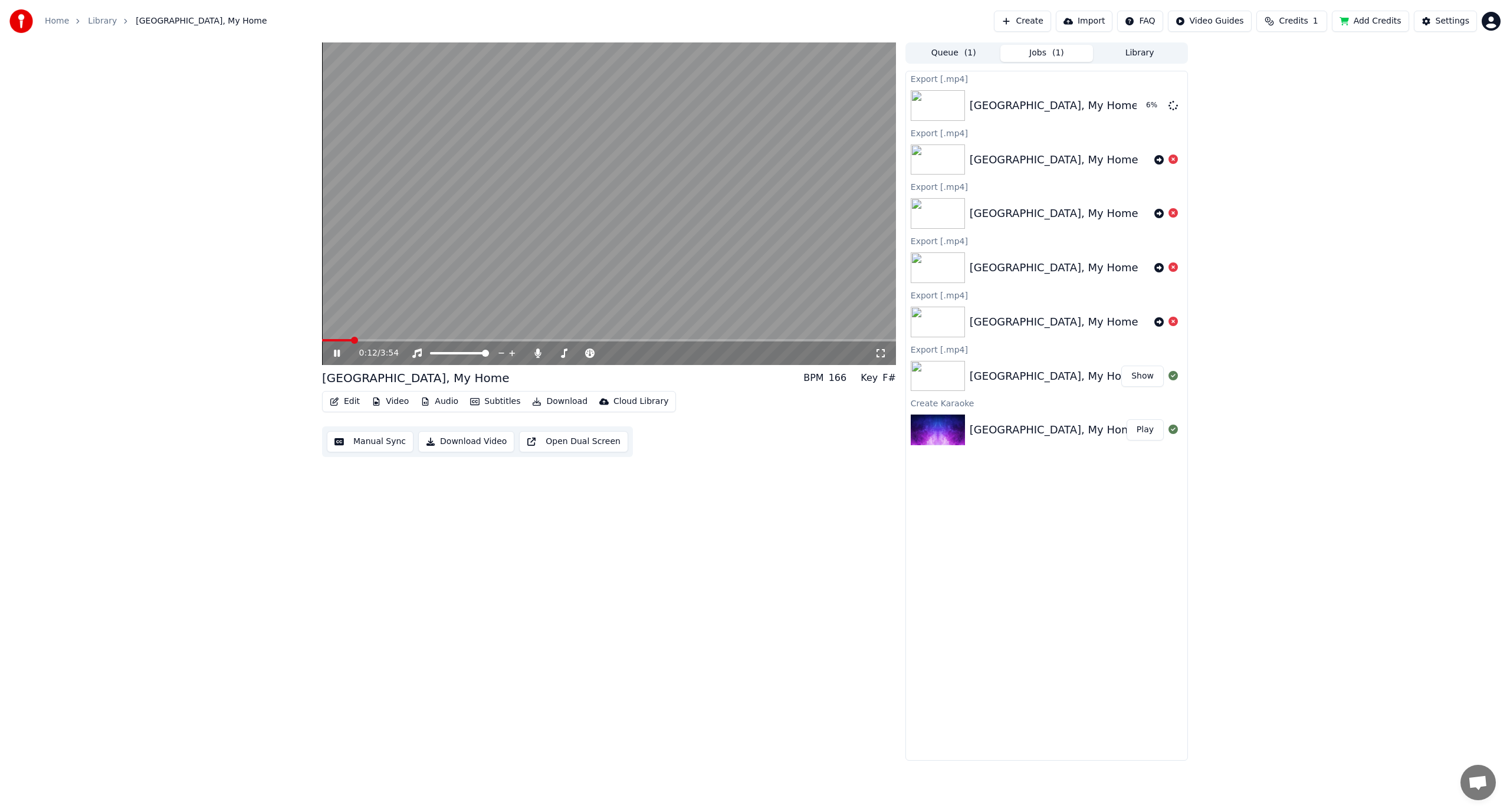
click at [351, 339] on span at bounding box center [354, 341] width 7 height 7
drag, startPoint x: 306, startPoint y: 339, endPoint x: 275, endPoint y: 337, distance: 31.1
click at [275, 337] on div "0:00 / 3:54 [GEOGRAPHIC_DATA], My Home BPM 166 Key F# Edit Video Audio Subtitle…" at bounding box center [755, 401] width 1510 height 718
click at [1144, 105] on button "Show" at bounding box center [1142, 106] width 42 height 21
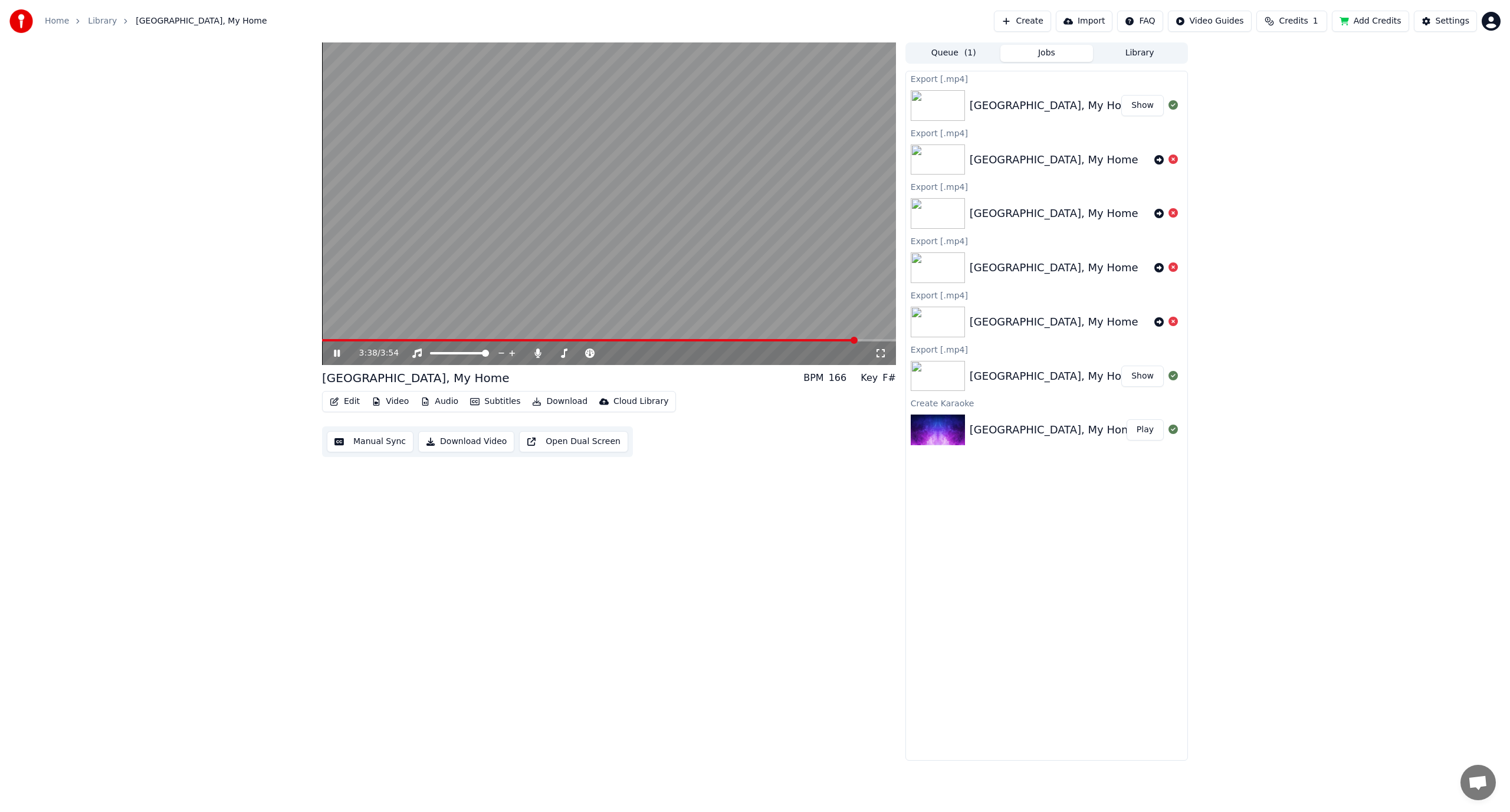
click at [340, 354] on icon at bounding box center [336, 353] width 6 height 7
click at [250, 635] on div "3:38 / 3:54 [GEOGRAPHIC_DATA], My Home BPM 166 Key F# Edit Video Audio Subtitle…" at bounding box center [755, 401] width 1510 height 718
click at [337, 352] on icon at bounding box center [337, 352] width 7 height 8
click at [327, 339] on span at bounding box center [324, 340] width 4 height 3
click at [322, 343] on span at bounding box center [326, 341] width 7 height 7
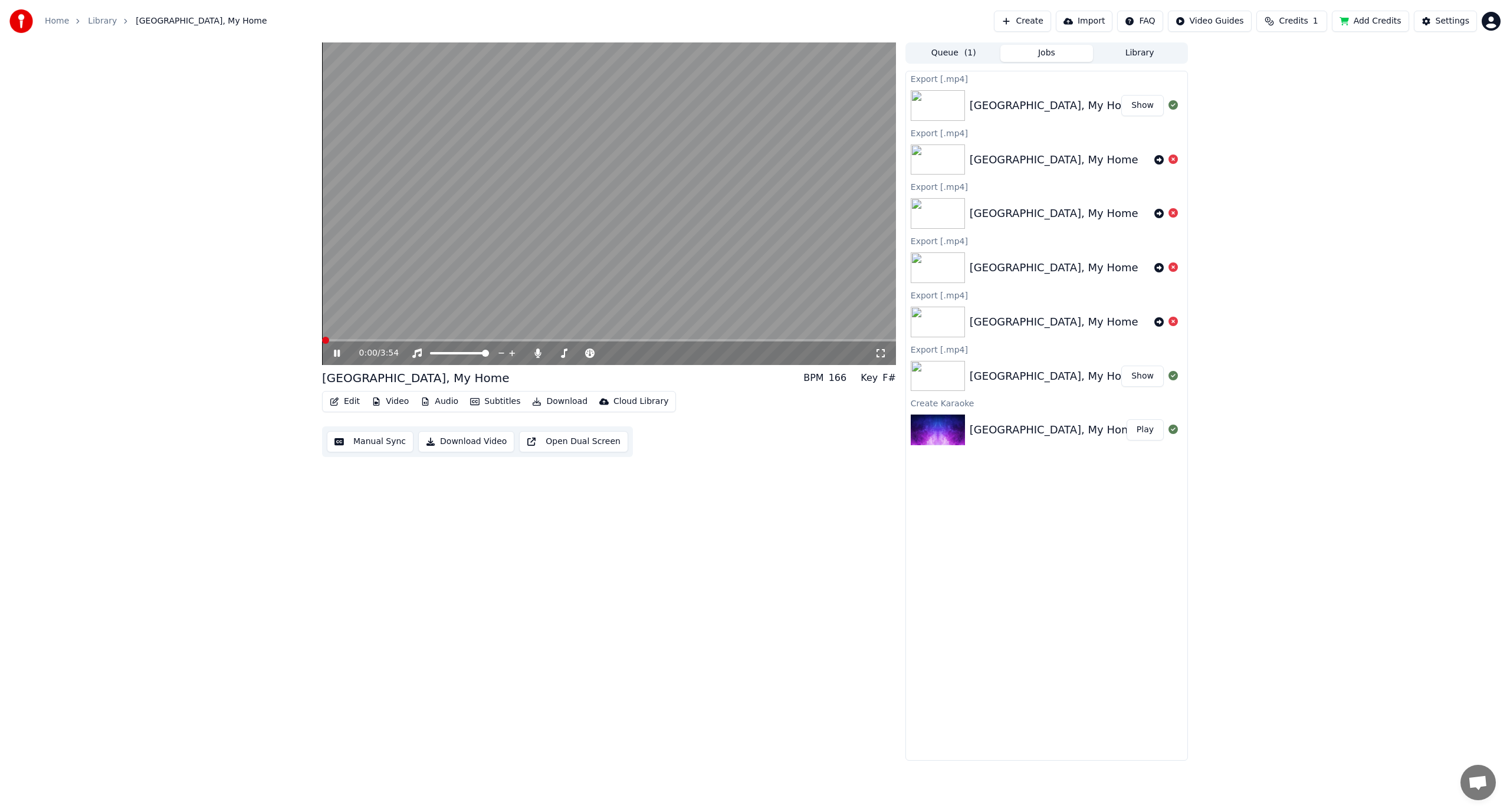
click at [314, 343] on div "0:00 / 3:54 [GEOGRAPHIC_DATA], My Home BPM 166 Key F# Edit Video Audio Subtitle…" at bounding box center [755, 401] width 885 height 718
click at [311, 343] on div "0:00 / 3:54 [GEOGRAPHIC_DATA], My Home BPM 166 Key F# Edit Video Audio Subtitle…" at bounding box center [755, 401] width 1510 height 718
drag, startPoint x: 311, startPoint y: 343, endPoint x: 317, endPoint y: 349, distance: 8.5
click at [311, 343] on div "0:00 / 3:54 [GEOGRAPHIC_DATA], My Home BPM 166 Key F# Edit Video Audio Subtitle…" at bounding box center [755, 401] width 1510 height 718
click at [338, 354] on icon at bounding box center [336, 353] width 6 height 7
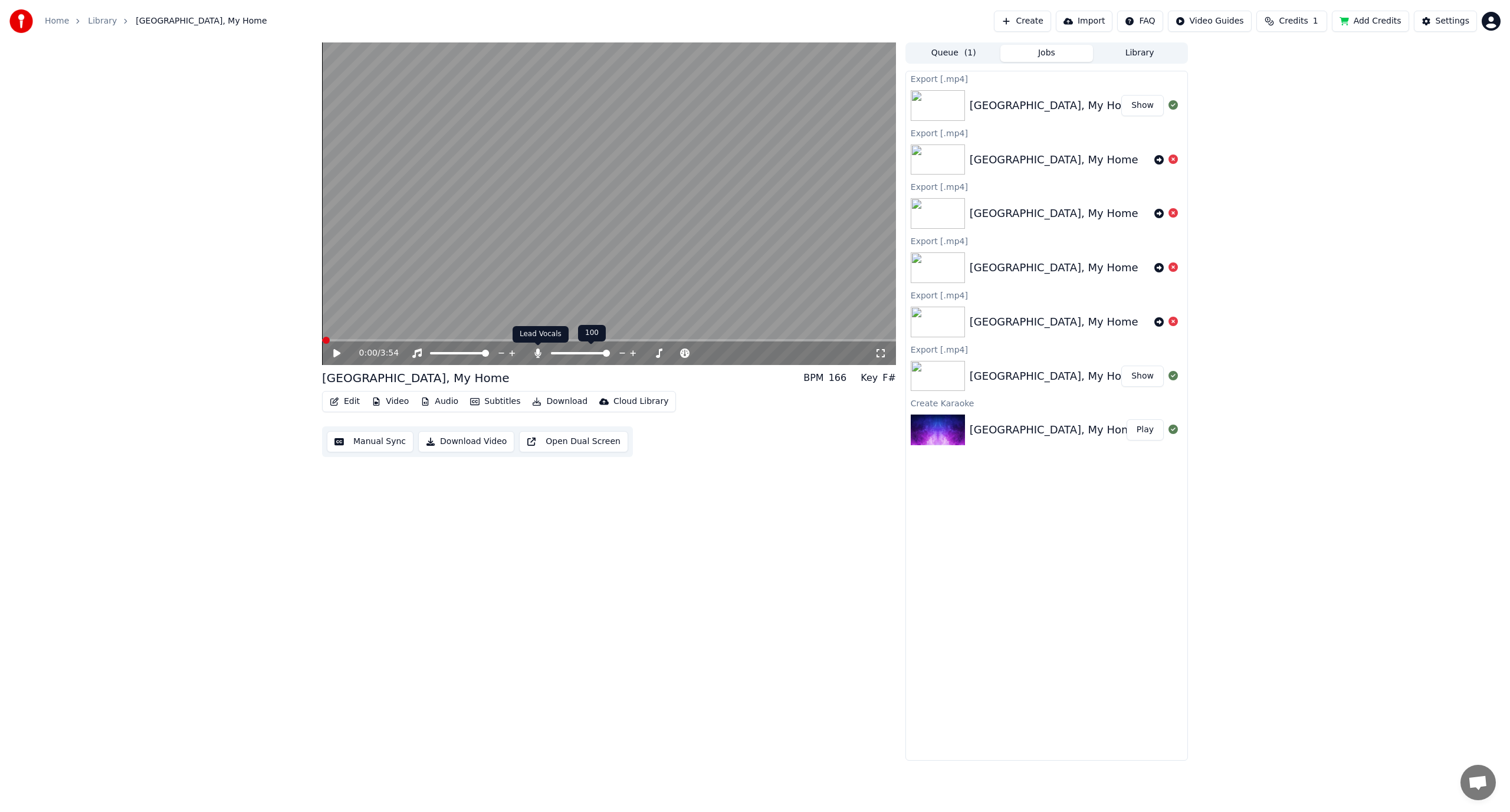
click at [538, 351] on icon at bounding box center [537, 353] width 6 height 10
click at [324, 340] on span at bounding box center [327, 341] width 7 height 7
drag, startPoint x: 318, startPoint y: 340, endPoint x: 305, endPoint y: 340, distance: 13.0
click at [317, 340] on div "0:01 / 3:54 [GEOGRAPHIC_DATA], My Home BPM 166 Key F# Edit Video Audio Subtitle…" at bounding box center [755, 401] width 885 height 718
click at [310, 340] on div "0:01 / 3:54 [GEOGRAPHIC_DATA], My Home BPM 166 Key F# Edit Video Audio Subtitle…" at bounding box center [755, 401] width 1510 height 718
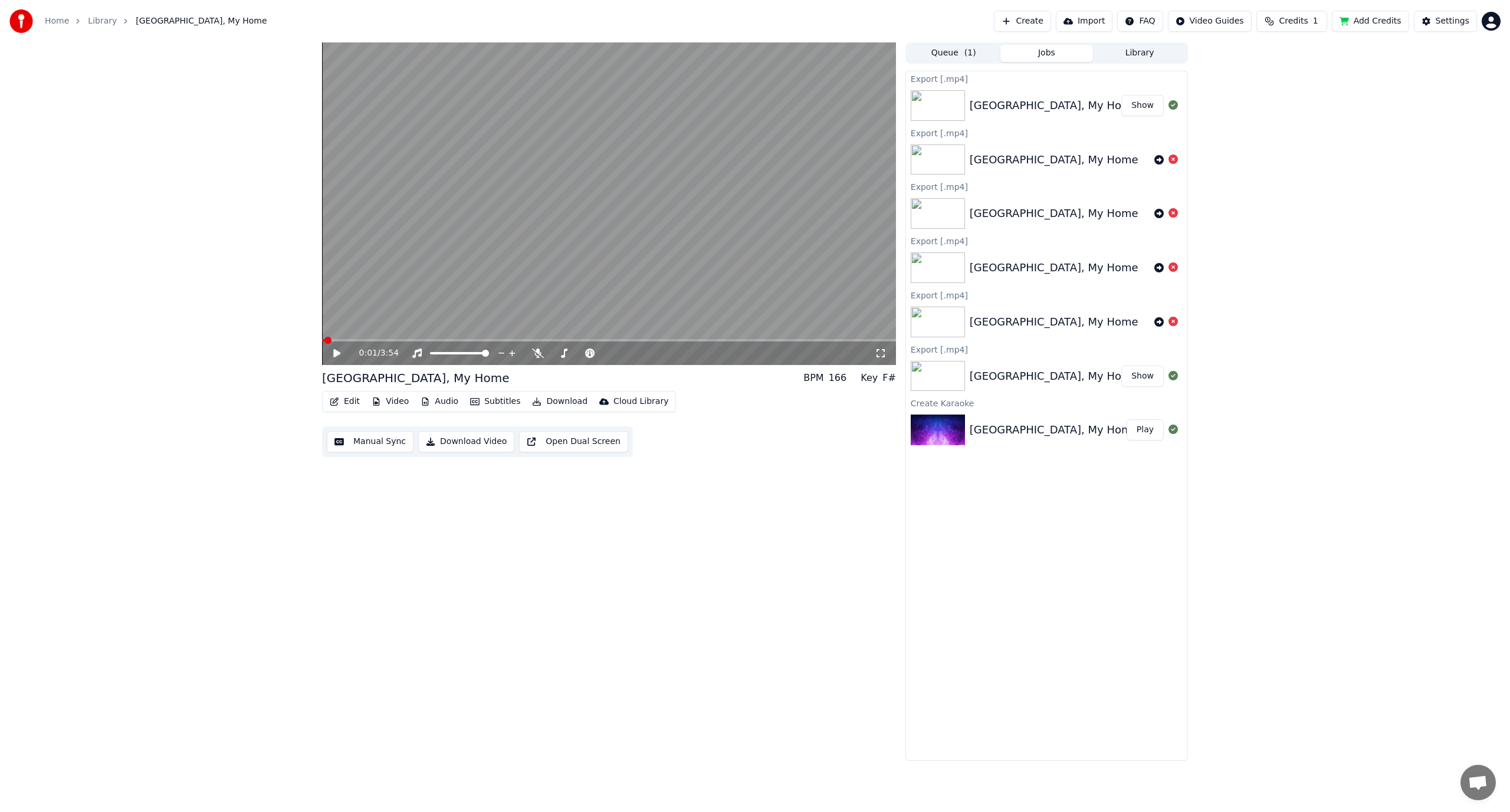
drag, startPoint x: 305, startPoint y: 340, endPoint x: 290, endPoint y: 340, distance: 15.0
click at [290, 340] on div "0:01 / 3:54 [GEOGRAPHIC_DATA], My Home BPM 166 Key F# Edit Video Audio Subtitle…" at bounding box center [755, 401] width 1510 height 718
click at [322, 339] on span at bounding box center [326, 341] width 7 height 7
click at [335, 351] on icon at bounding box center [337, 352] width 7 height 8
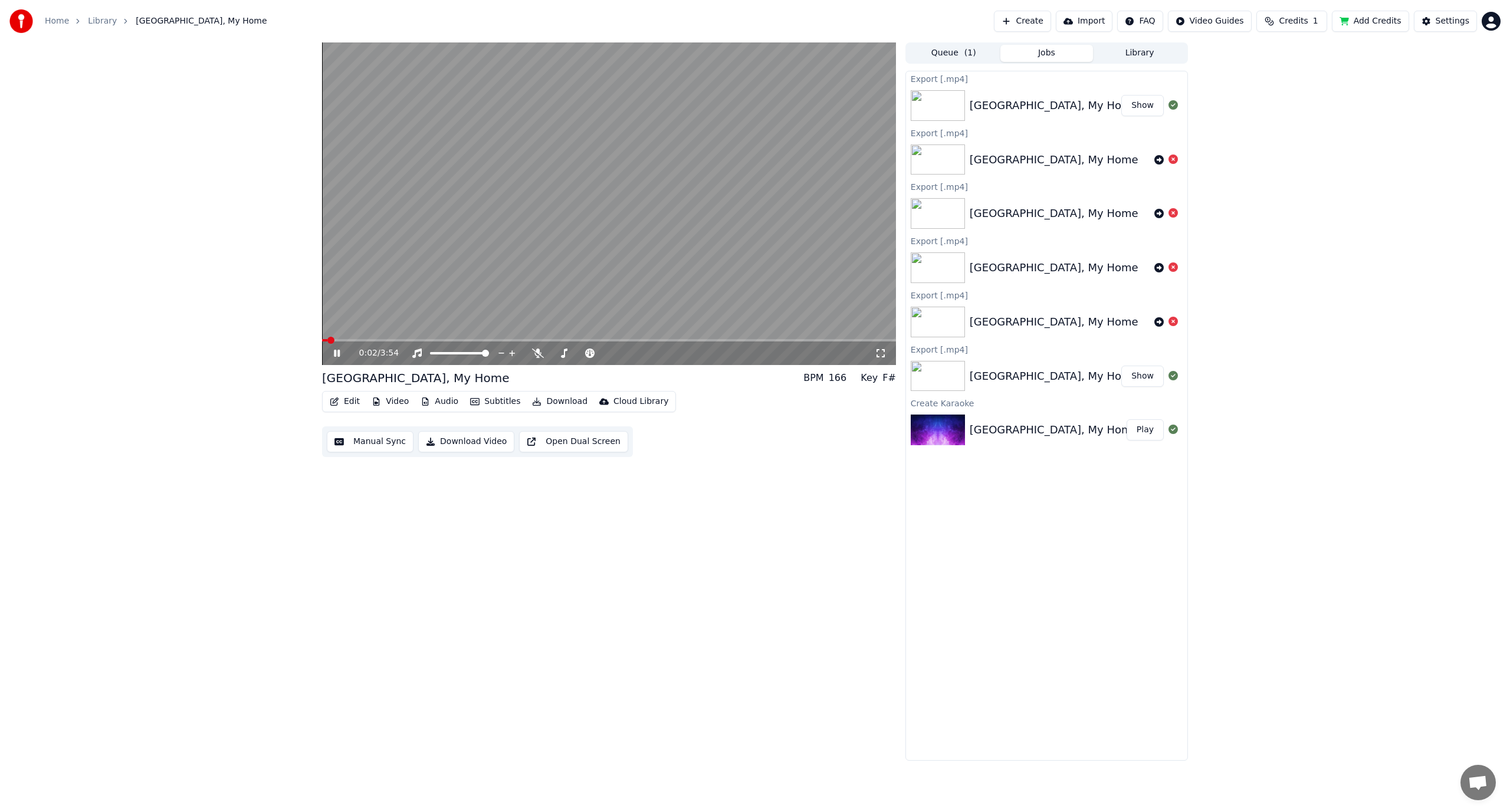
click at [467, 439] on button "Download Video" at bounding box center [466, 442] width 96 height 21
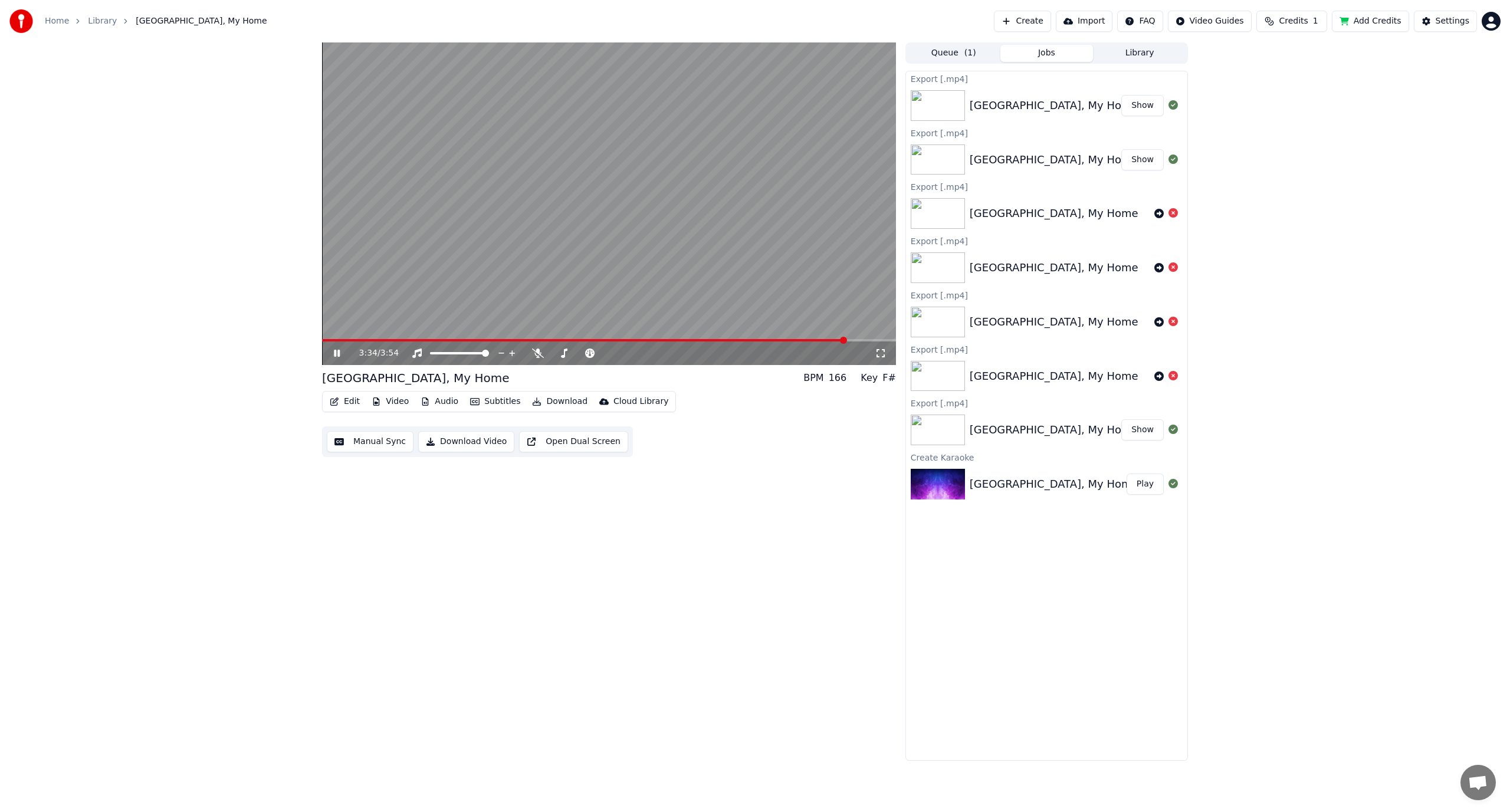
click at [1132, 103] on button "Show" at bounding box center [1142, 106] width 42 height 21
click at [334, 356] on icon at bounding box center [345, 353] width 28 height 10
click at [275, 609] on div "3:39 / 3:54 [GEOGRAPHIC_DATA], My Home BPM 166 Key F# Edit Video Audio Subtitle…" at bounding box center [755, 401] width 1510 height 718
click at [403, 697] on div "3:39 / 3:54 [GEOGRAPHIC_DATA], My Home BPM 166 Key F# Edit Video Audio Subtitle…" at bounding box center [609, 401] width 574 height 718
click at [1298, 367] on div "3:39 / 3:54 [GEOGRAPHIC_DATA], My Home BPM 166 Key F# Edit Video Audio Subtitle…" at bounding box center [755, 401] width 1510 height 718
